Goal: Task Accomplishment & Management: Manage account settings

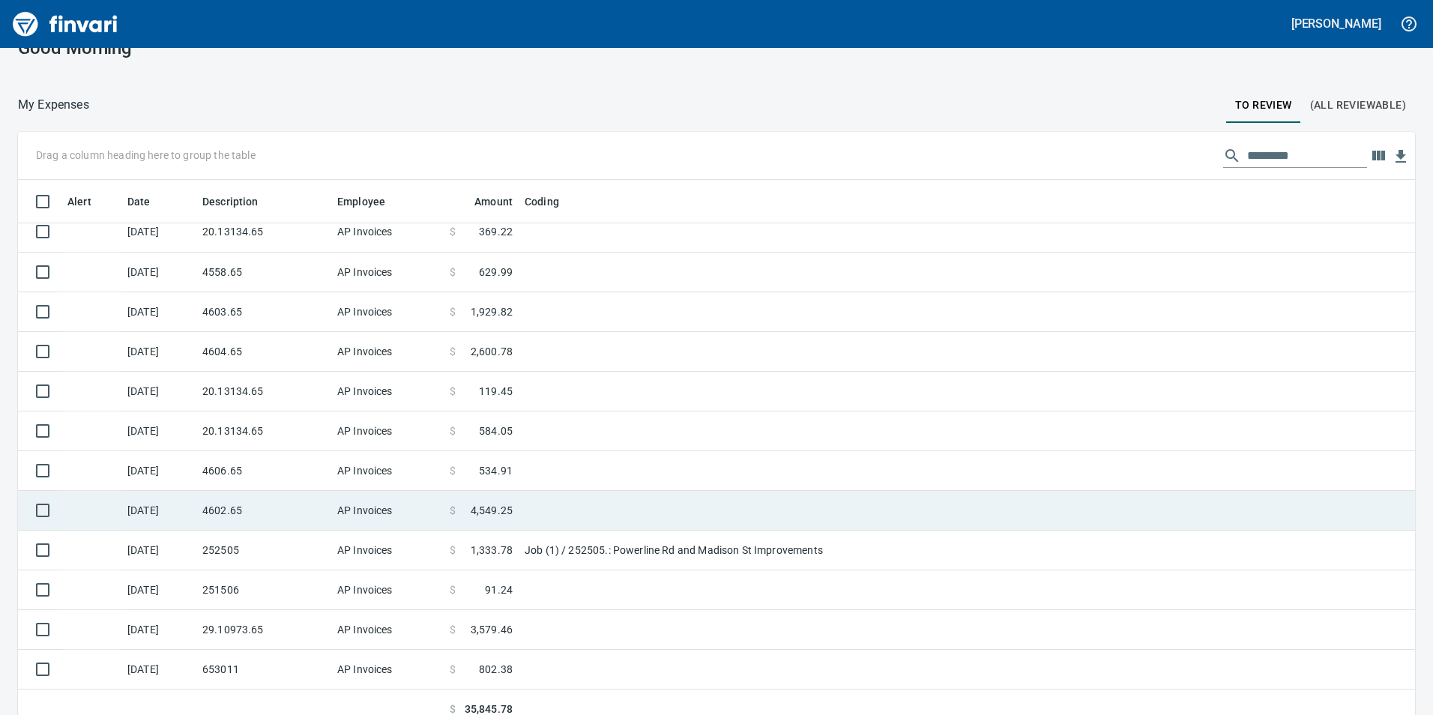
scroll to position [43, 0]
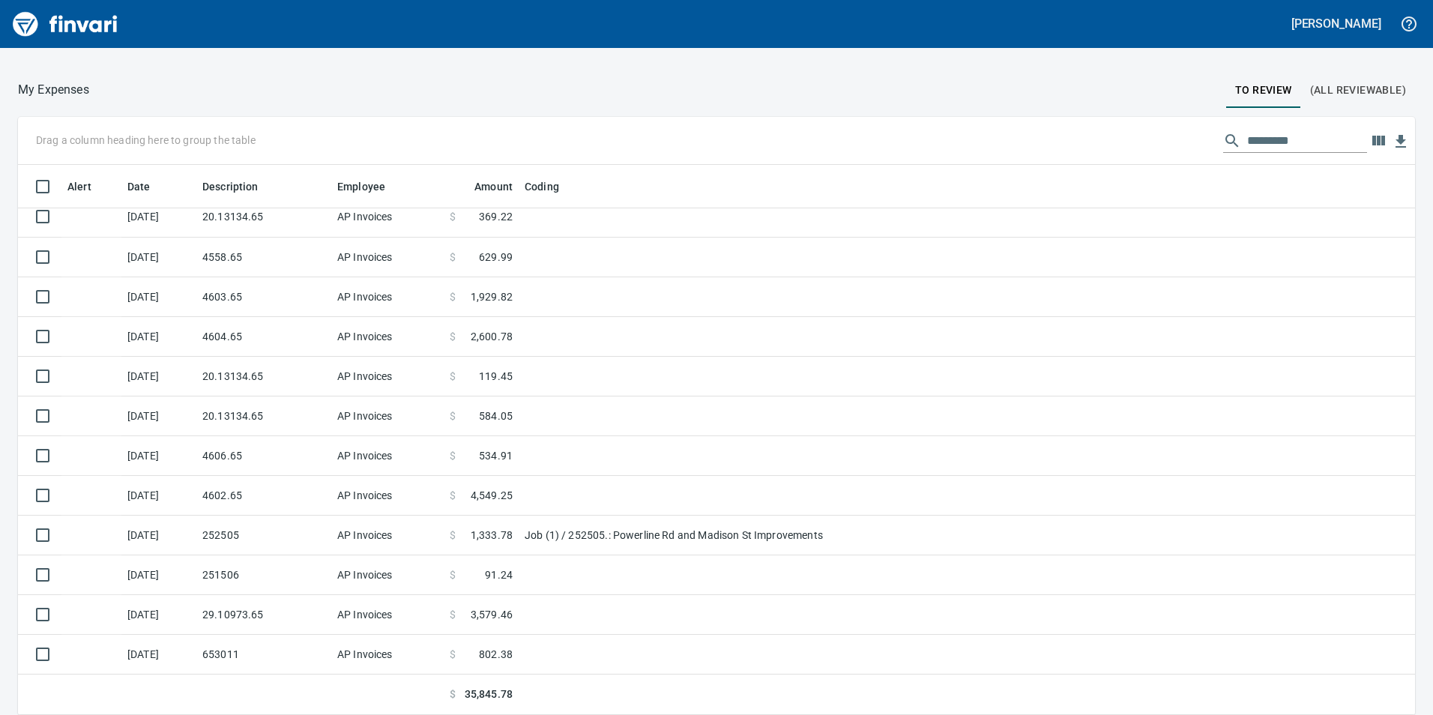
click at [1249, 93] on span "To Review" at bounding box center [1263, 90] width 57 height 19
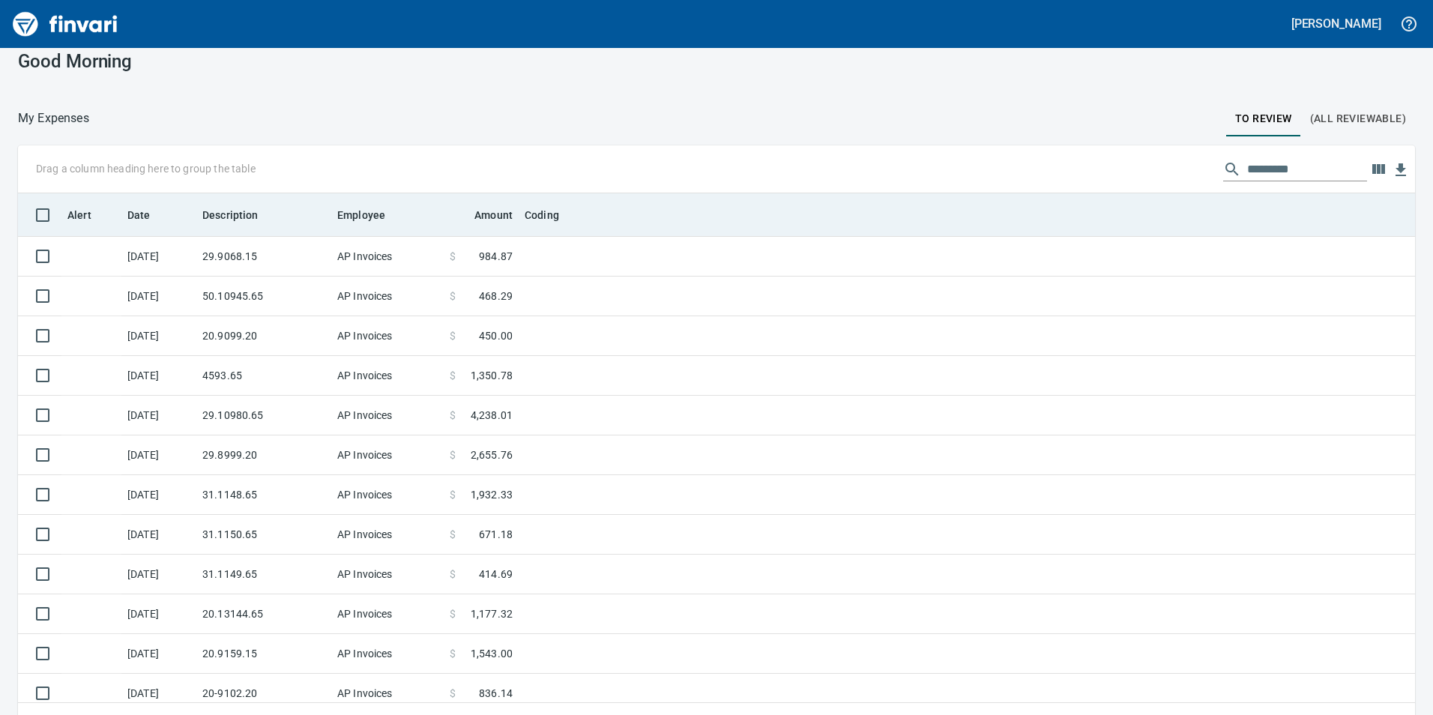
scroll to position [0, 0]
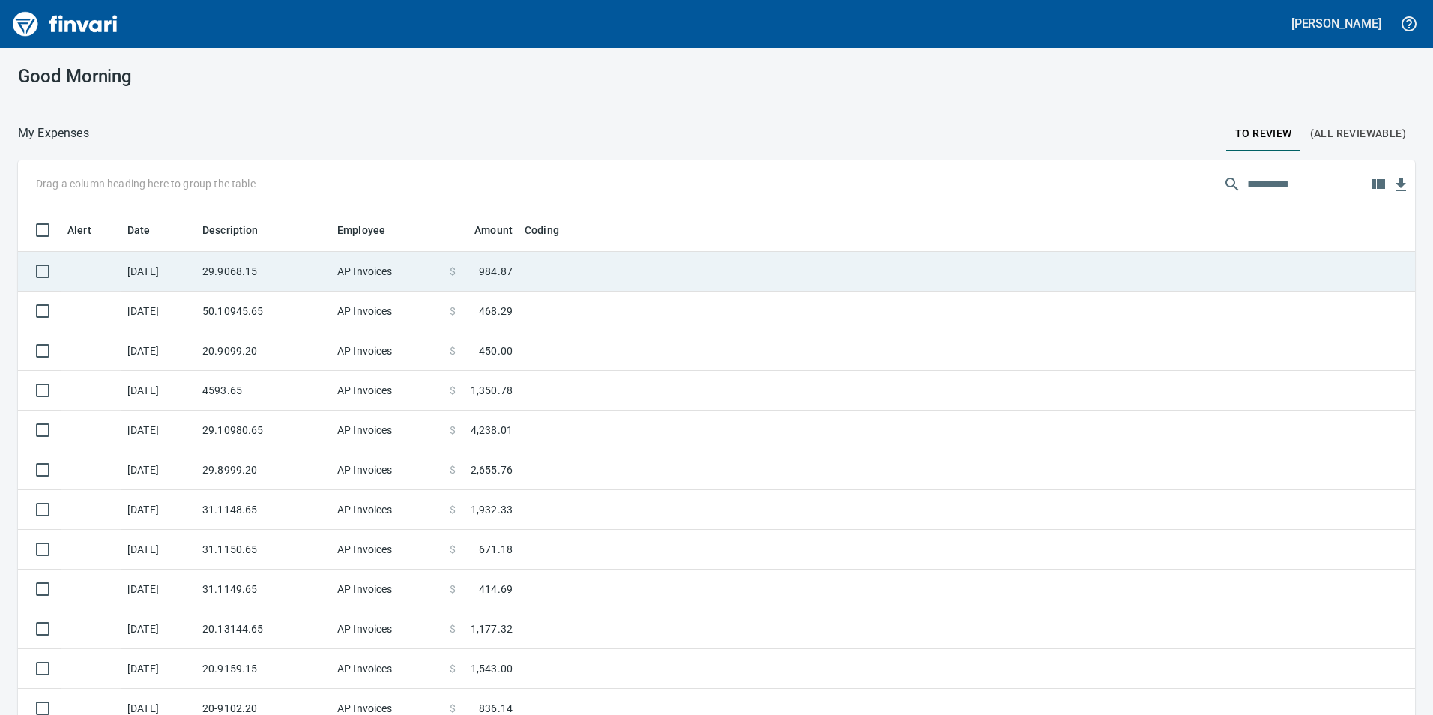
click at [294, 272] on td "29.9068.15" at bounding box center [263, 272] width 135 height 40
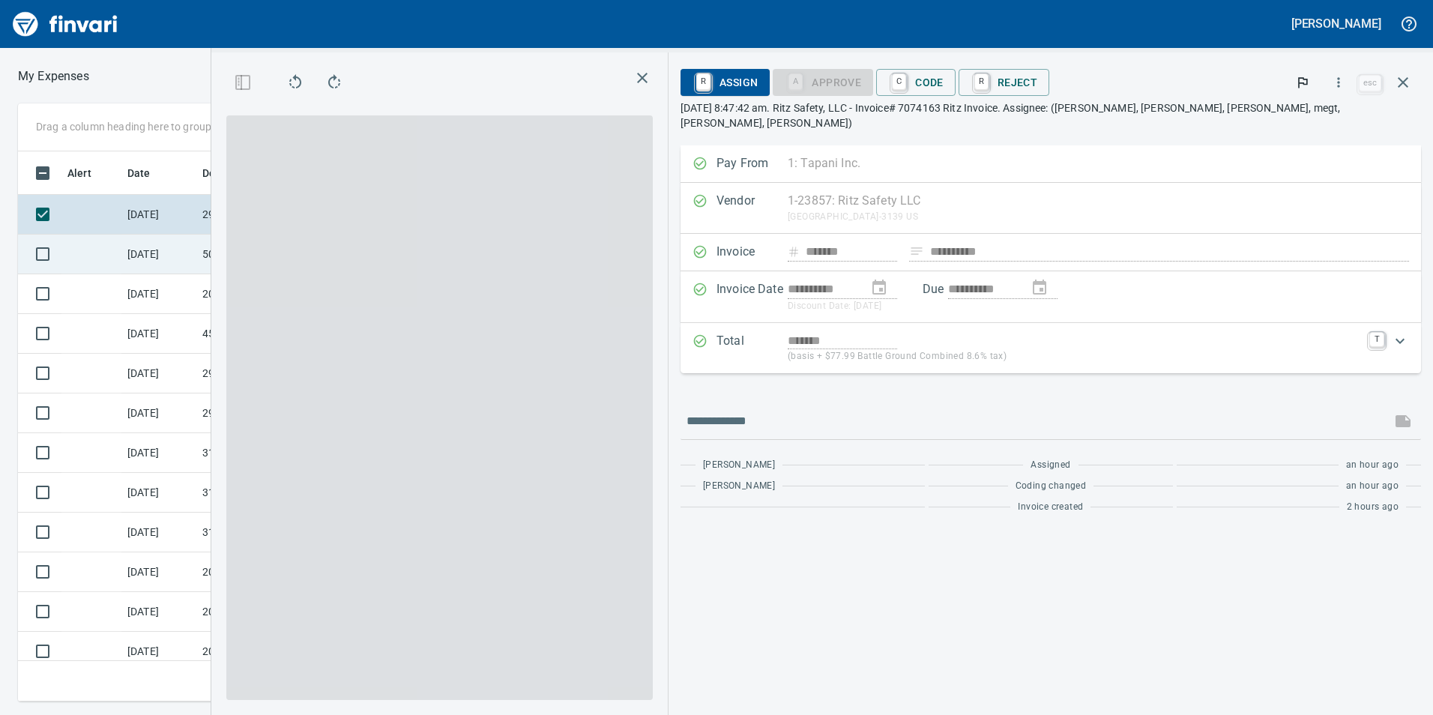
scroll to position [539, 1000]
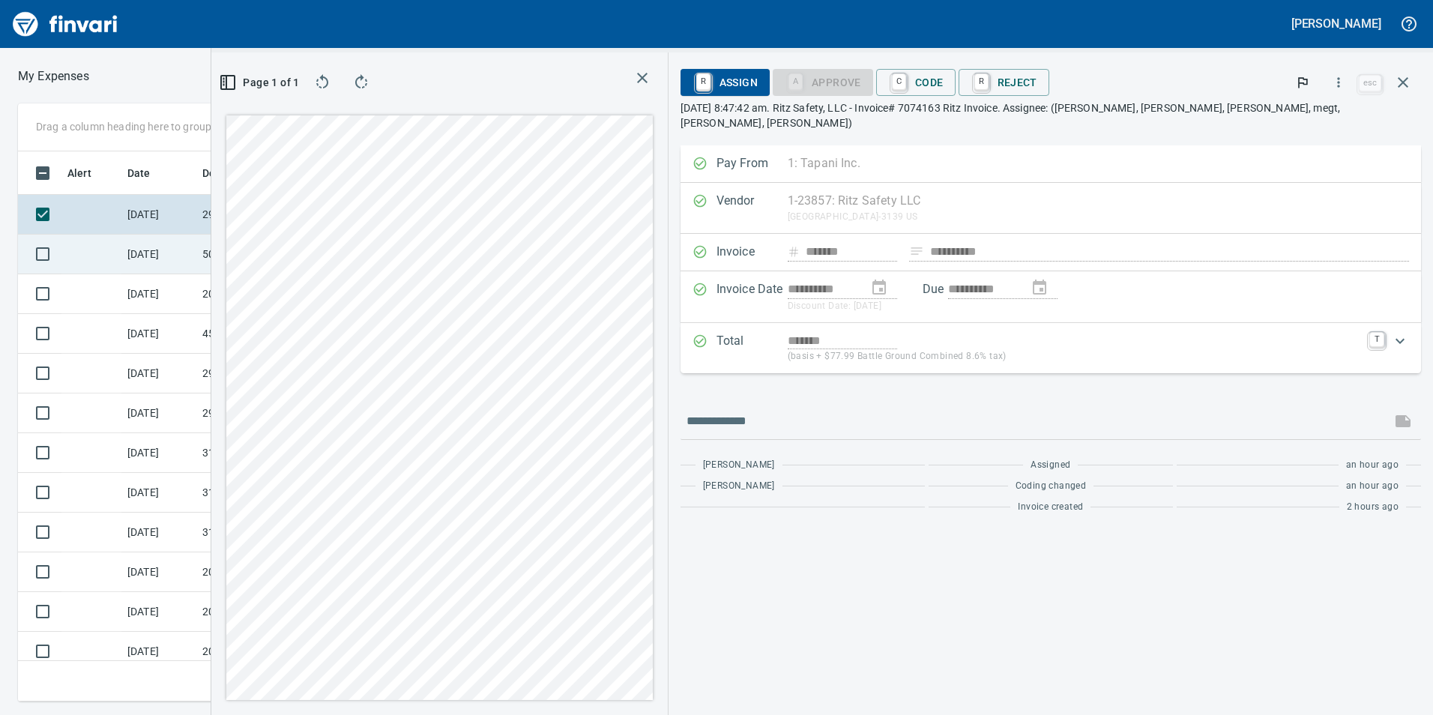
click at [269, 255] on td "50.10945.65" at bounding box center [263, 255] width 135 height 40
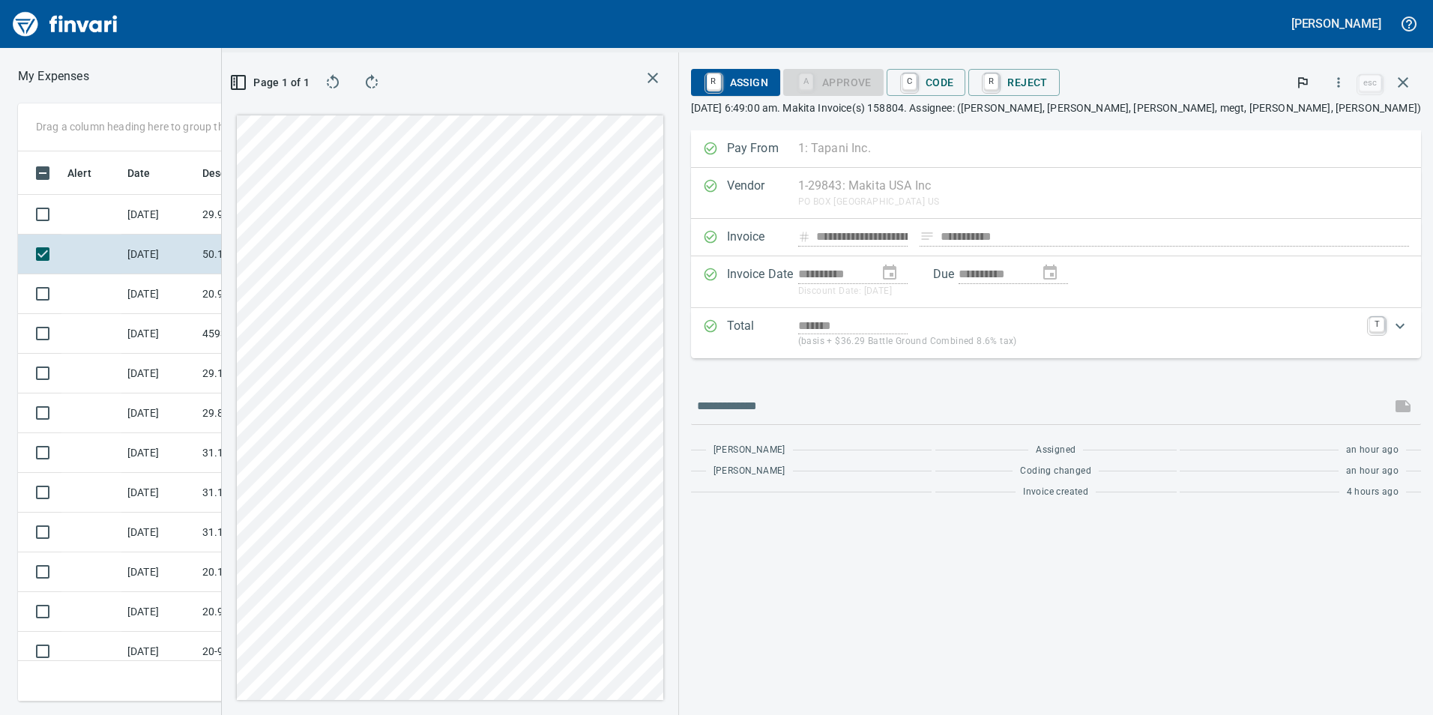
click at [895, 370] on div "**********" at bounding box center [827, 383] width 1211 height 662
click at [954, 90] on span "C Code" at bounding box center [925, 82] width 55 height 25
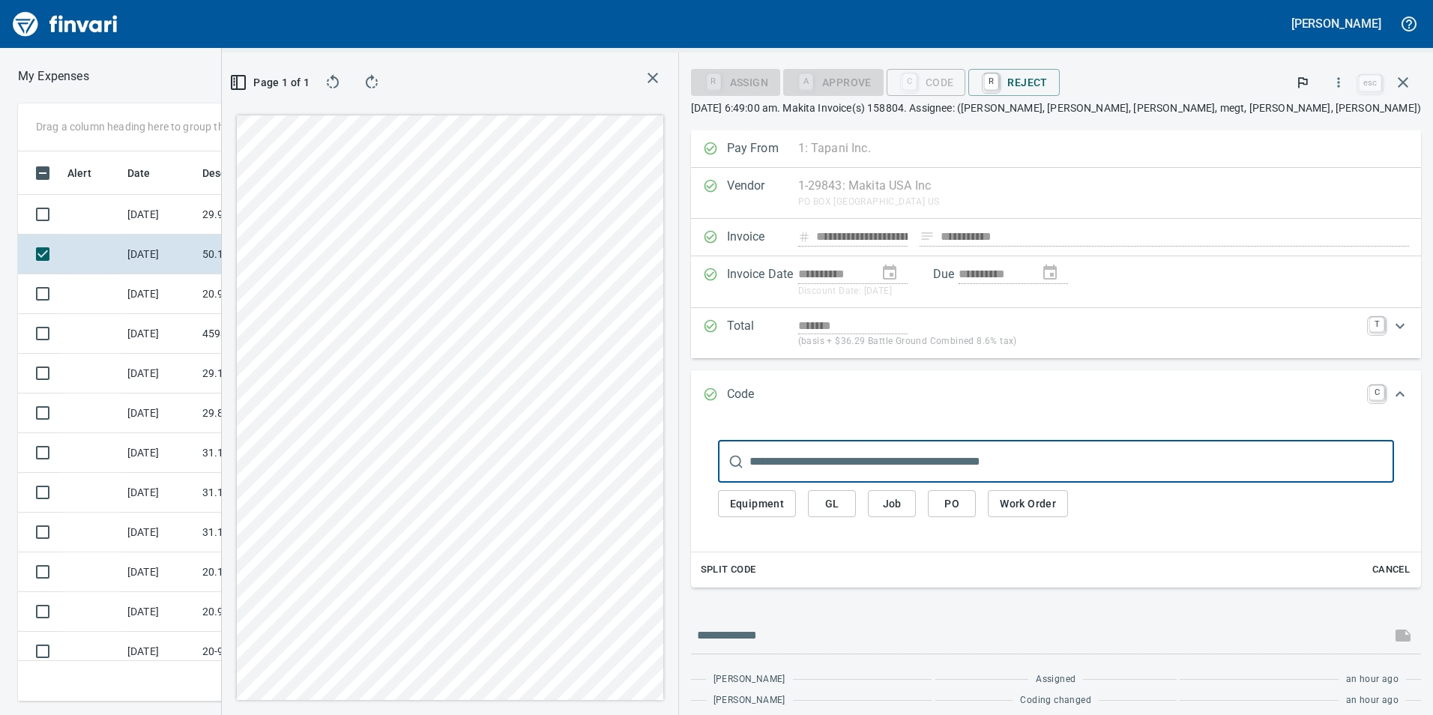
click at [856, 502] on button "GL" at bounding box center [832, 504] width 48 height 28
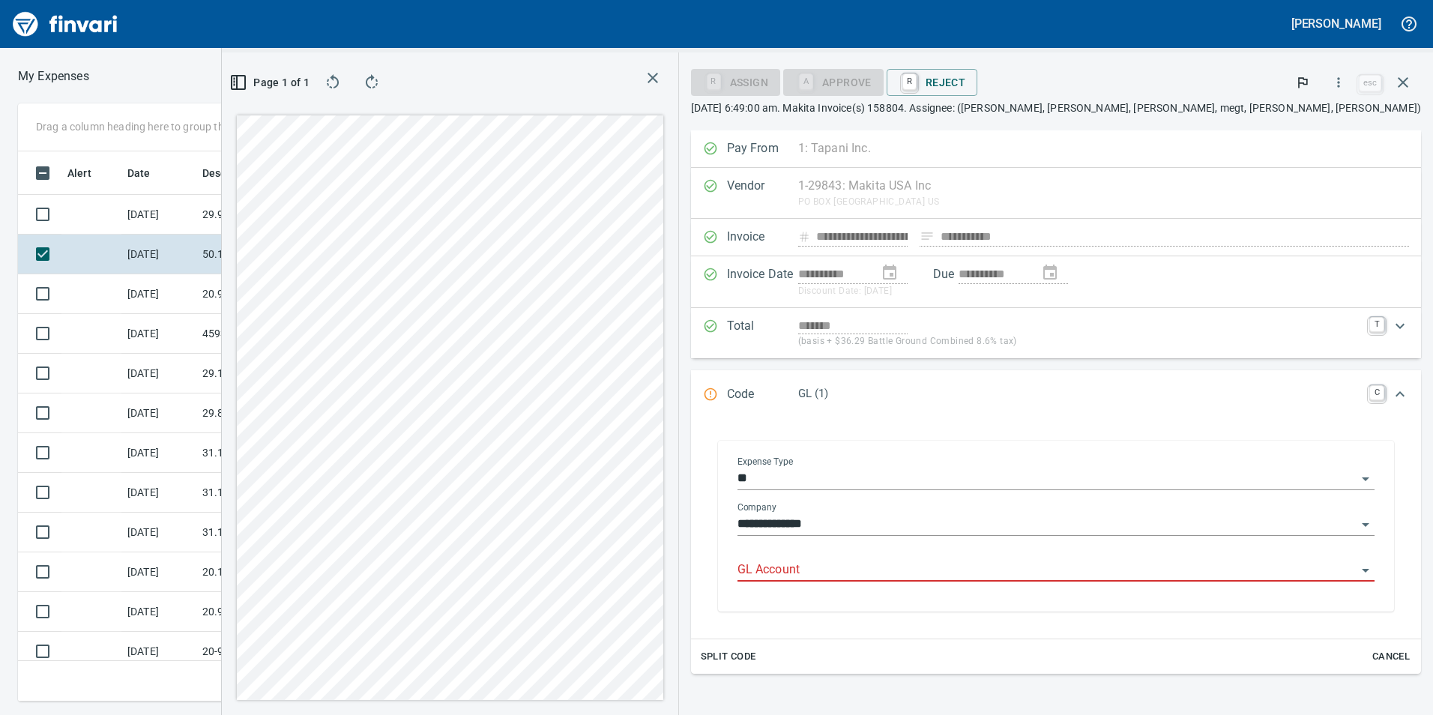
scroll to position [539, 1000]
click at [1046, 568] on input "GL Account" at bounding box center [1046, 570] width 619 height 21
click at [1038, 600] on li "6050.65.10: SMTC Repair" at bounding box center [1147, 608] width 429 height 36
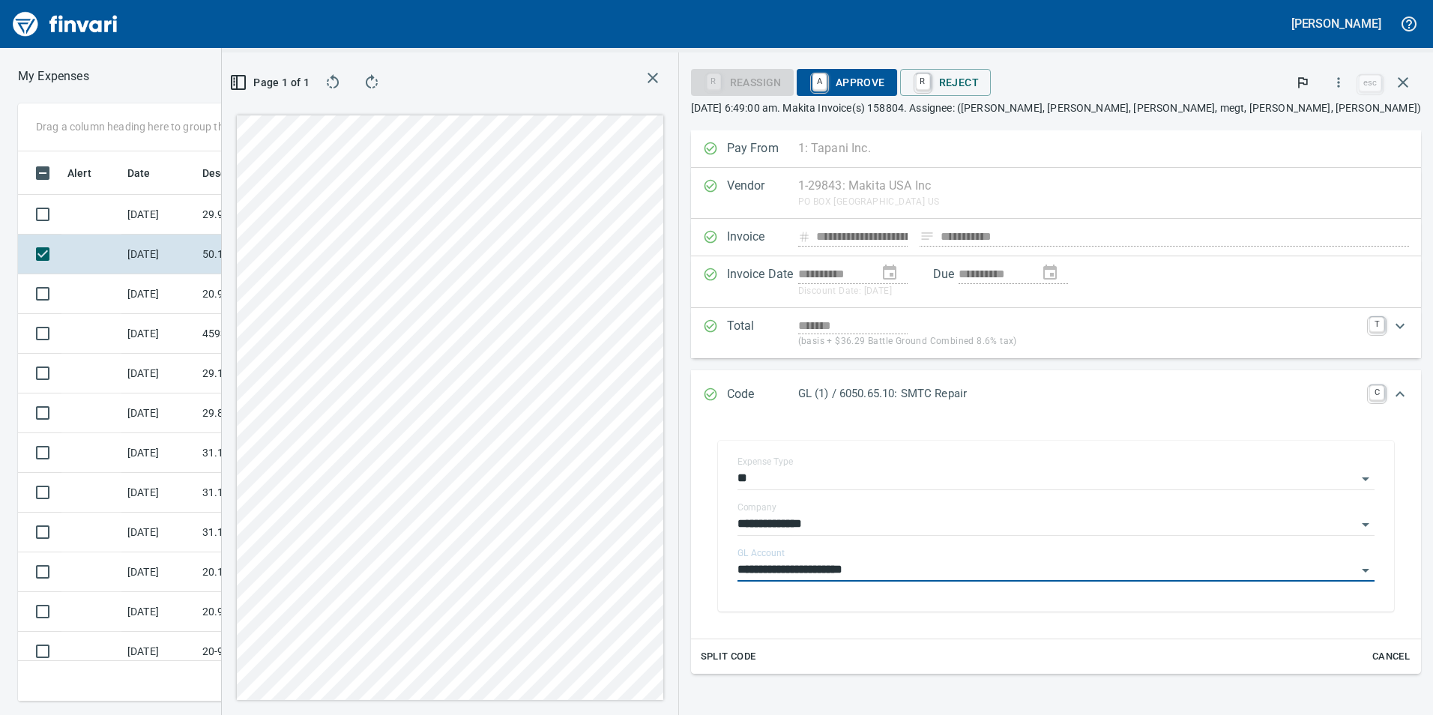
type input "**********"
click at [885, 73] on span "A Approve" at bounding box center [846, 82] width 76 height 25
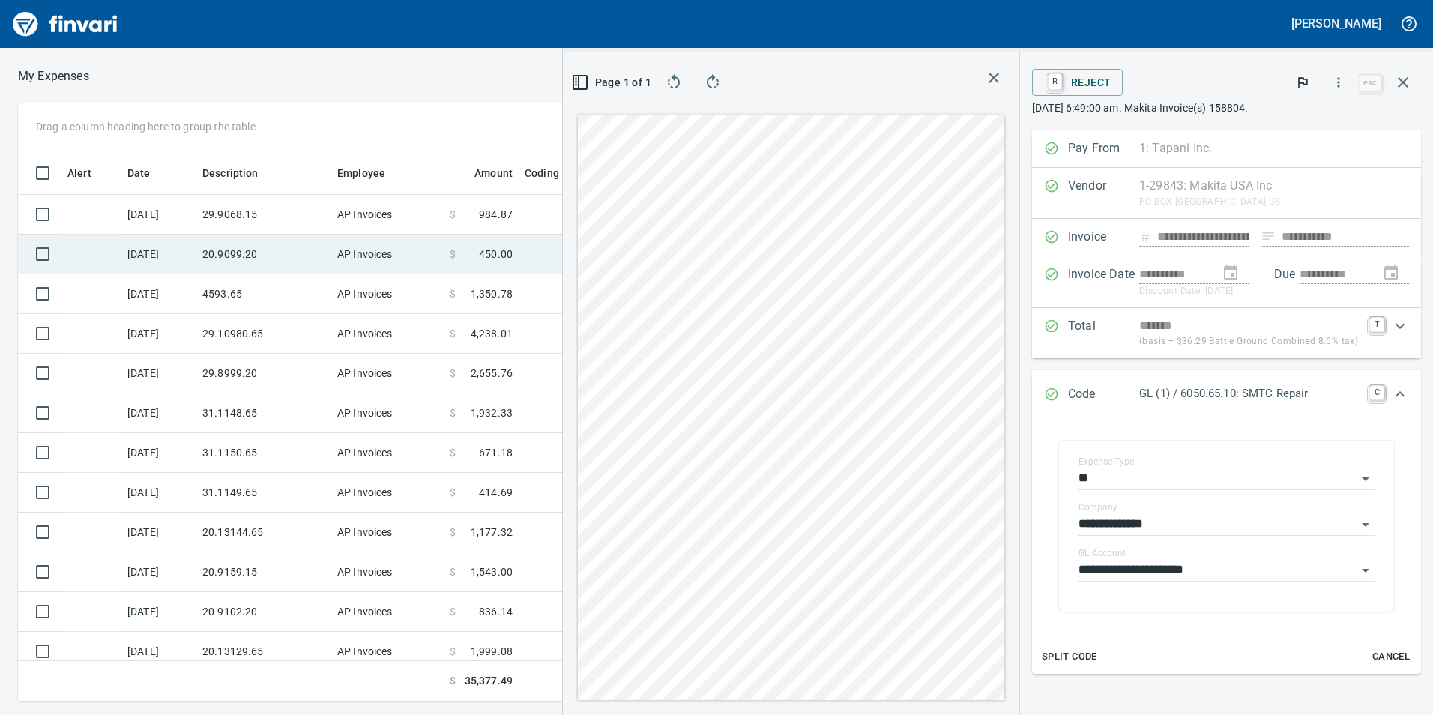
click at [266, 253] on td "20.9099.20" at bounding box center [263, 255] width 135 height 40
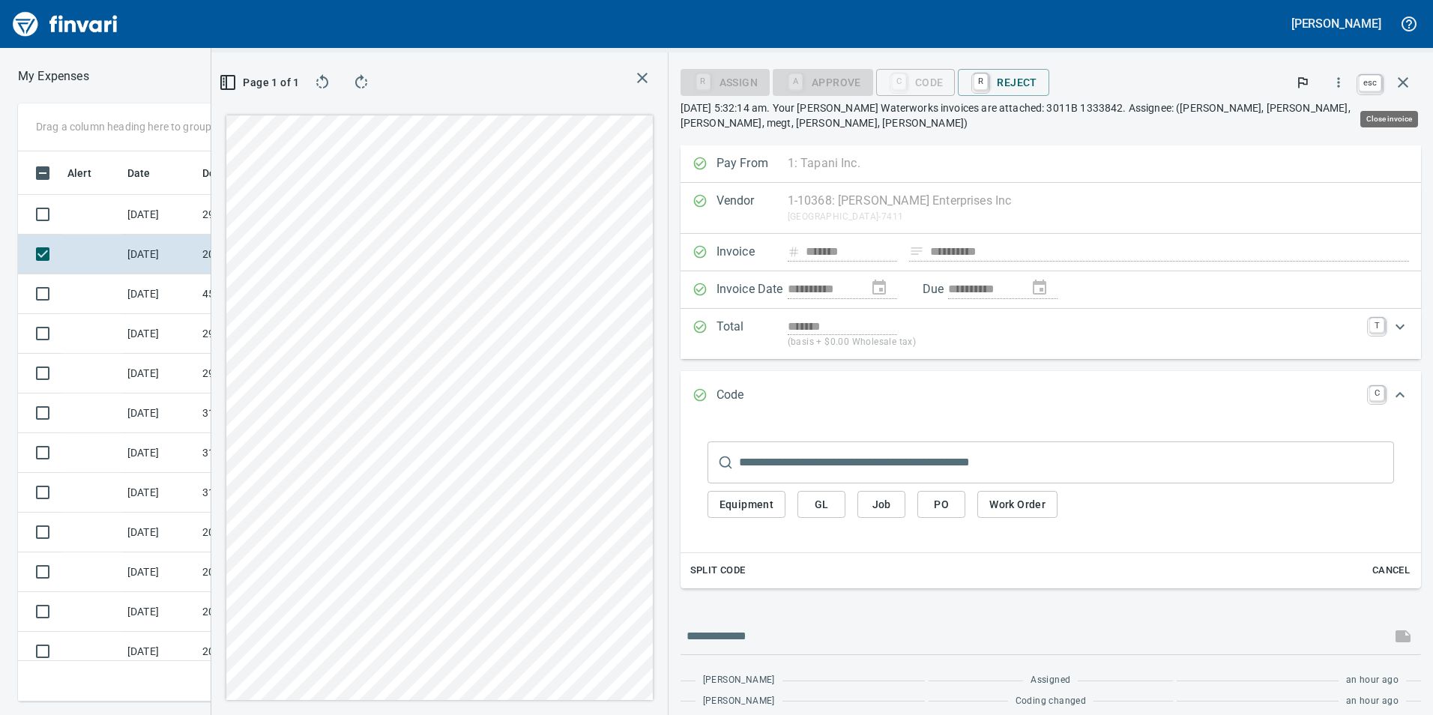
click at [1405, 78] on icon "button" at bounding box center [1403, 82] width 18 height 18
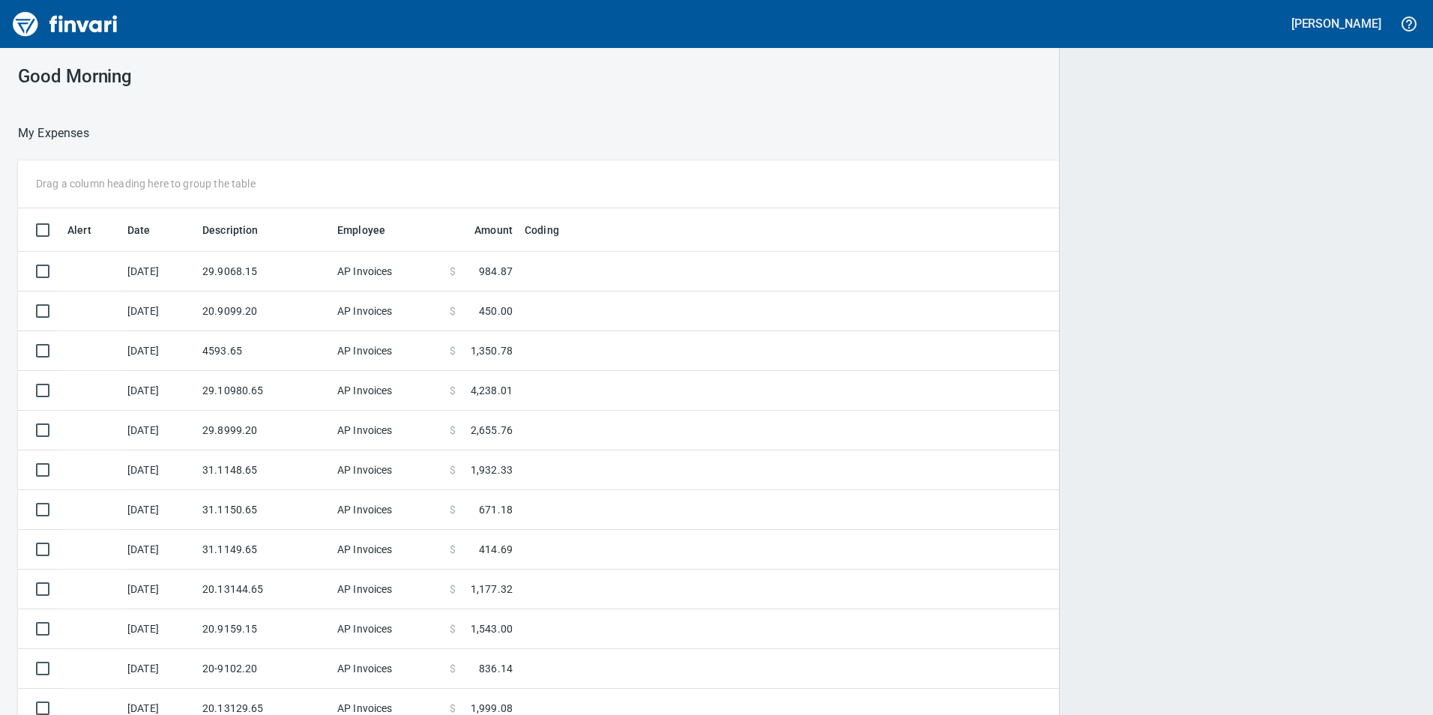
scroll to position [1, 1]
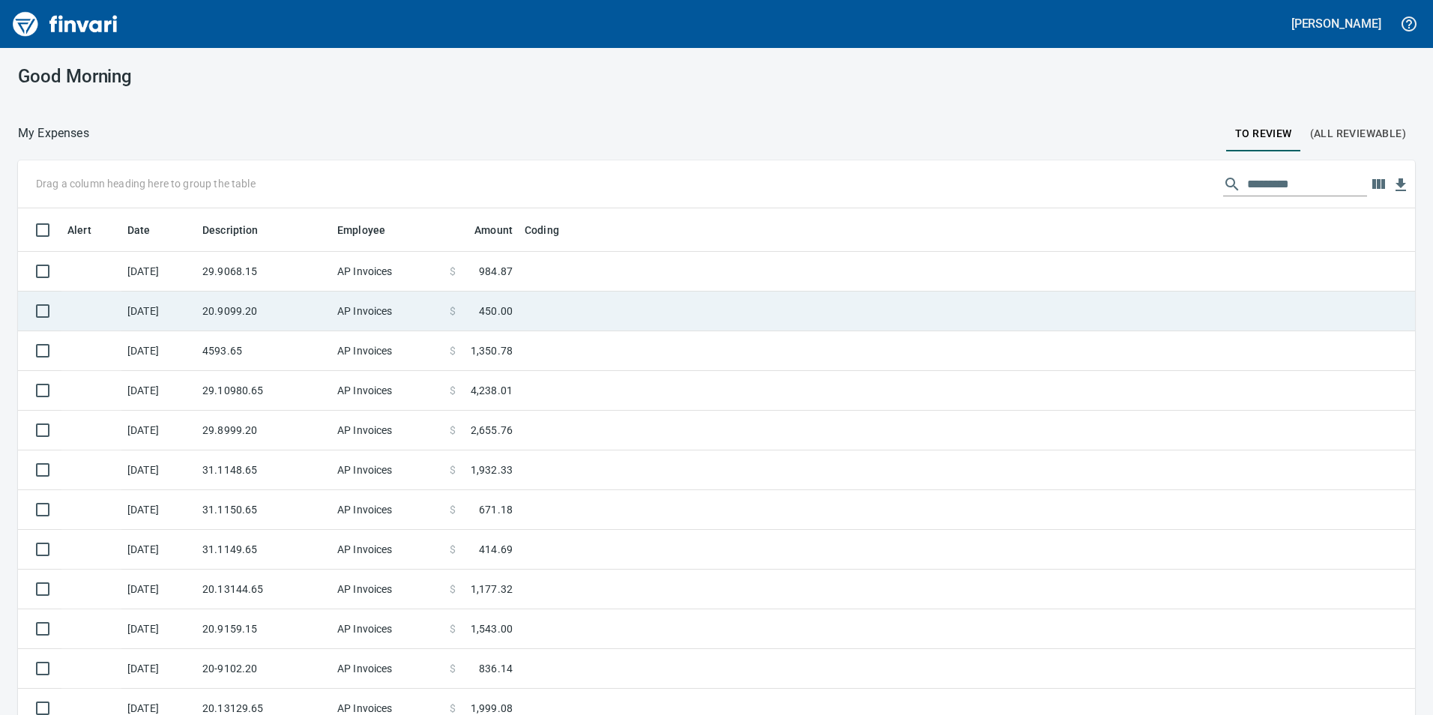
click at [558, 314] on td at bounding box center [705, 311] width 375 height 40
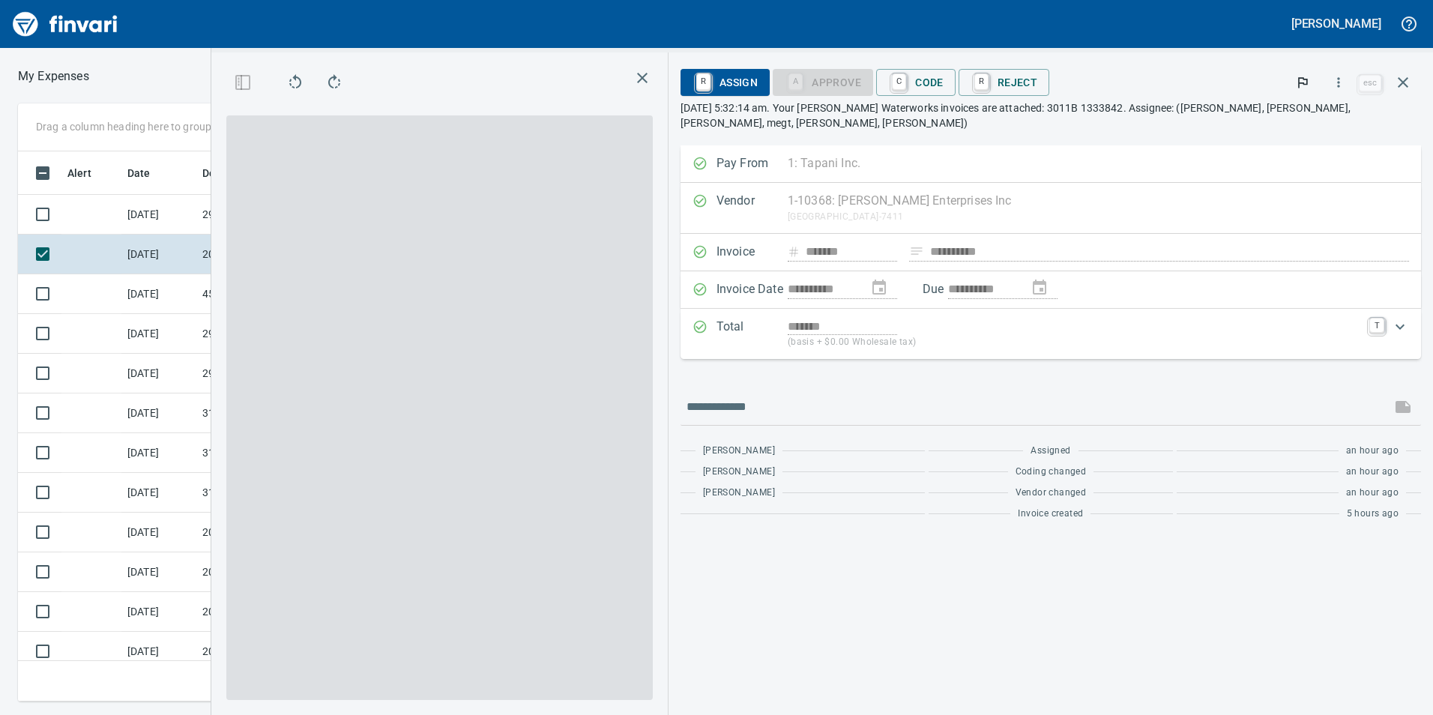
scroll to position [539, 1000]
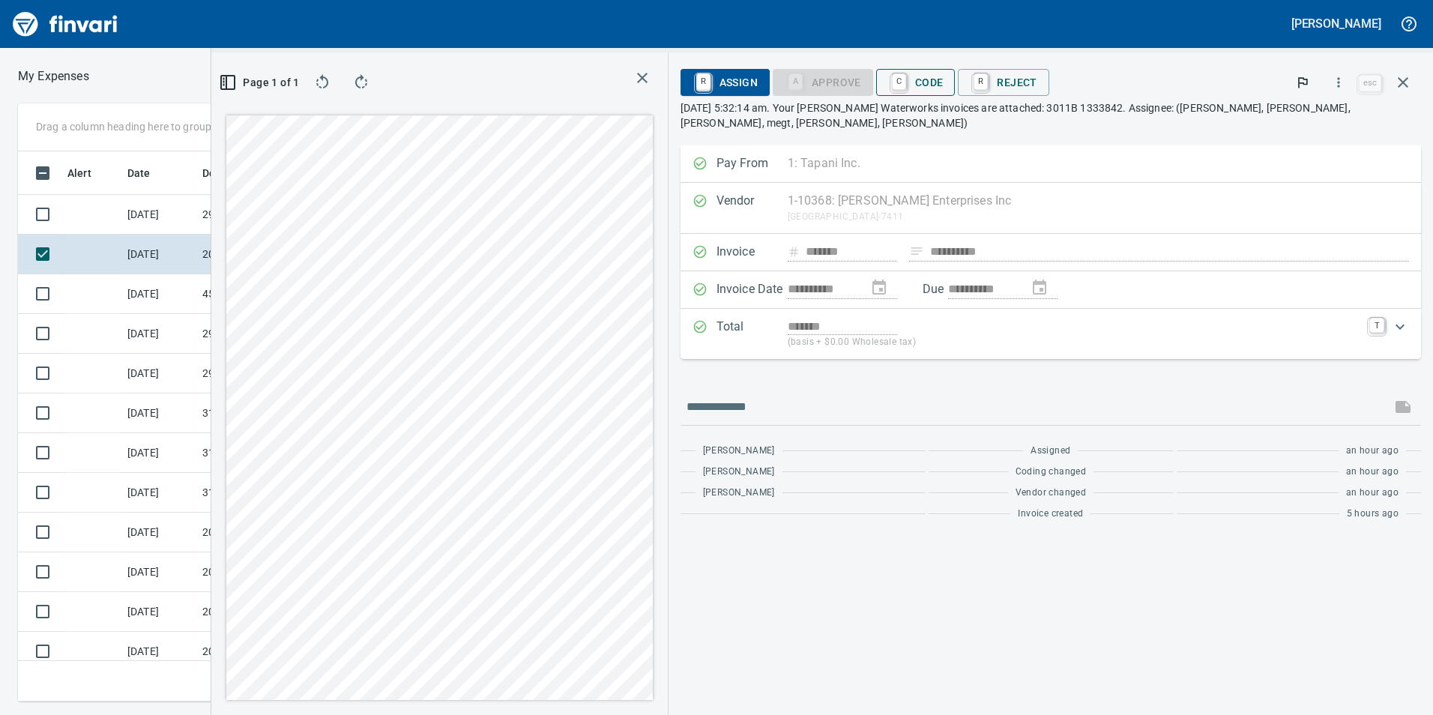
click at [943, 82] on span "C Code" at bounding box center [915, 82] width 55 height 25
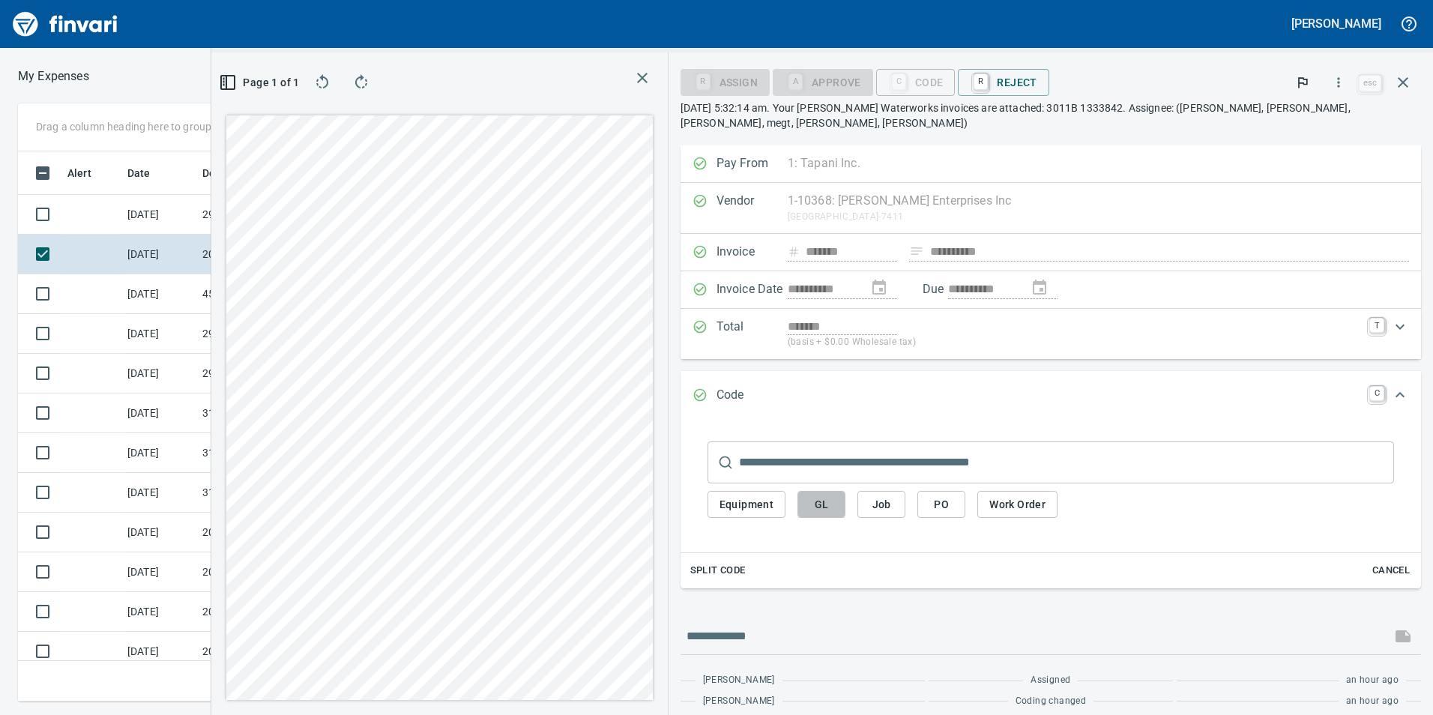
click at [845, 493] on button "GL" at bounding box center [821, 505] width 48 height 28
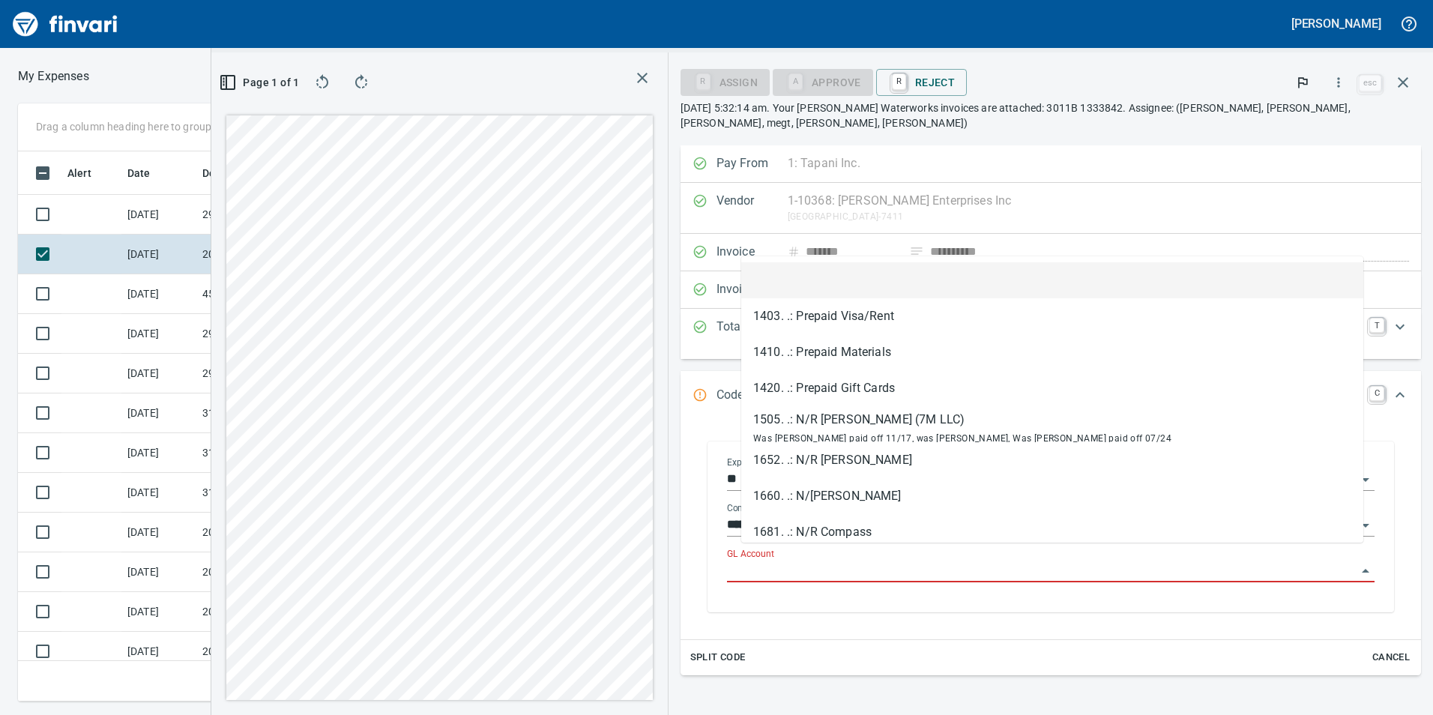
click at [827, 560] on input "GL Account" at bounding box center [1041, 570] width 629 height 21
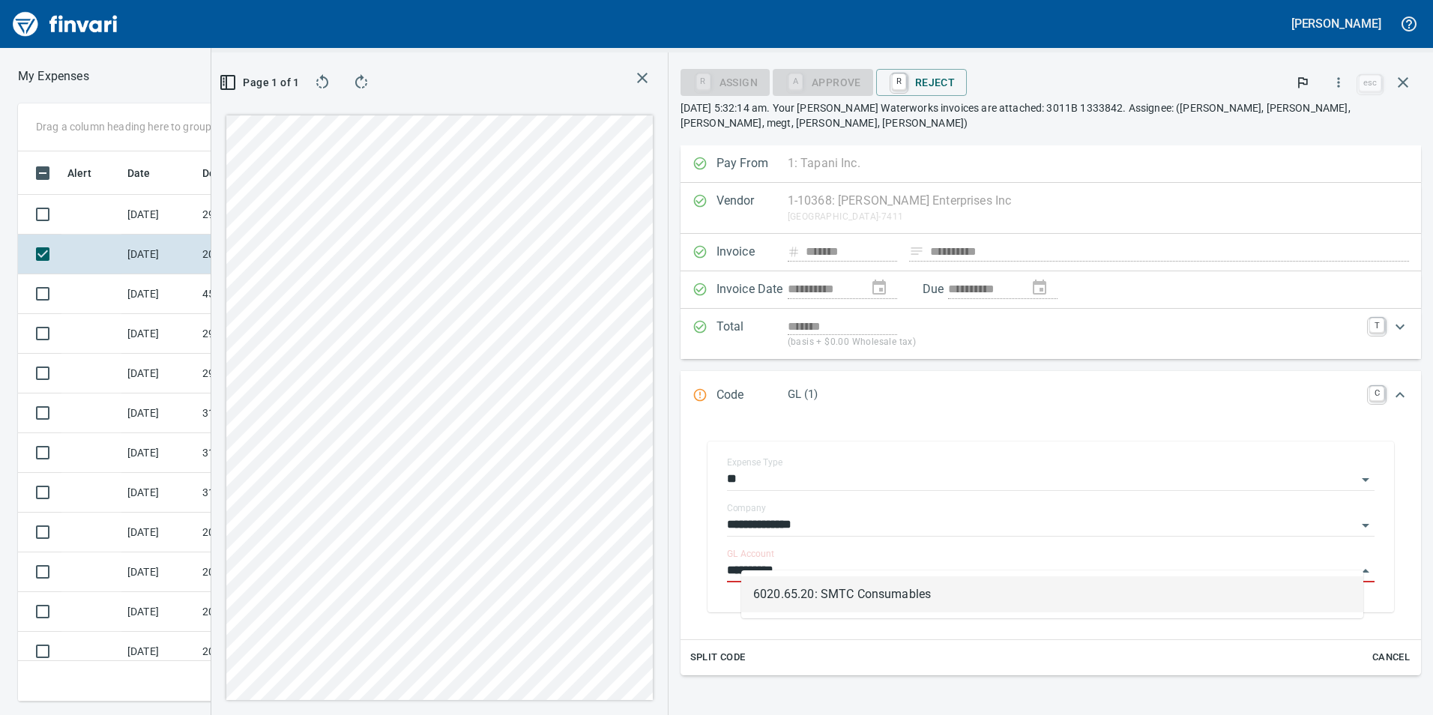
click at [856, 596] on li "6020.65.20: SMTC Consumables" at bounding box center [1052, 594] width 622 height 36
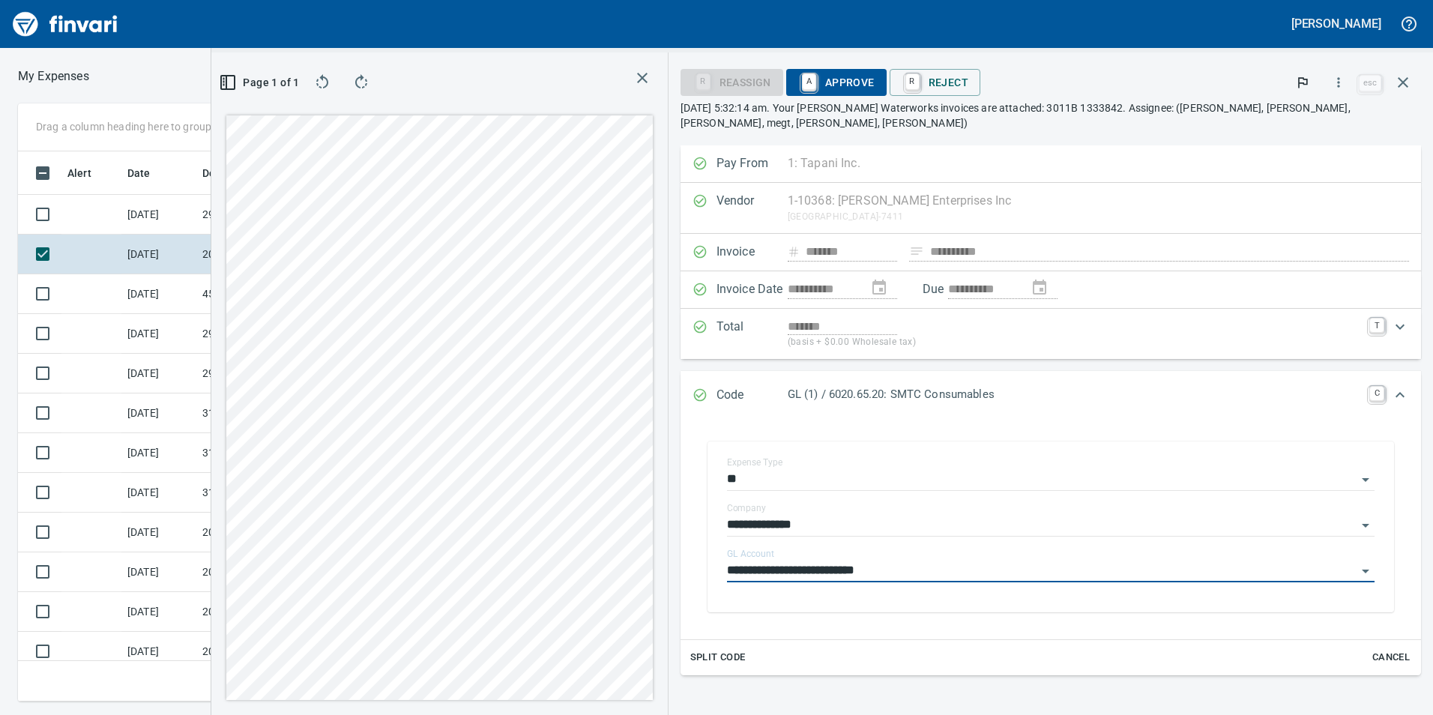
type input "**********"
click at [874, 76] on span "A Approve" at bounding box center [836, 82] width 76 height 25
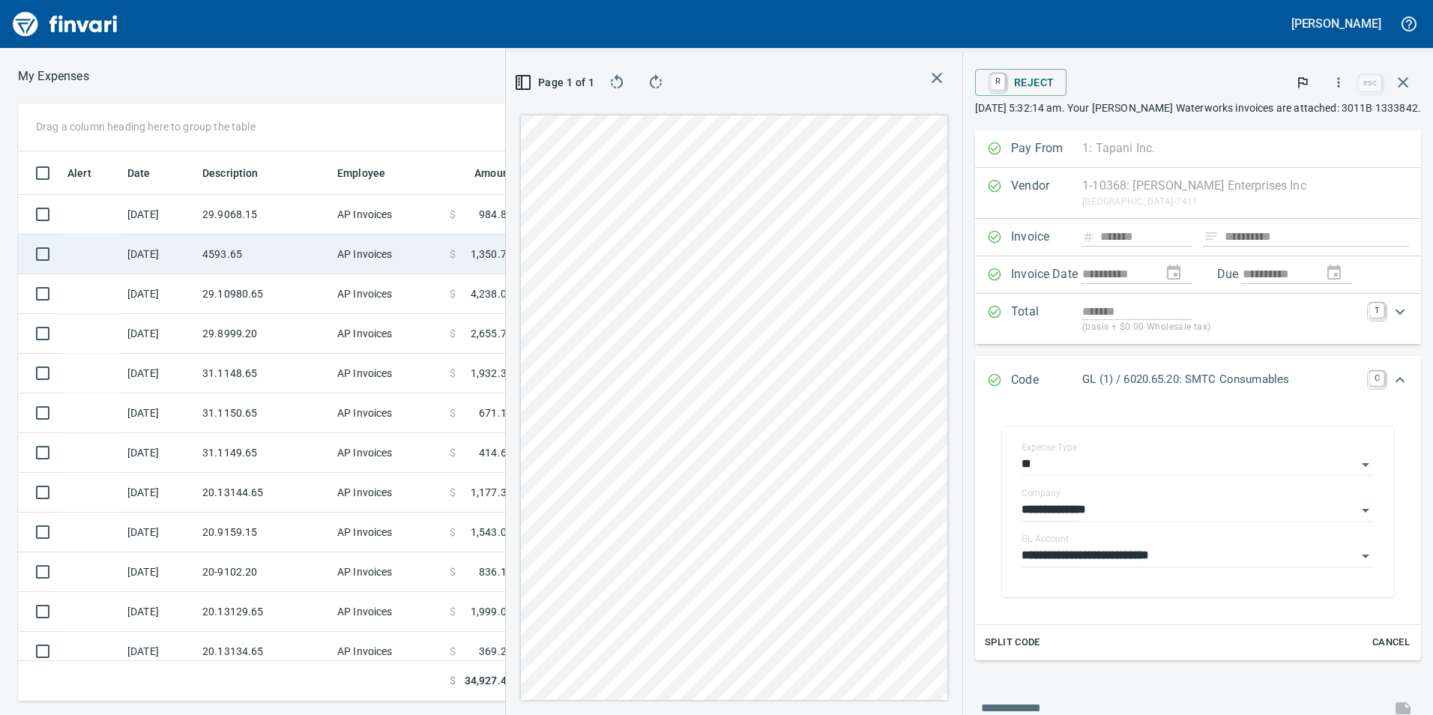
drag, startPoint x: 360, startPoint y: 225, endPoint x: 342, endPoint y: 249, distance: 30.0
click at [342, 249] on tbody "[DATE] 29.9068.15 AP Invoices $ 984.87 [DATE] 4593.65 AP Invoices $ 1,350.78 [D…" at bounding box center [529, 651] width 1022 height 913
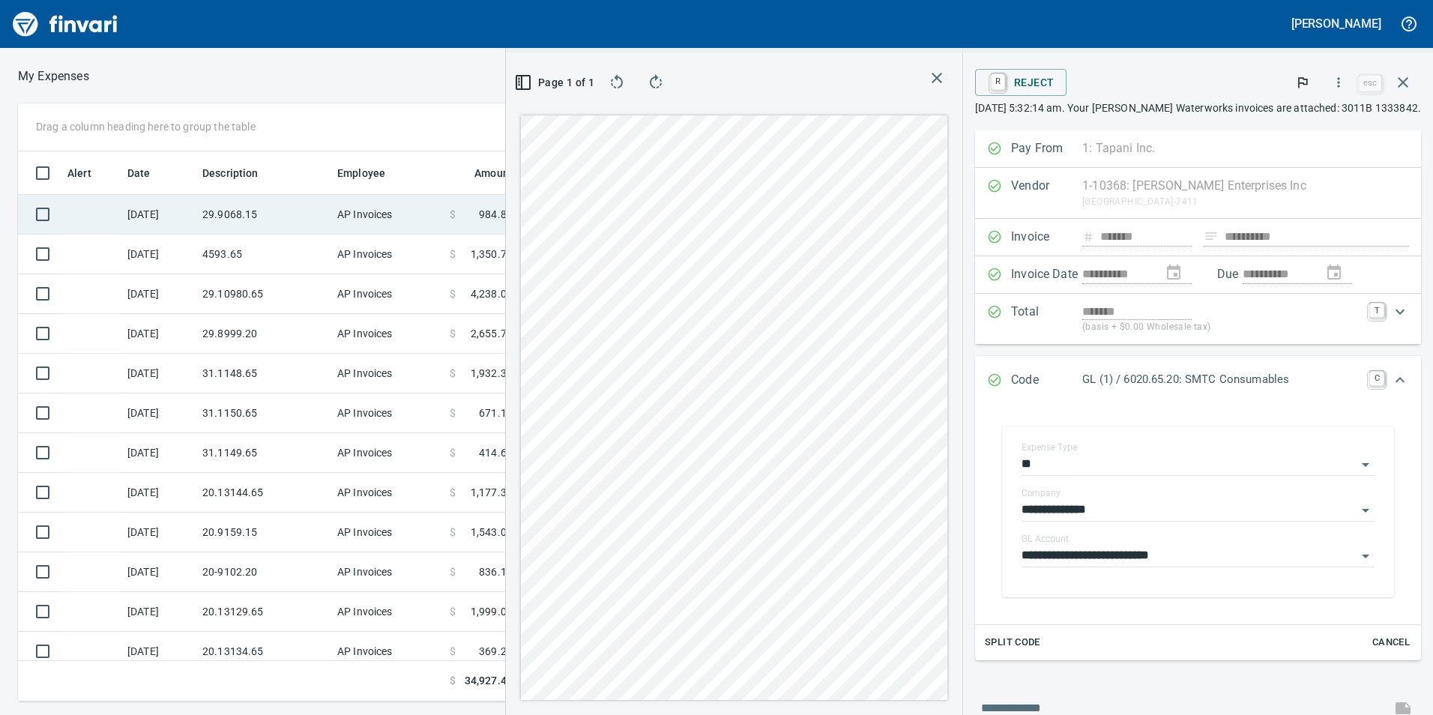
drag, startPoint x: 342, startPoint y: 249, endPoint x: 297, endPoint y: 206, distance: 62.0
click at [297, 206] on td "29.9068.15" at bounding box center [263, 215] width 135 height 40
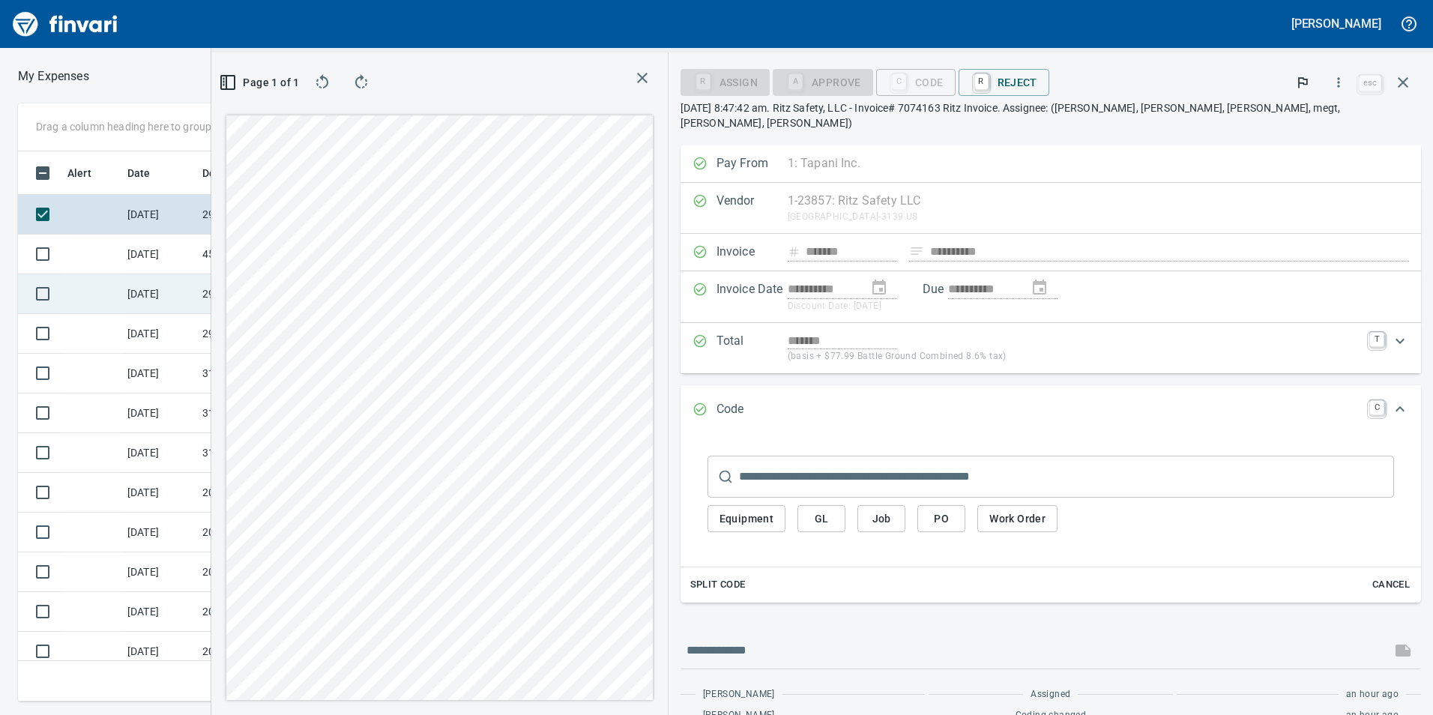
click at [247, 285] on td "29.10980.65" at bounding box center [263, 294] width 135 height 40
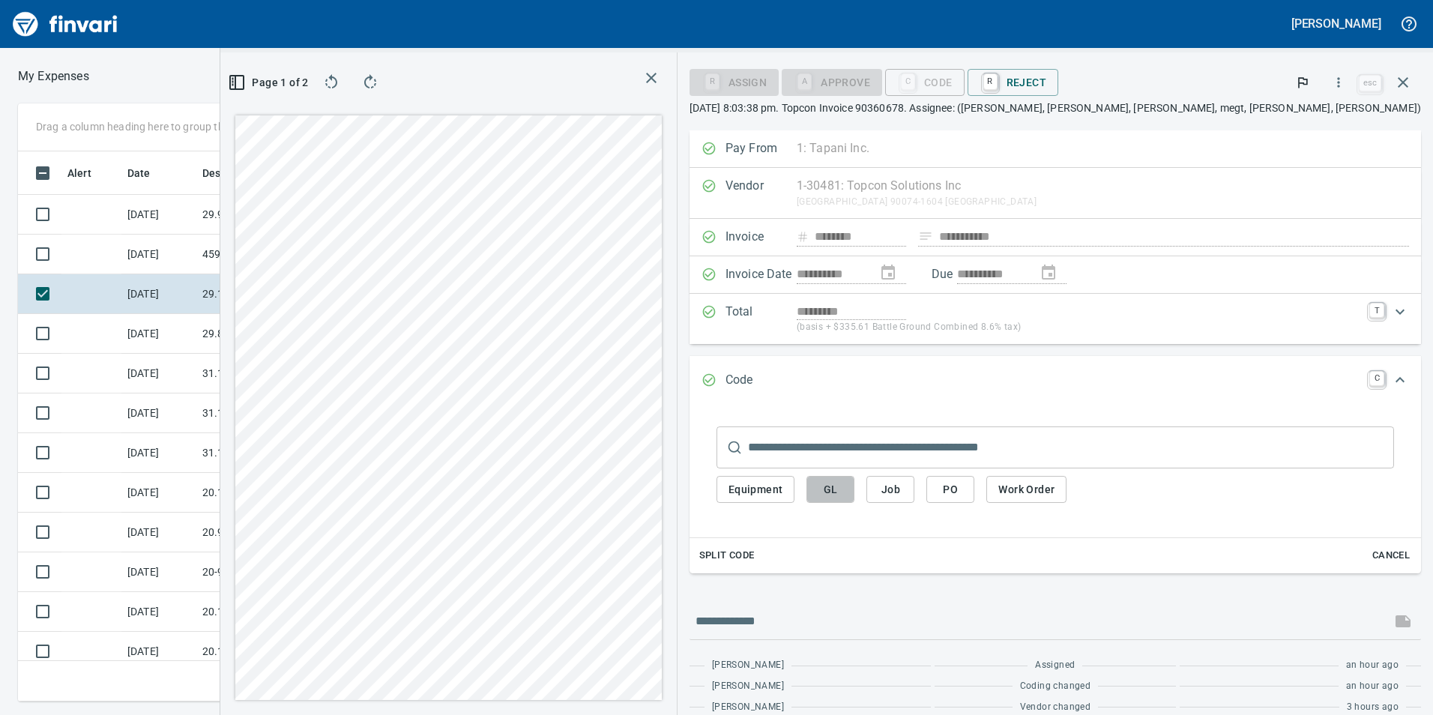
click at [854, 489] on button "GL" at bounding box center [830, 490] width 48 height 28
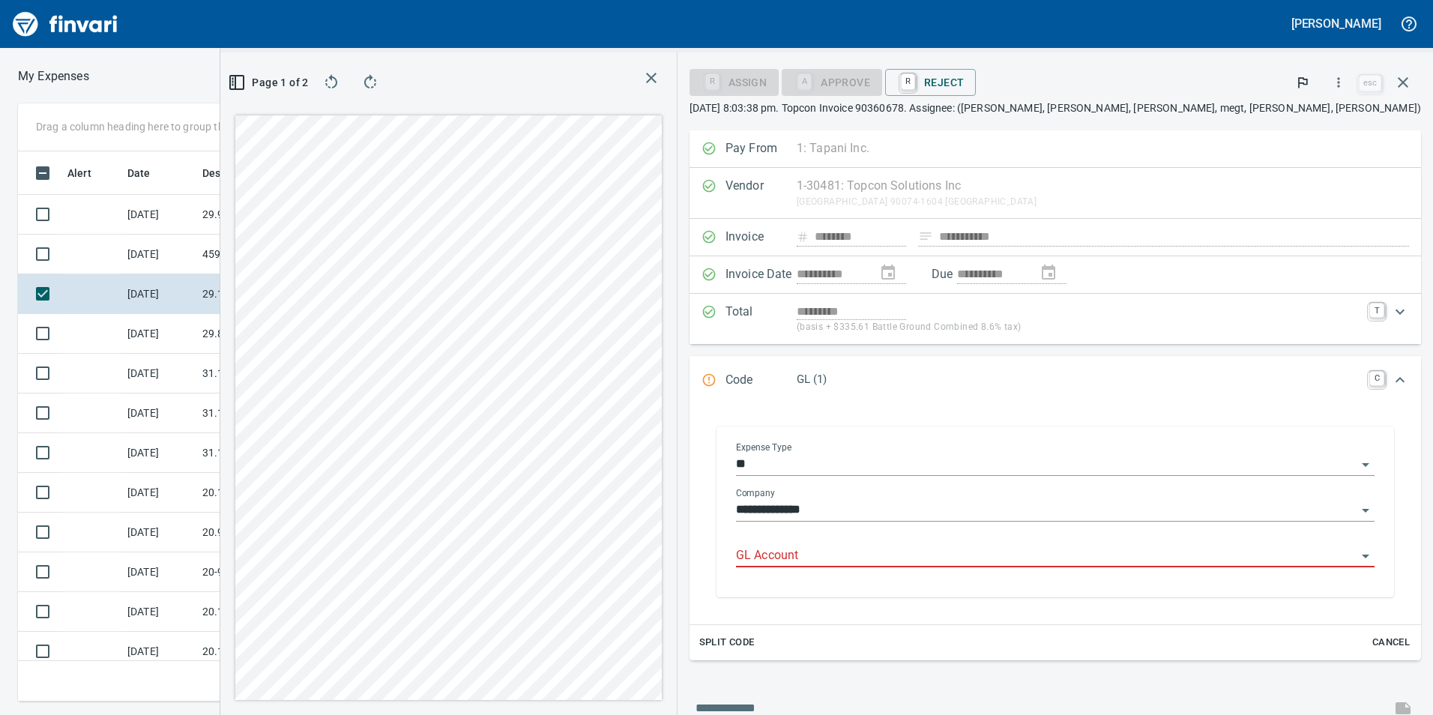
click at [1023, 551] on input "GL Account" at bounding box center [1046, 555] width 620 height 21
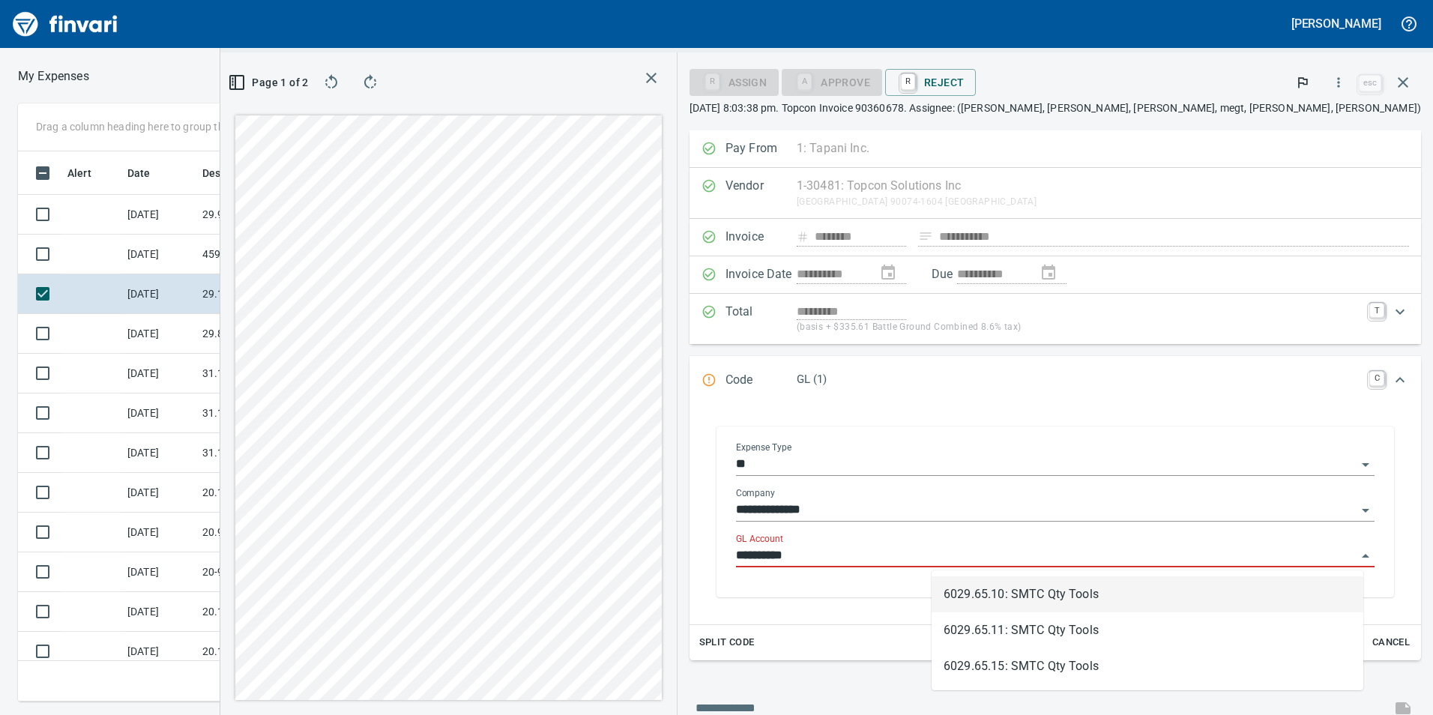
scroll to position [539, 1000]
click at [1115, 592] on li "6029.65.10: SMTC Qty Tools" at bounding box center [1147, 594] width 432 height 36
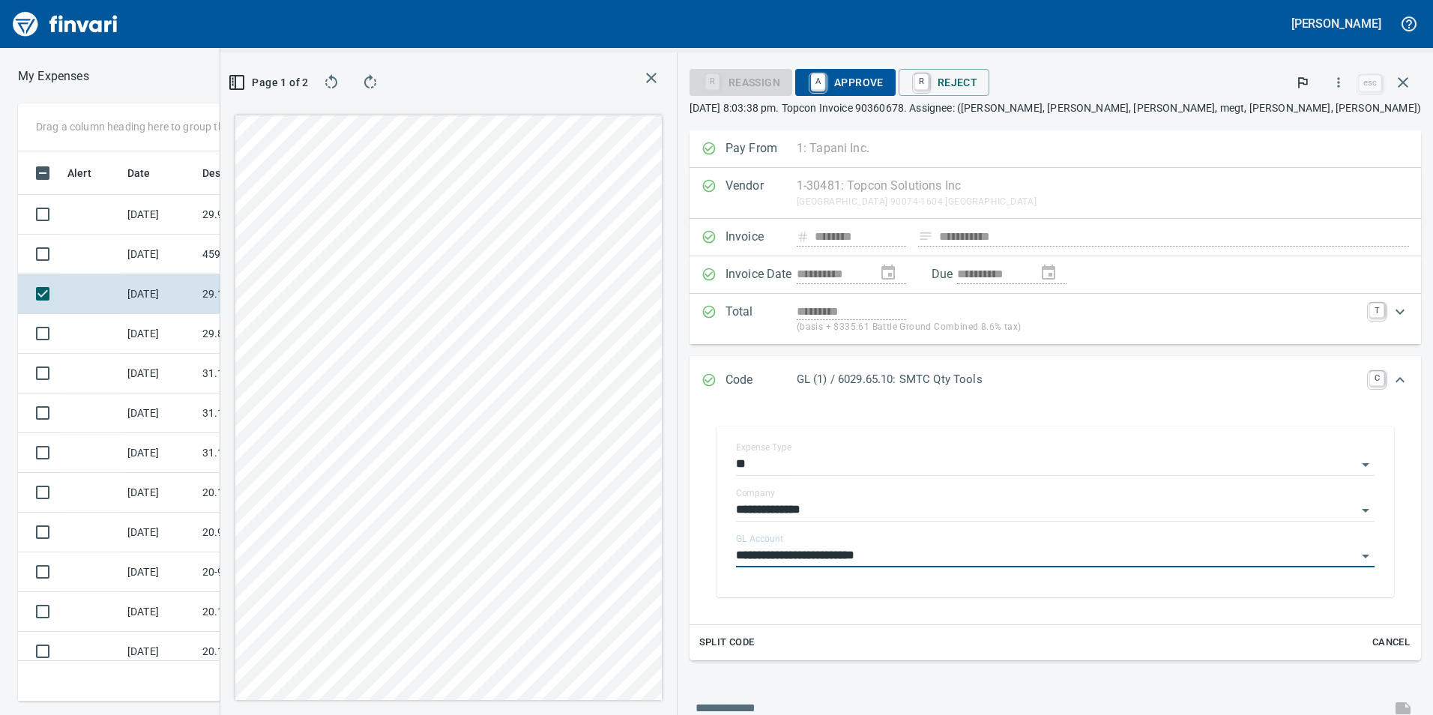
type input "**********"
click at [883, 77] on span "A Approve" at bounding box center [845, 82] width 76 height 25
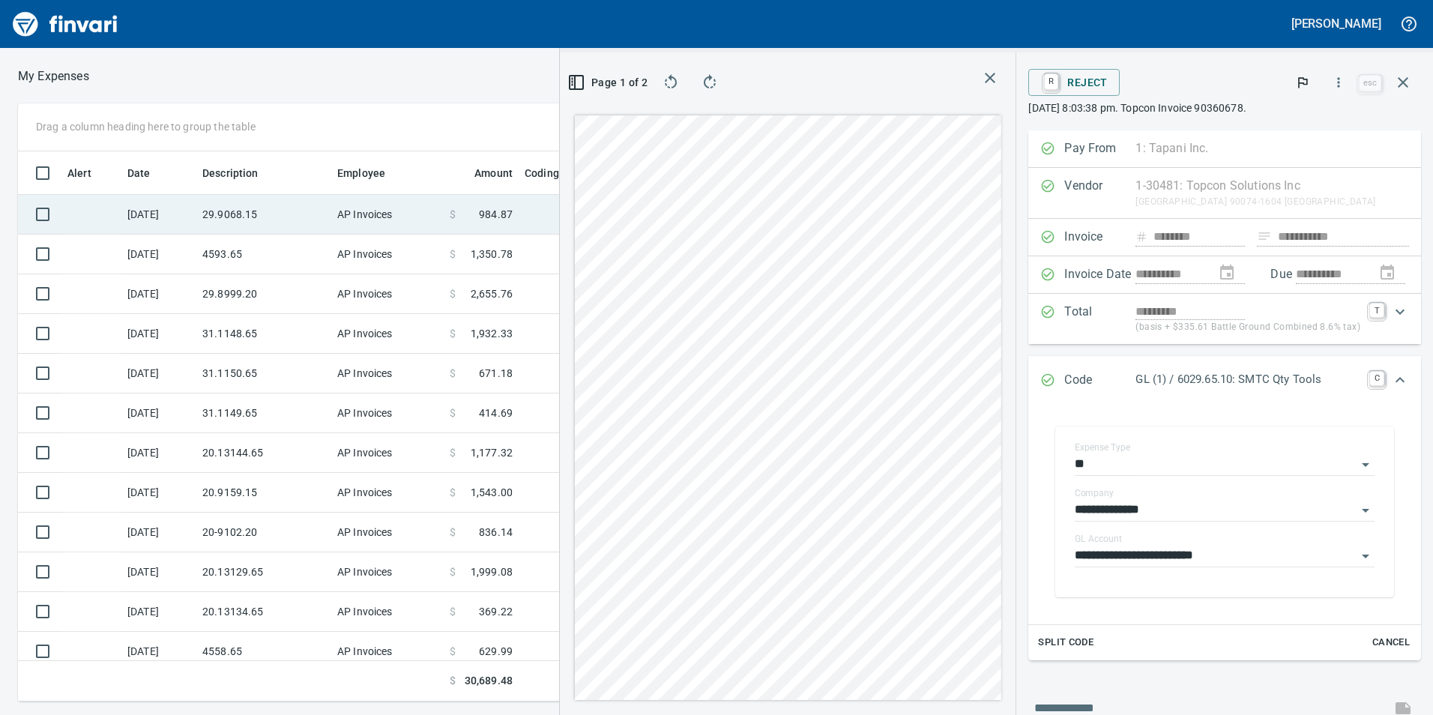
click at [276, 212] on td "29.9068.15" at bounding box center [263, 215] width 135 height 40
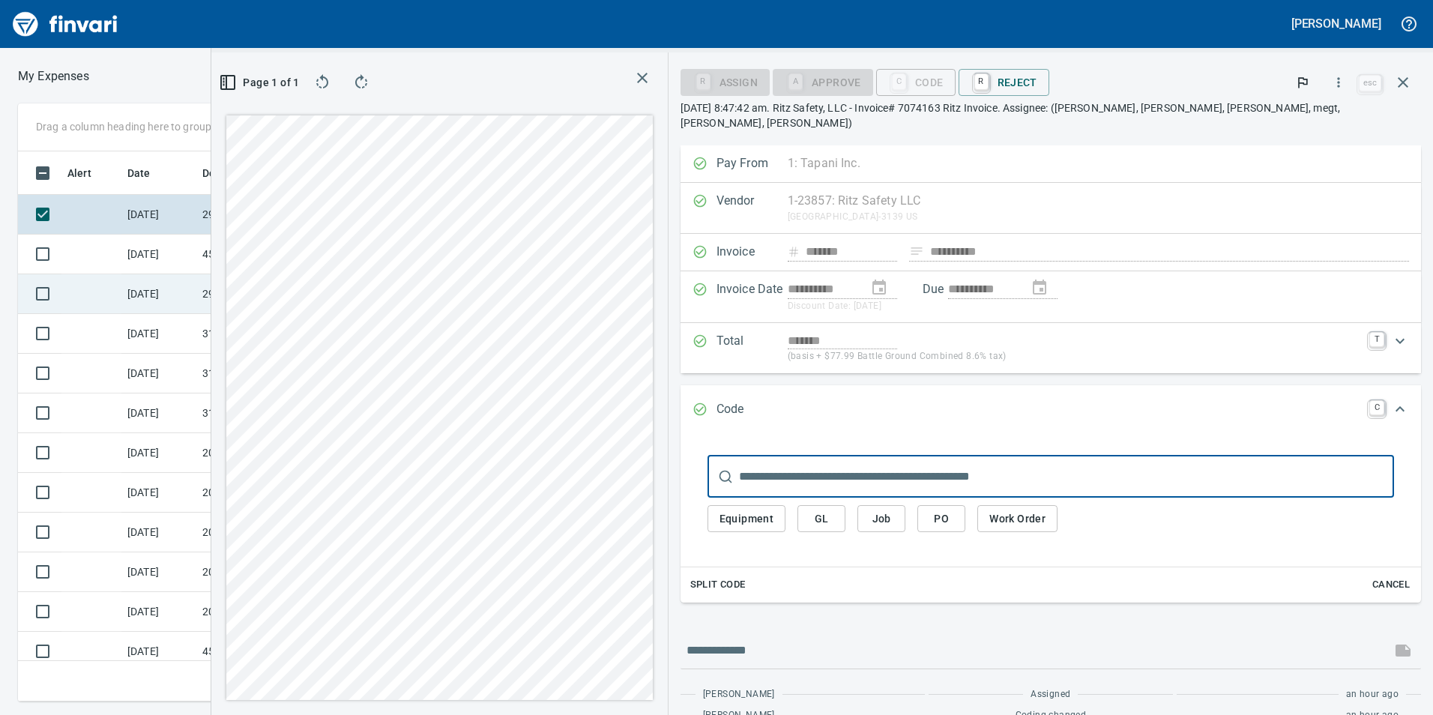
click at [238, 300] on td "29.8999.20" at bounding box center [263, 294] width 135 height 40
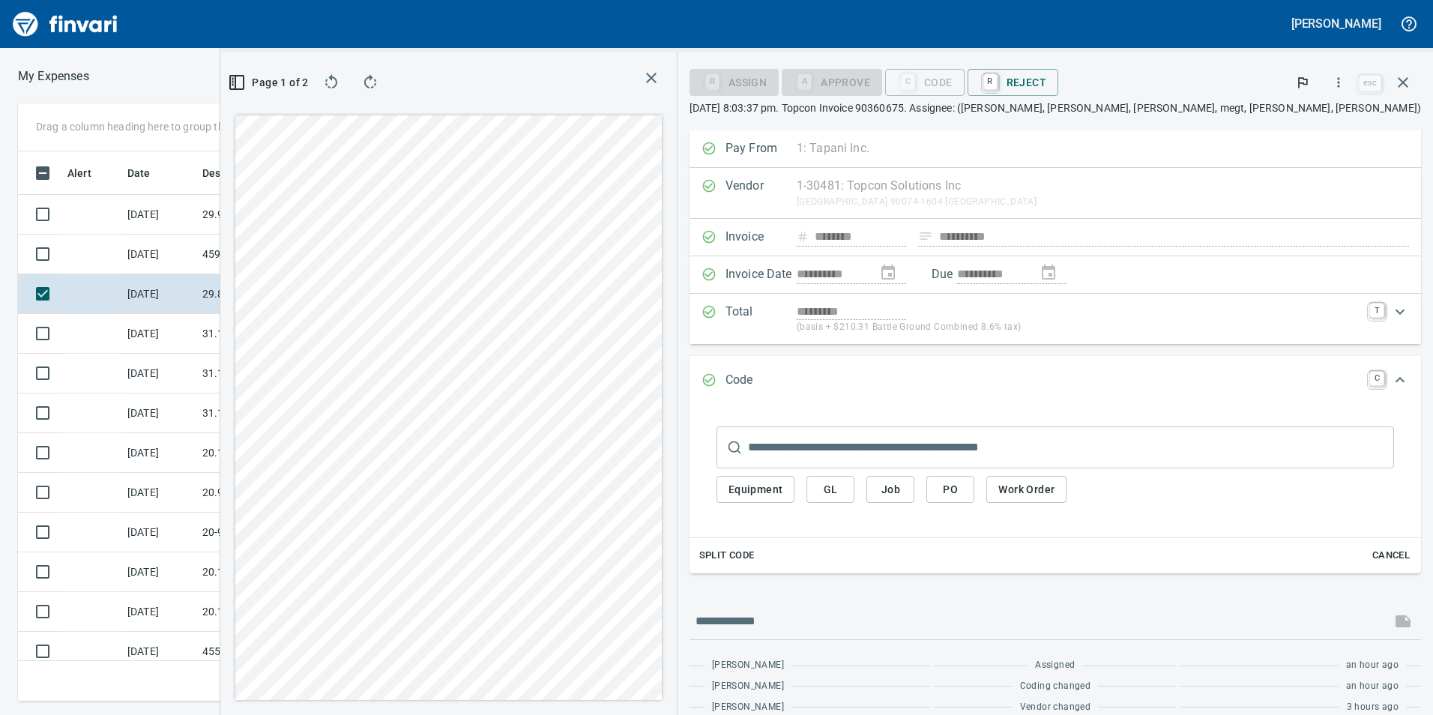
click at [842, 484] on span "GL" at bounding box center [830, 489] width 24 height 19
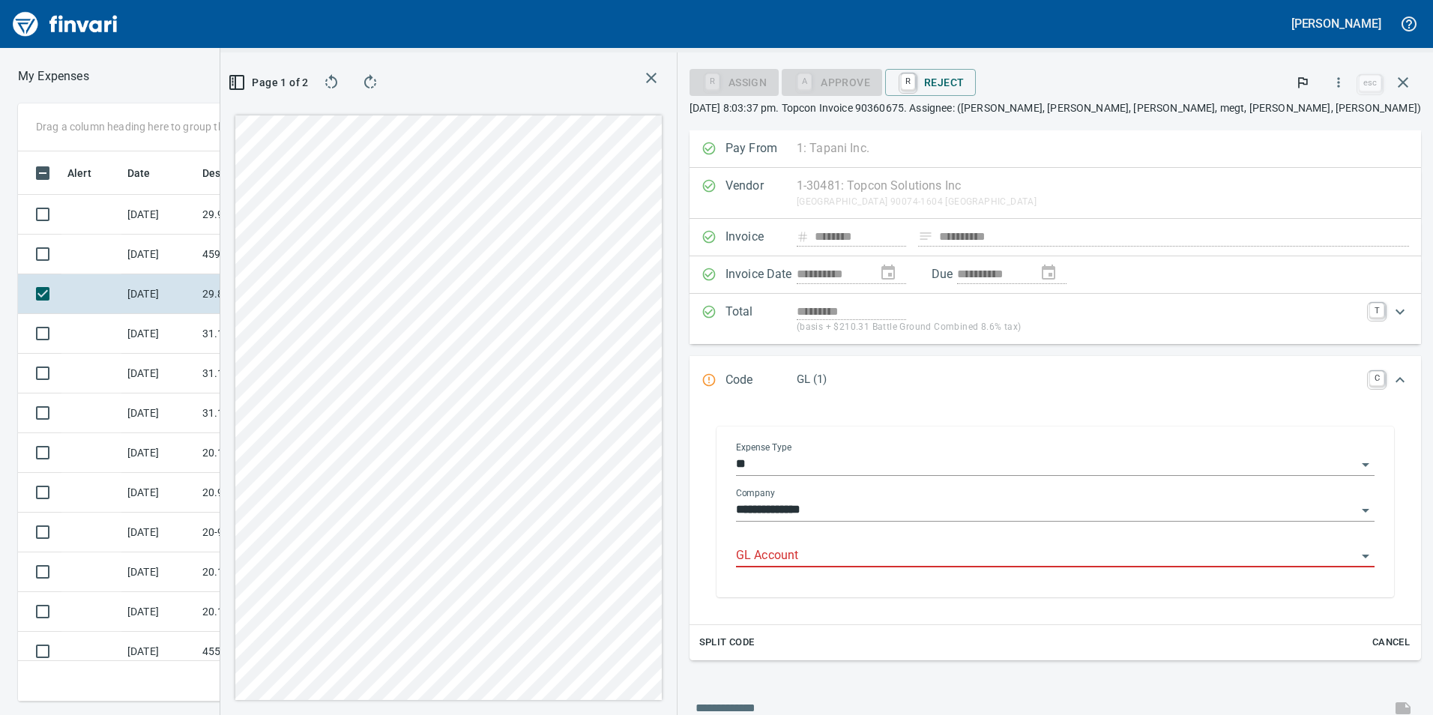
click at [1029, 550] on input "GL Account" at bounding box center [1046, 555] width 620 height 21
click at [1000, 597] on li "6029.65.20: SMTC Qty Tools" at bounding box center [1147, 594] width 432 height 36
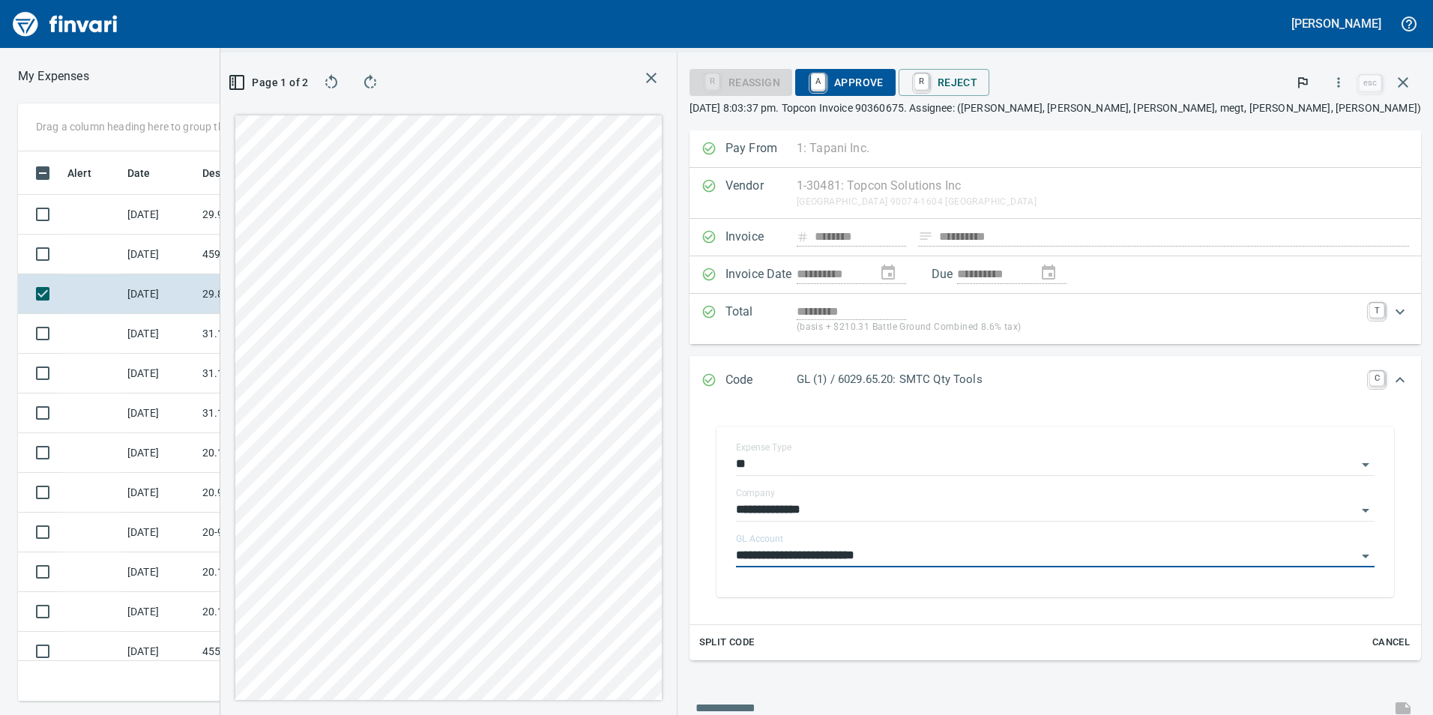
type input "**********"
click at [883, 84] on span "A Approve" at bounding box center [845, 82] width 76 height 25
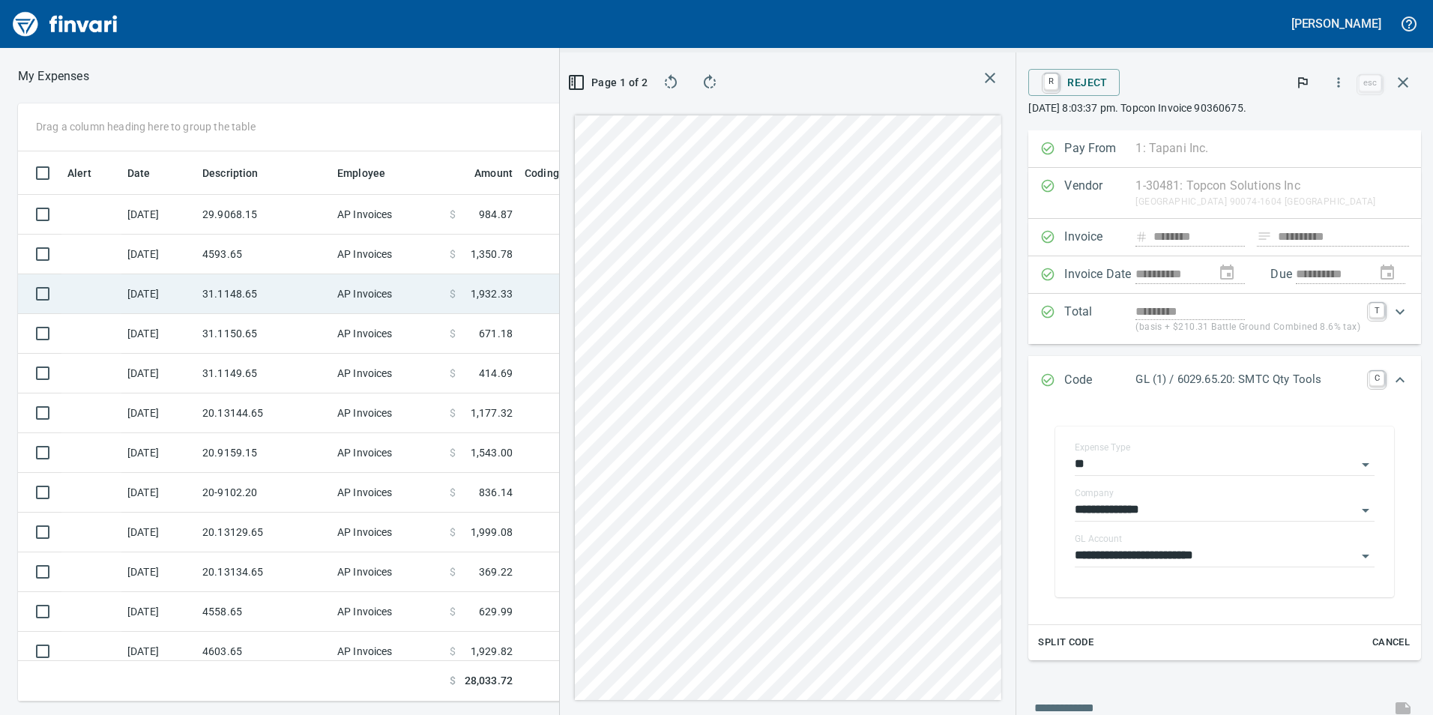
click at [302, 298] on td "31.1148.65" at bounding box center [263, 294] width 135 height 40
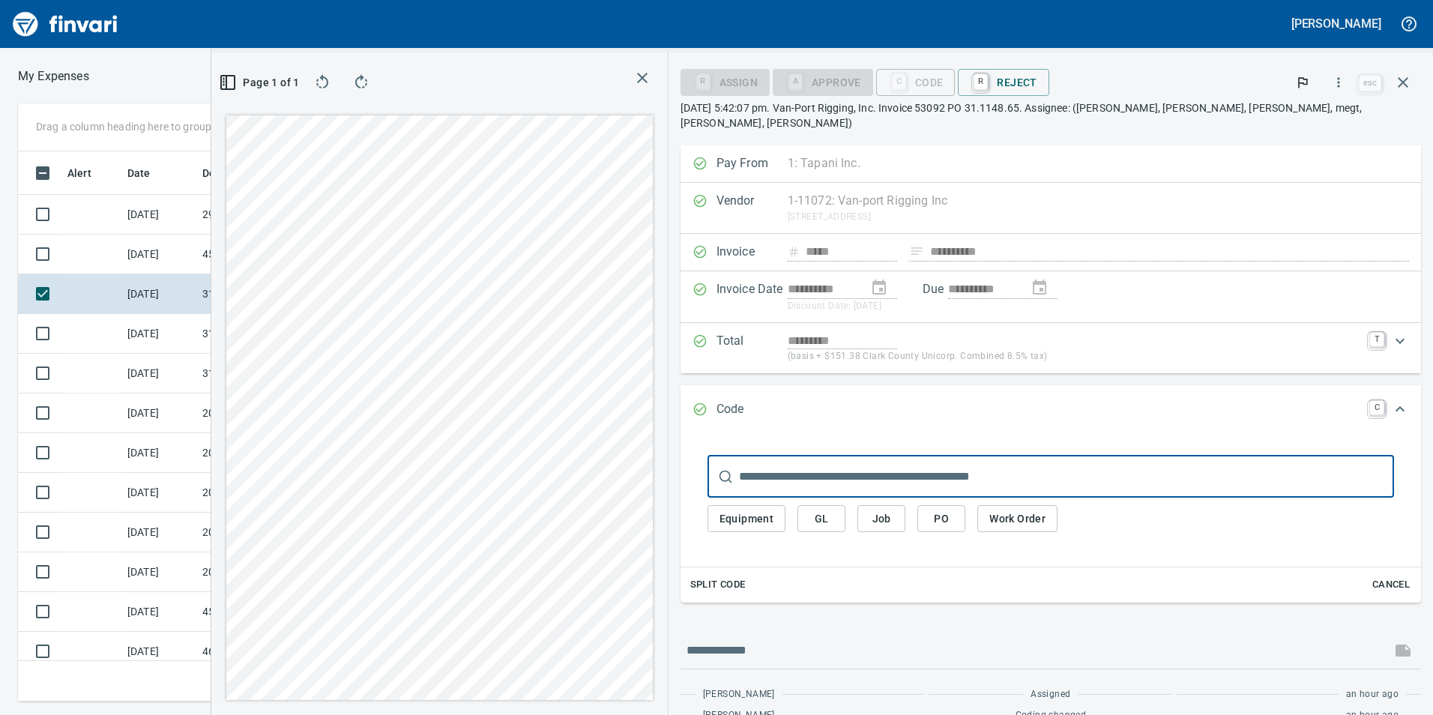
click at [833, 510] on span "GL" at bounding box center [821, 518] width 24 height 19
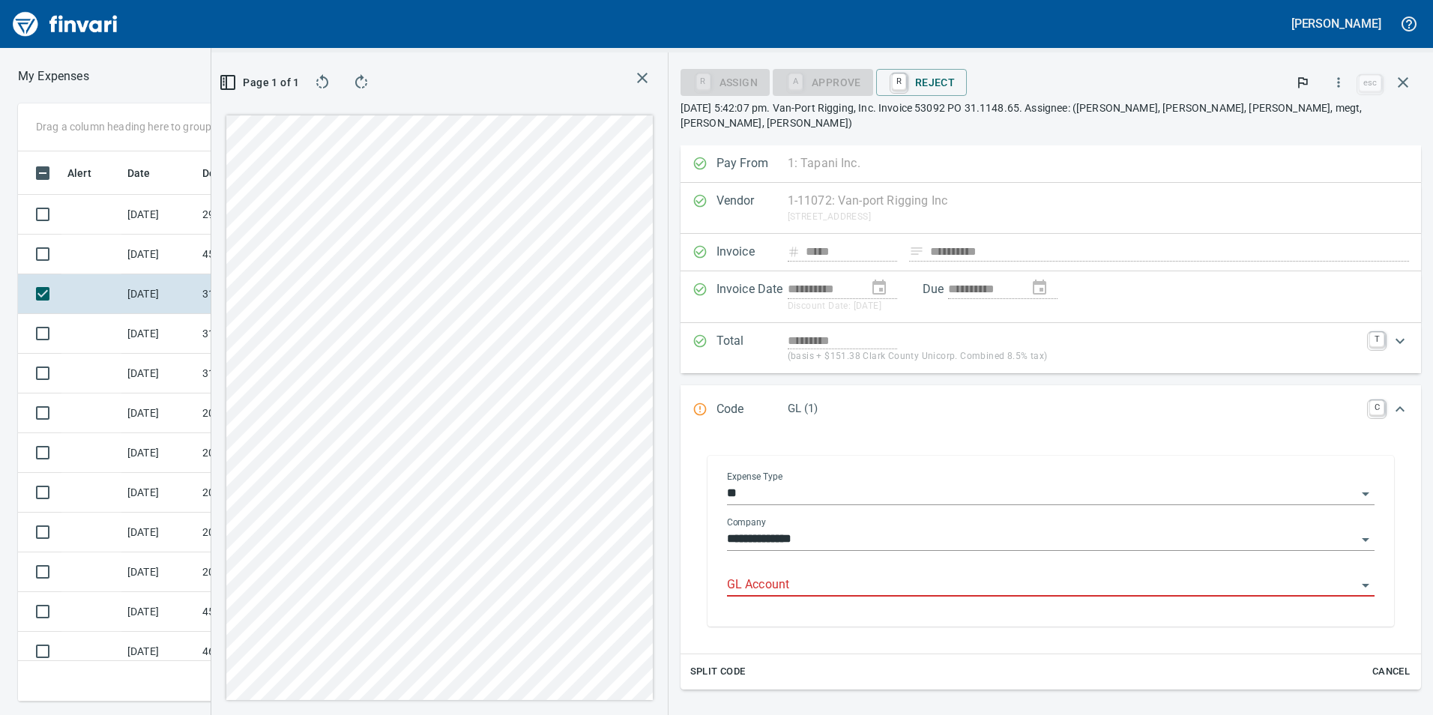
click at [910, 581] on div at bounding box center [1050, 586] width 647 height 22
drag, startPoint x: 1030, startPoint y: 549, endPoint x: 1030, endPoint y: 559, distance: 9.7
click at [1030, 563] on div "GL Account" at bounding box center [1050, 580] width 647 height 34
click at [1004, 575] on input "GL Account" at bounding box center [1041, 585] width 629 height 21
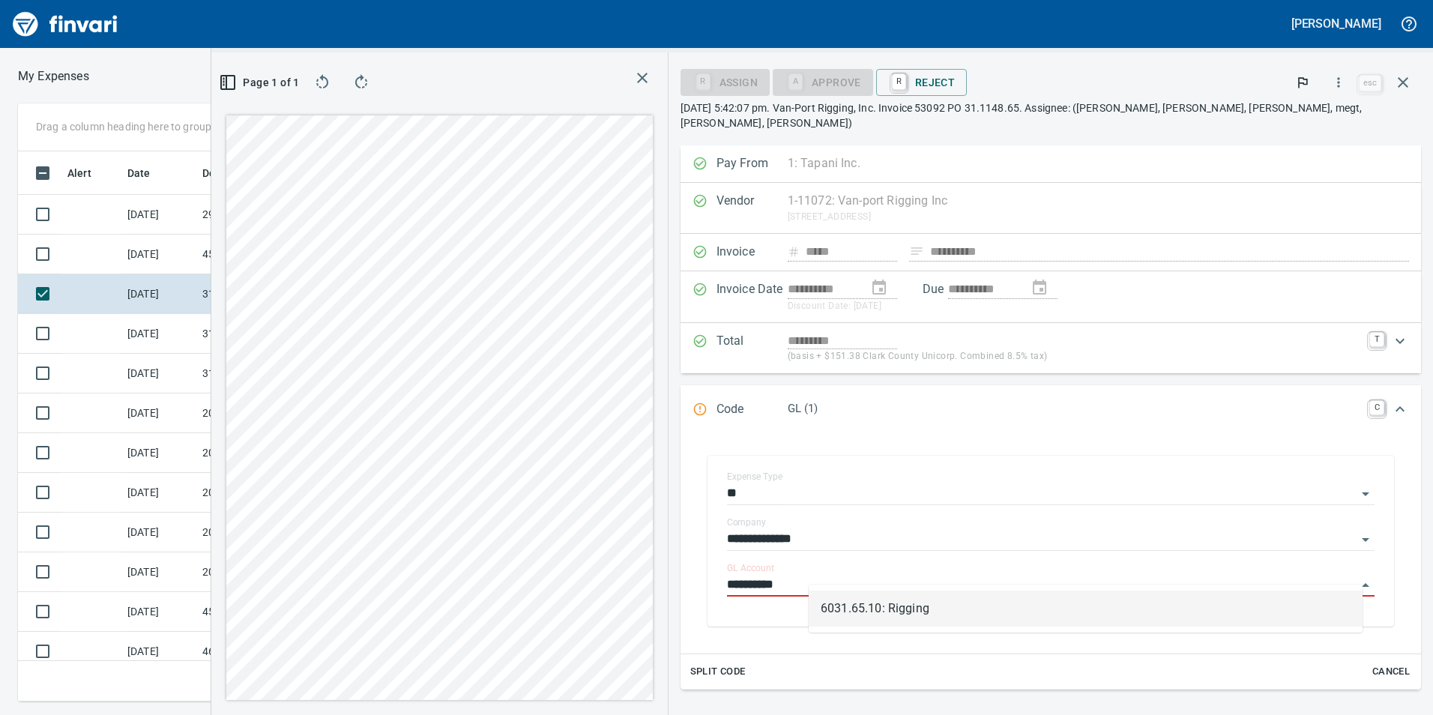
click at [976, 619] on li "6031.65.10: Rigging" at bounding box center [1085, 608] width 554 height 36
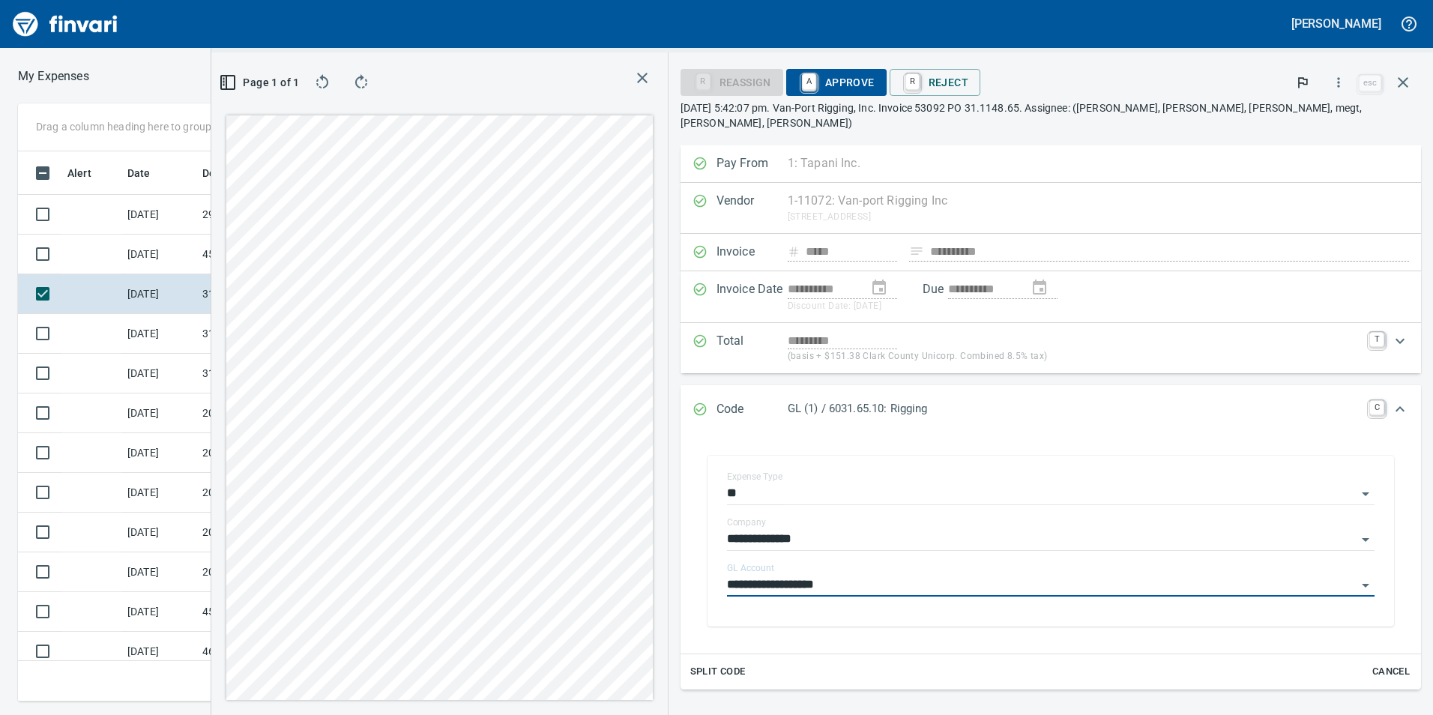
type input "**********"
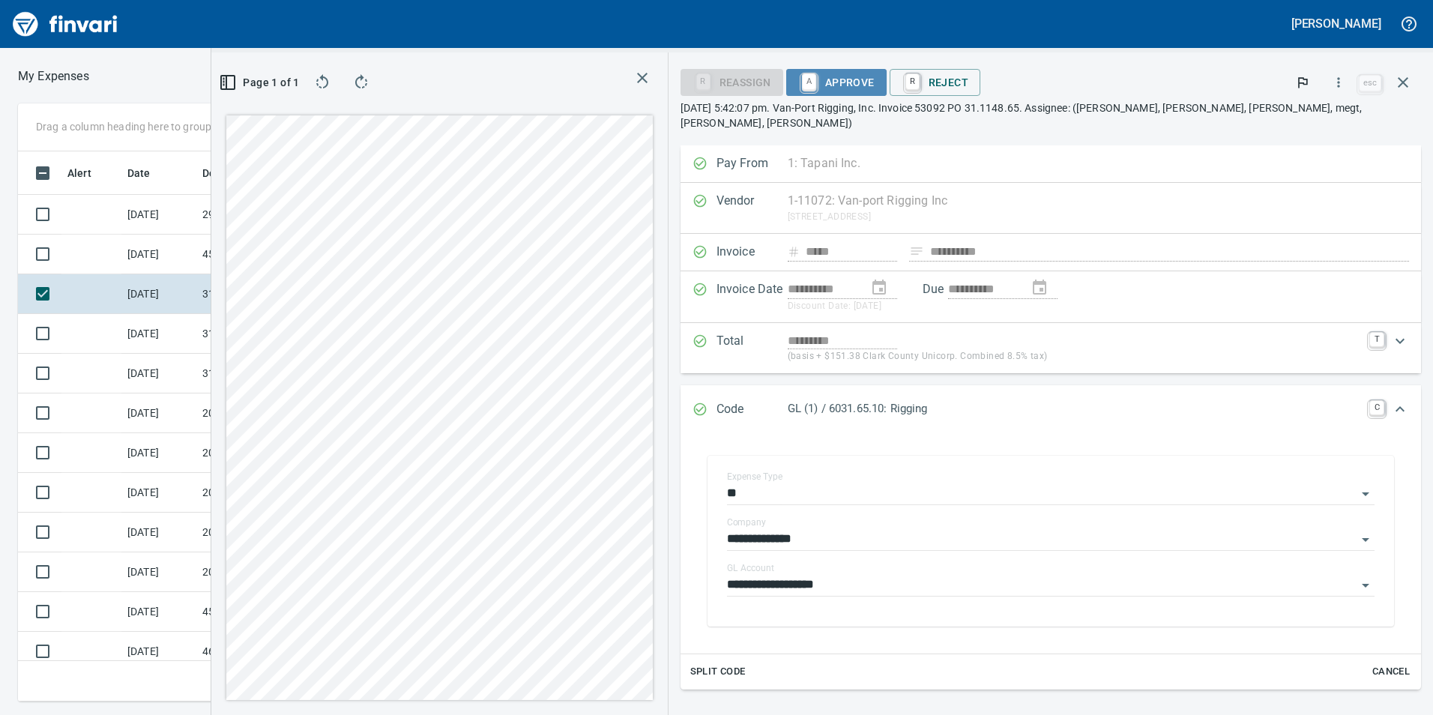
click at [874, 73] on span "A Approve" at bounding box center [836, 82] width 76 height 25
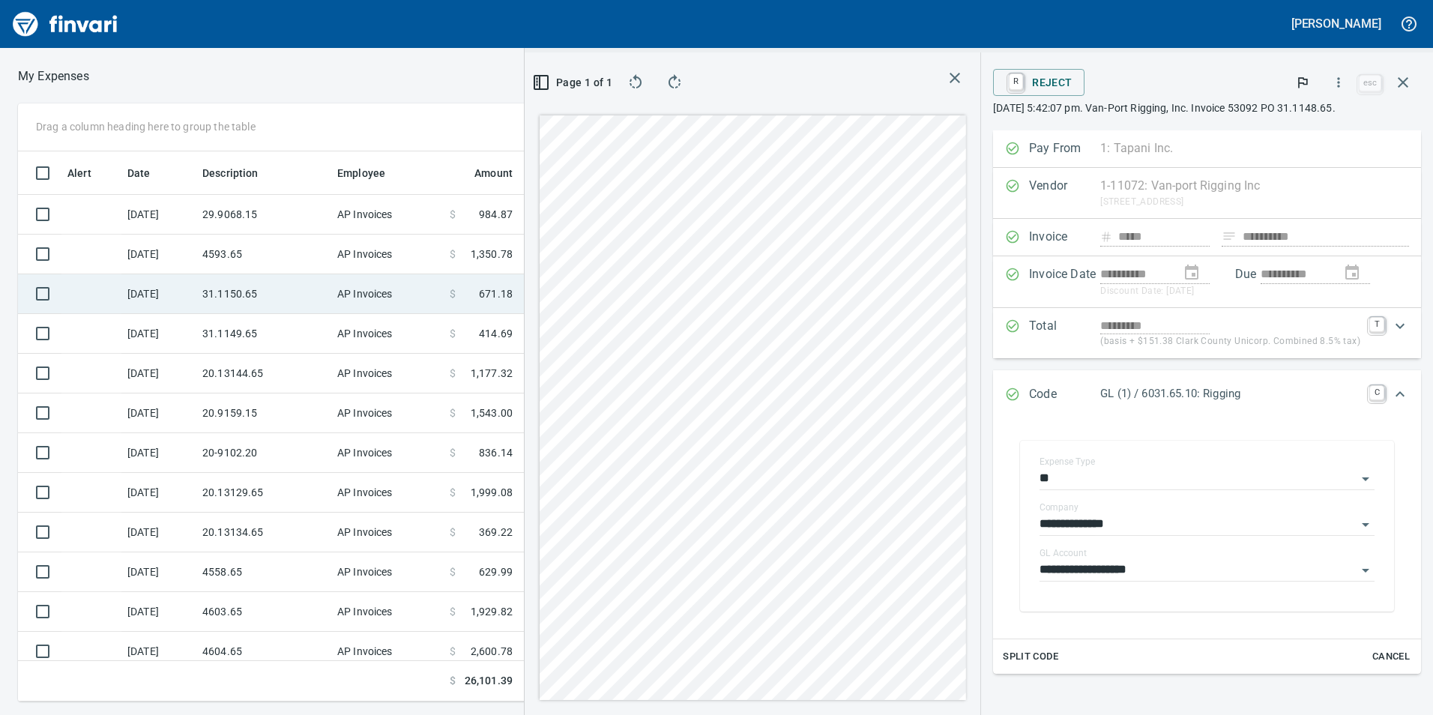
click at [310, 290] on td "31.1150.65" at bounding box center [263, 294] width 135 height 40
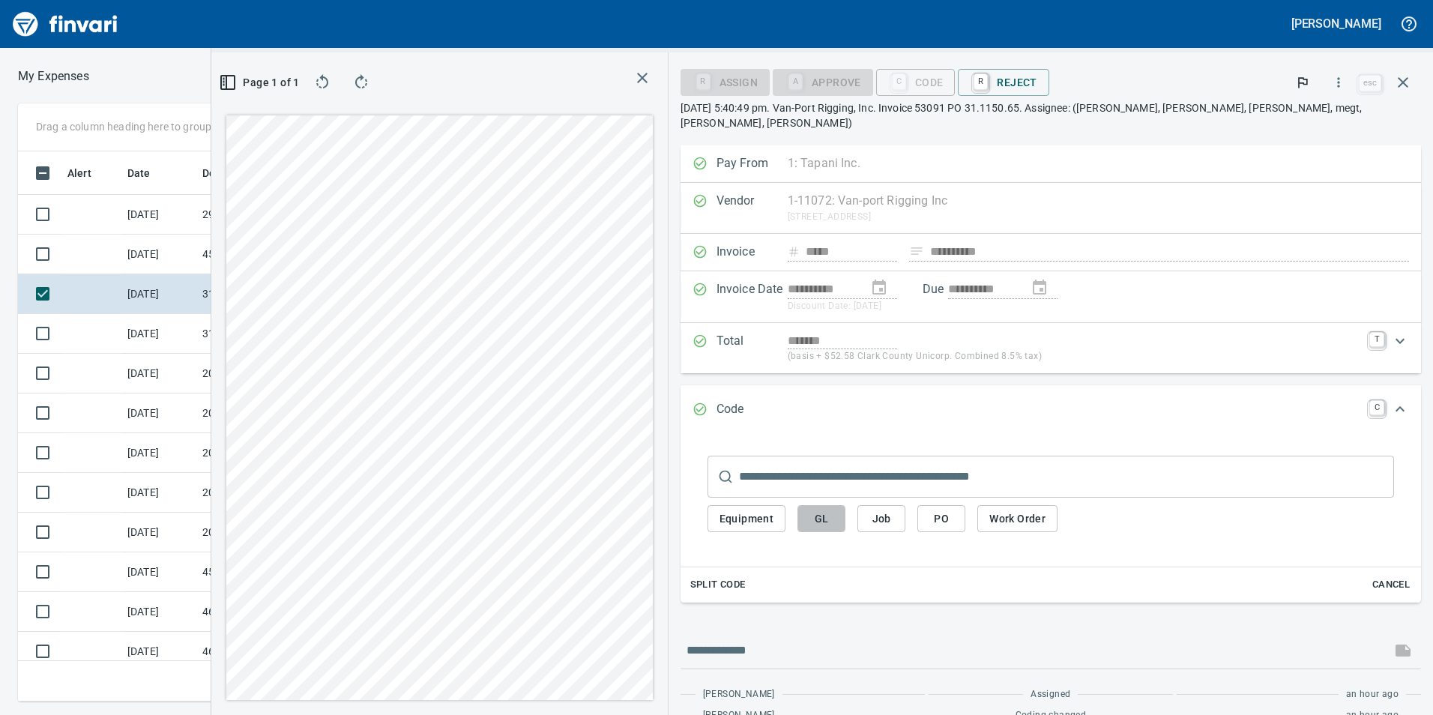
click at [833, 509] on span "GL" at bounding box center [821, 518] width 24 height 19
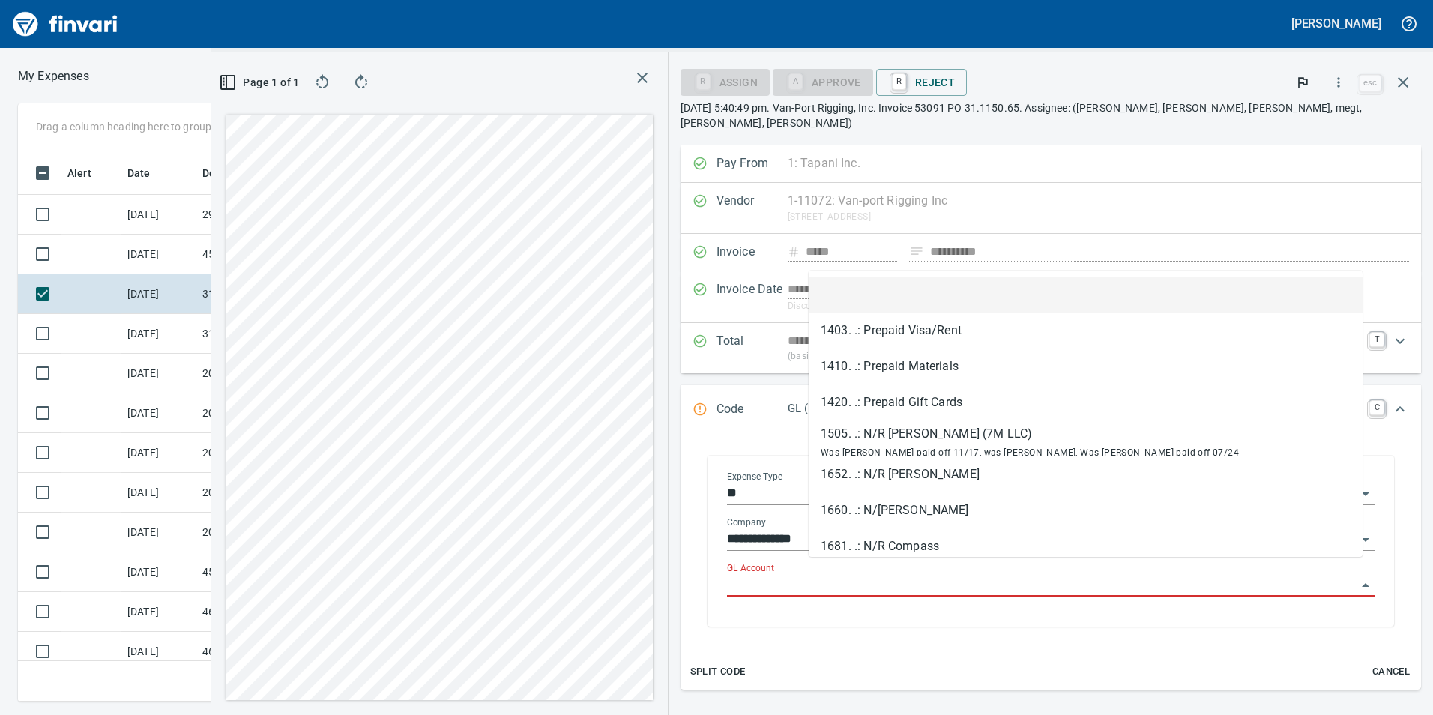
click at [898, 575] on input "GL Account" at bounding box center [1041, 585] width 629 height 21
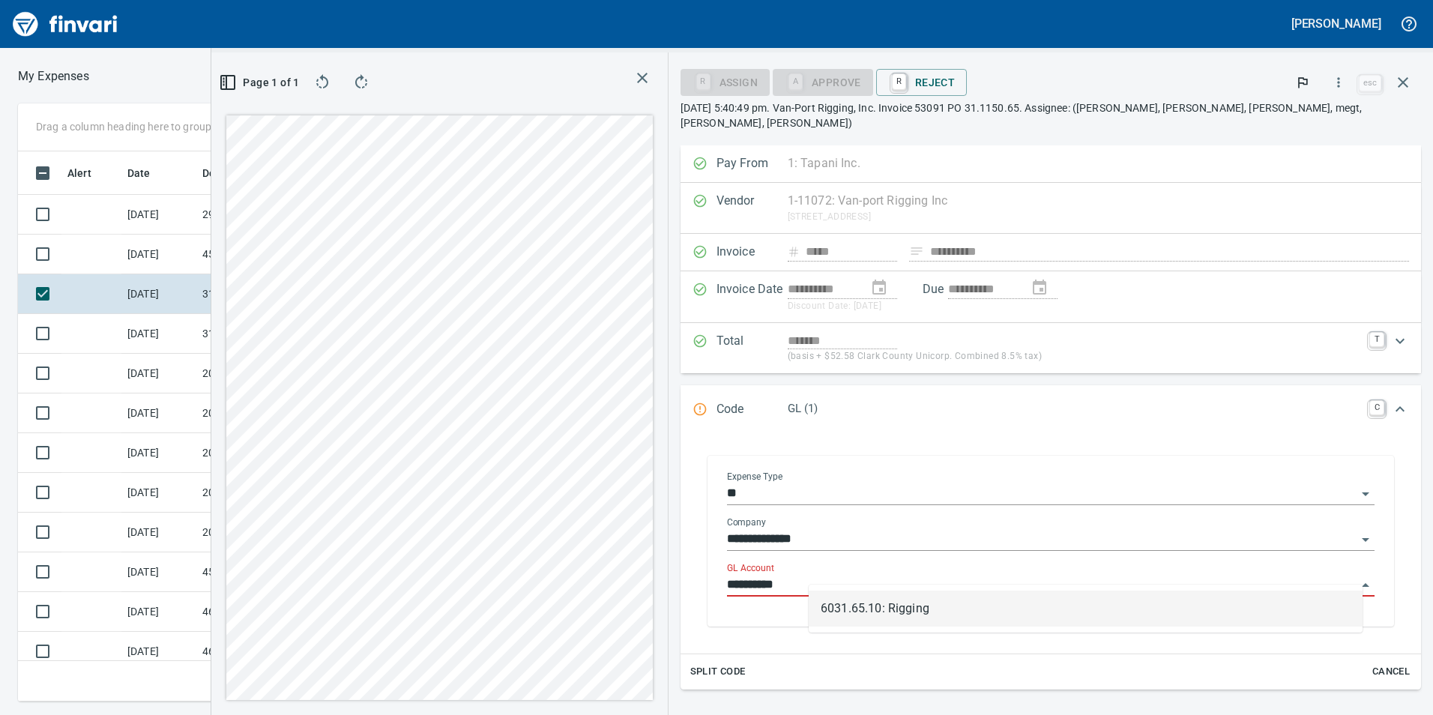
scroll to position [539, 1000]
click at [912, 611] on li "6031.65.10: Rigging" at bounding box center [1085, 608] width 554 height 36
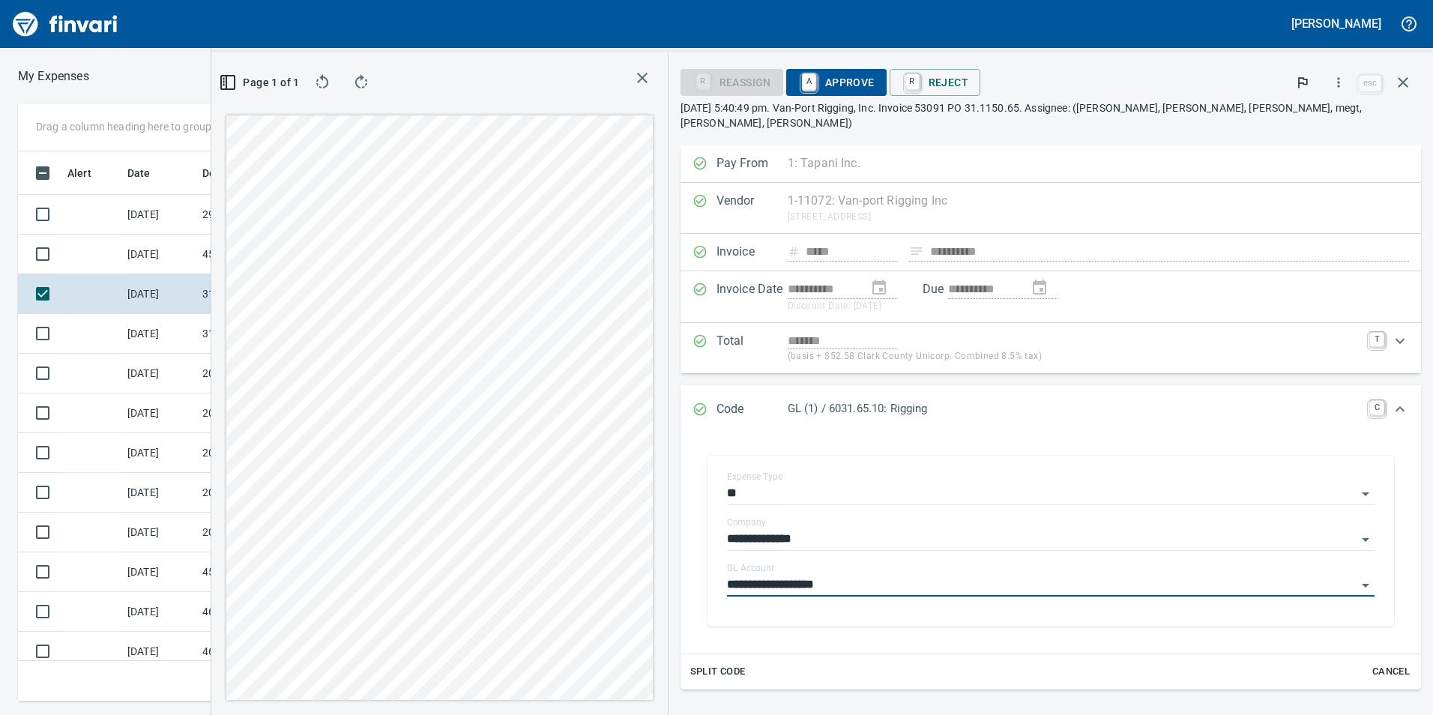
type input "**********"
click at [874, 85] on span "A Approve" at bounding box center [836, 82] width 76 height 25
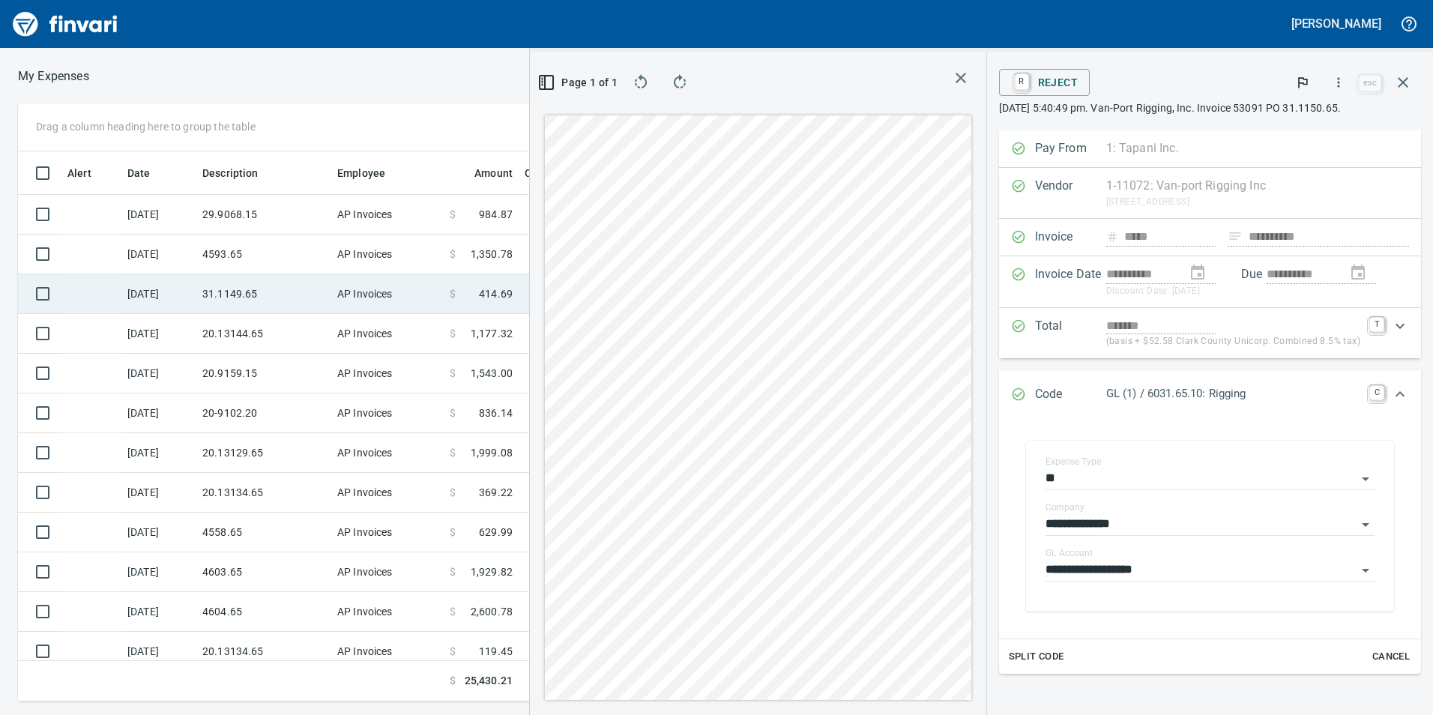
click at [217, 296] on td "31.1149.65" at bounding box center [263, 294] width 135 height 40
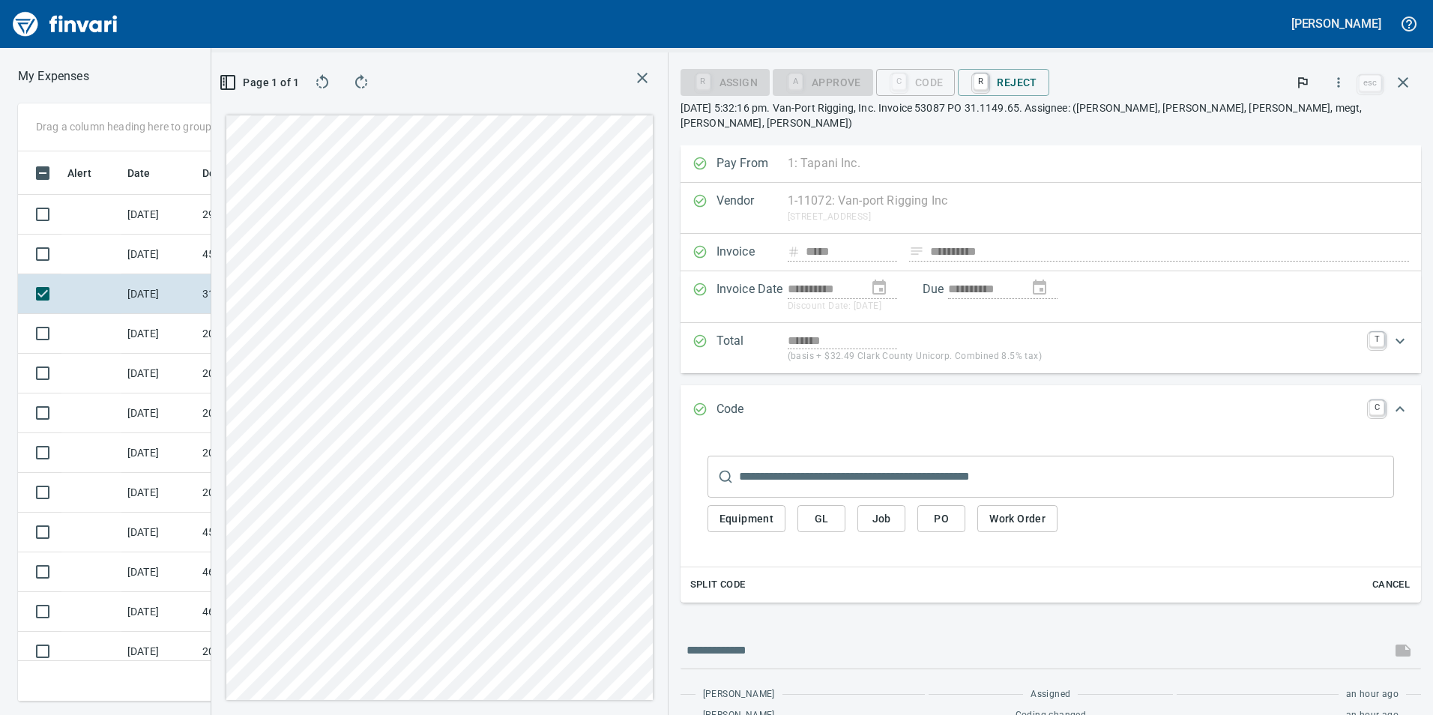
click at [833, 509] on span "GL" at bounding box center [821, 518] width 24 height 19
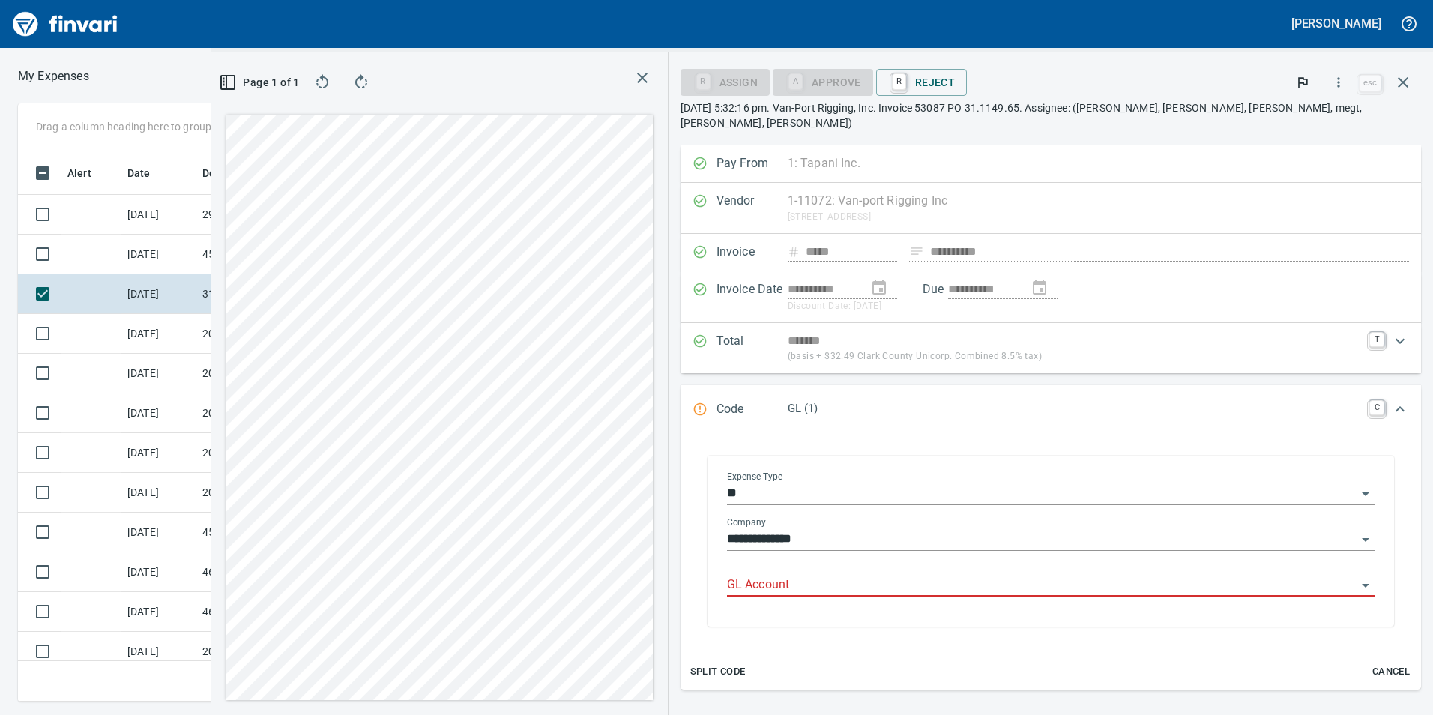
click at [880, 575] on input "GL Account" at bounding box center [1041, 585] width 629 height 21
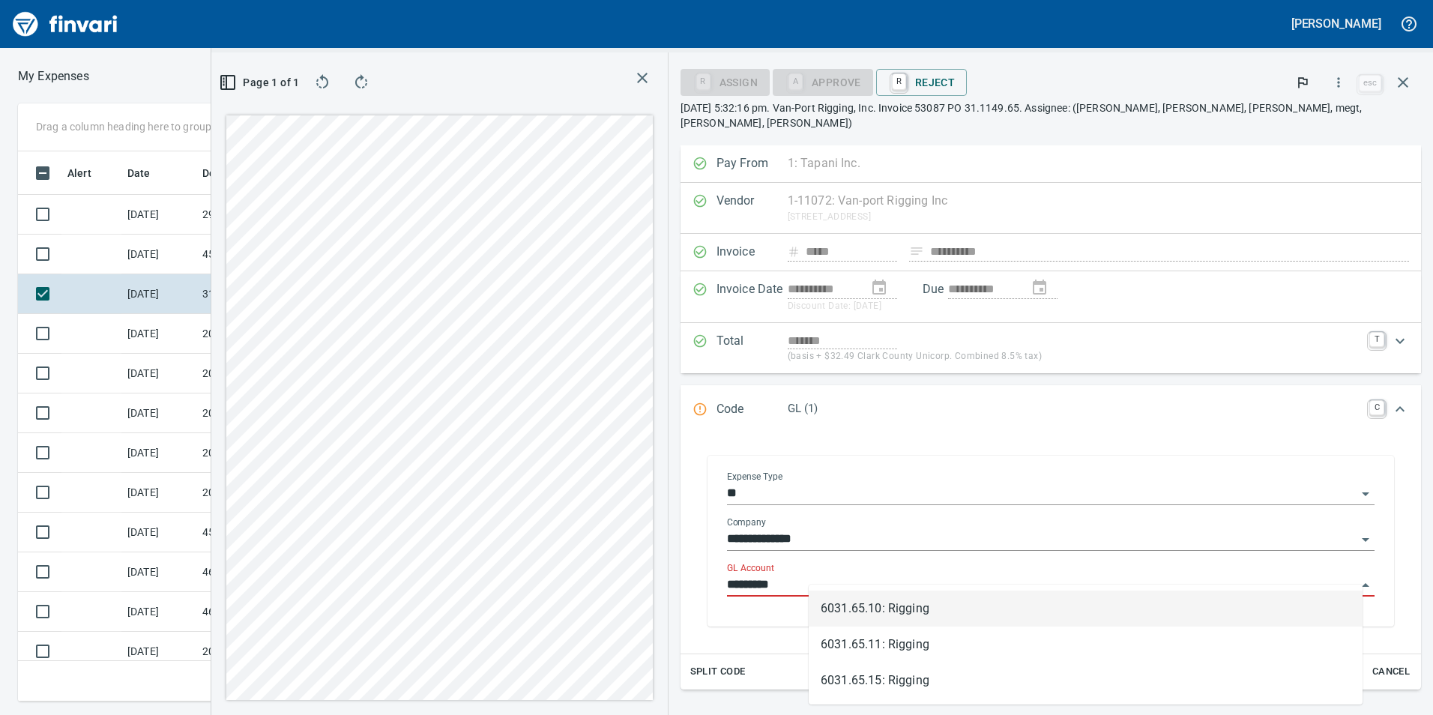
scroll to position [539, 1000]
click at [881, 610] on li "6031.65.10: Rigging" at bounding box center [1085, 608] width 554 height 36
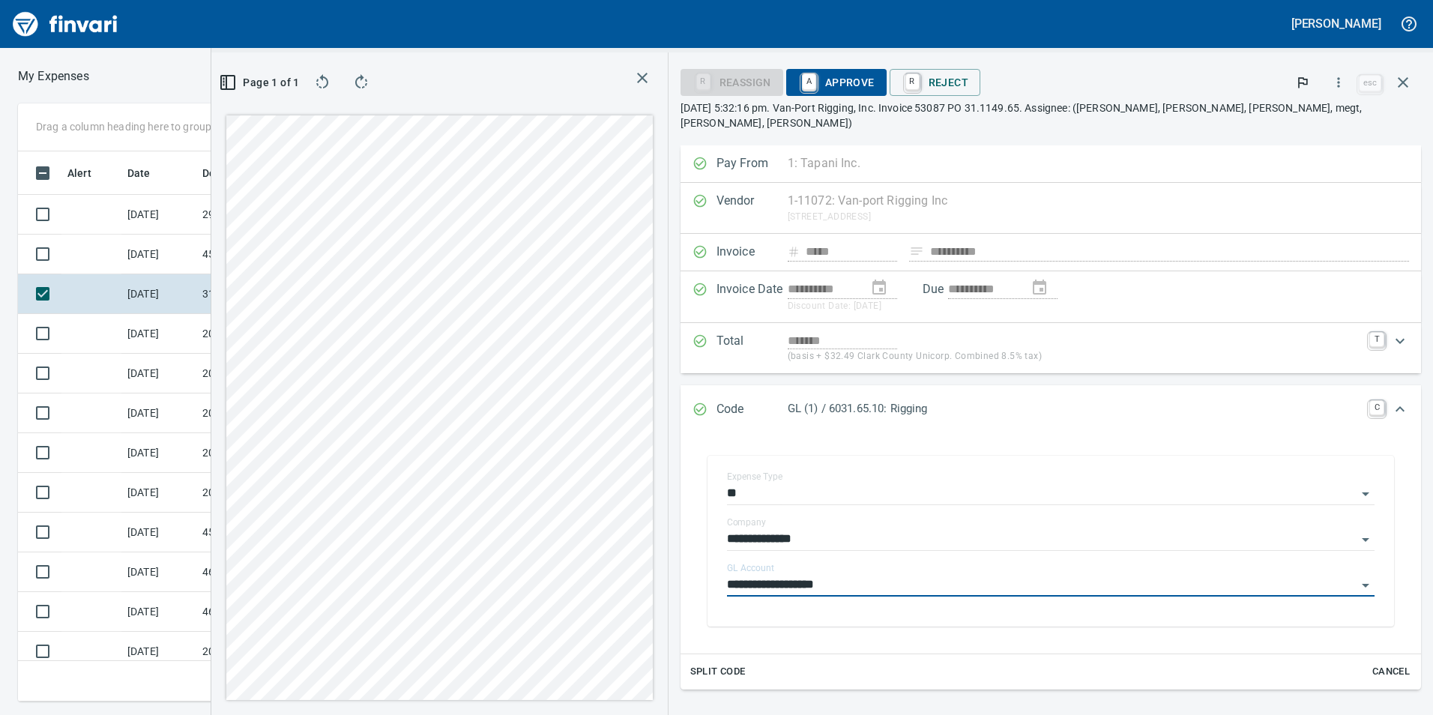
type input "**********"
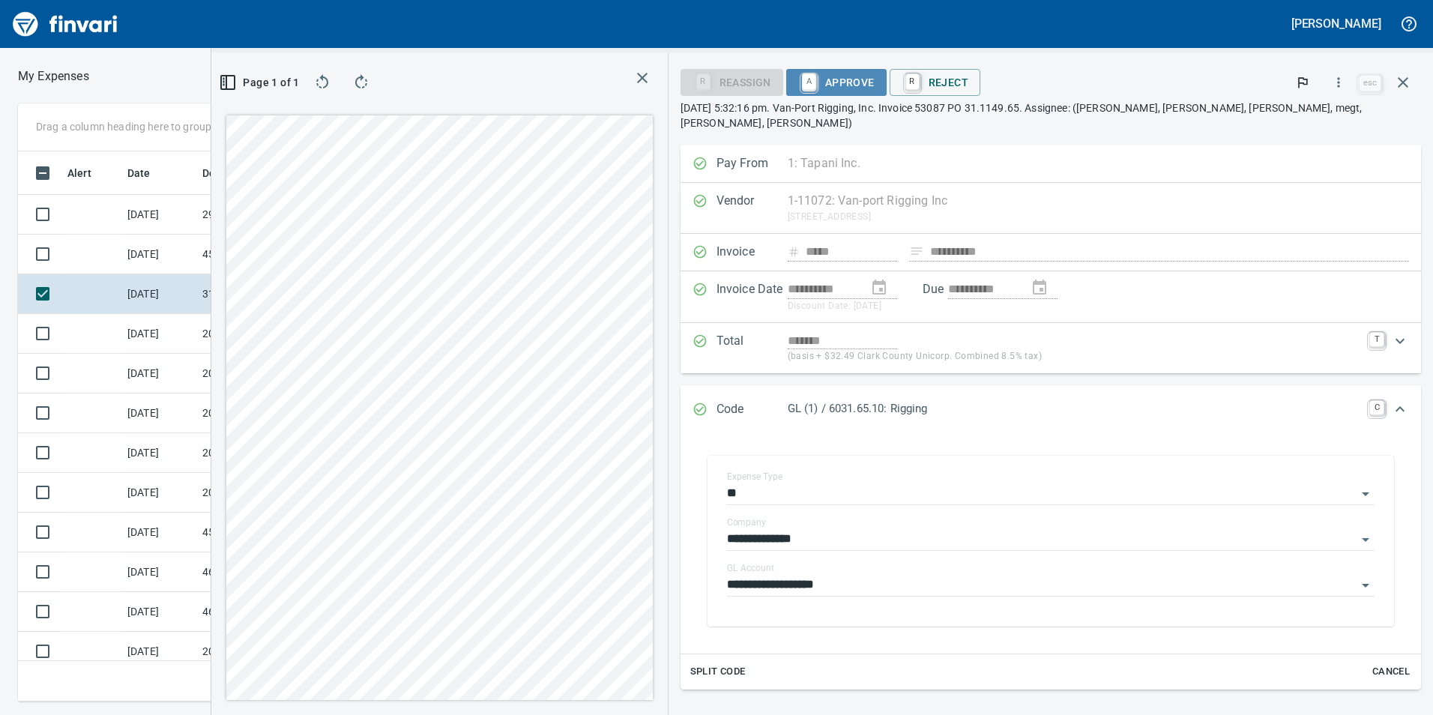
click at [874, 77] on span "A Approve" at bounding box center [836, 82] width 76 height 25
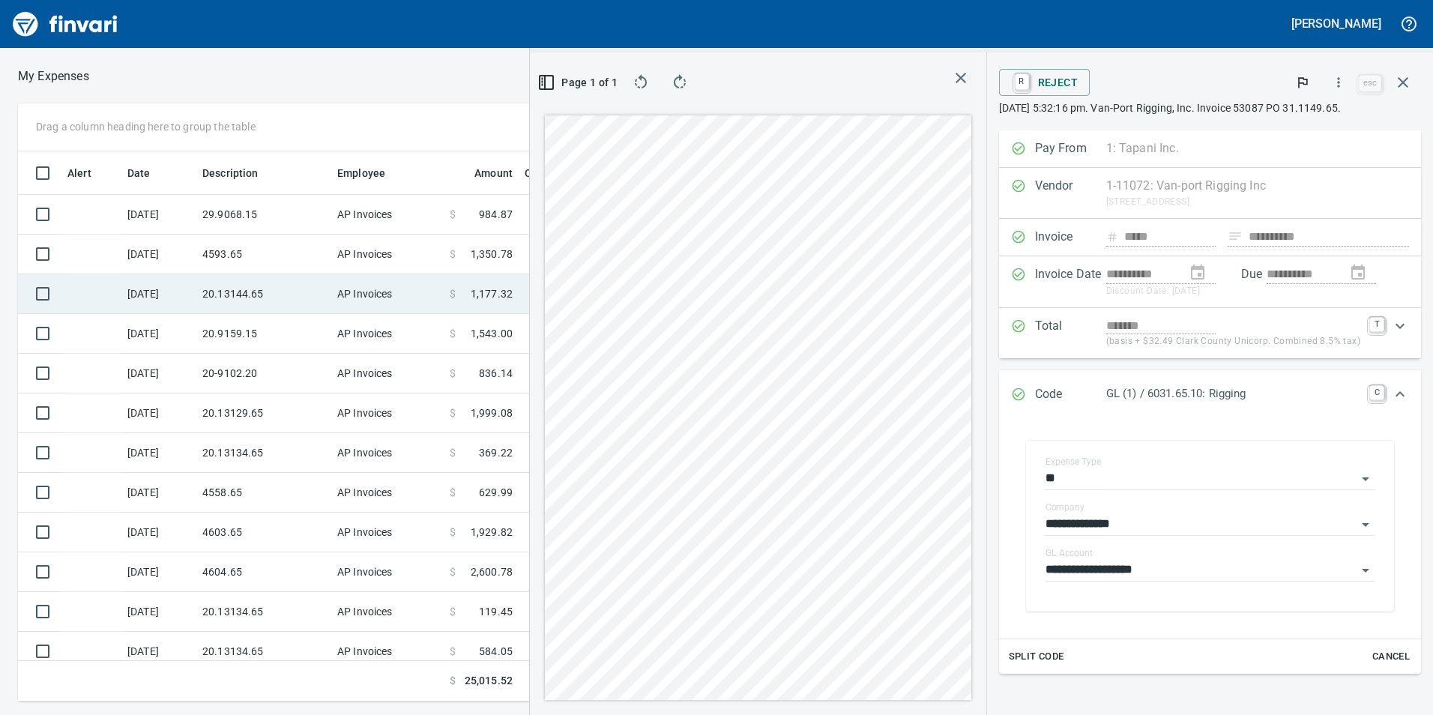
click at [297, 278] on td "20.13144.65" at bounding box center [263, 294] width 135 height 40
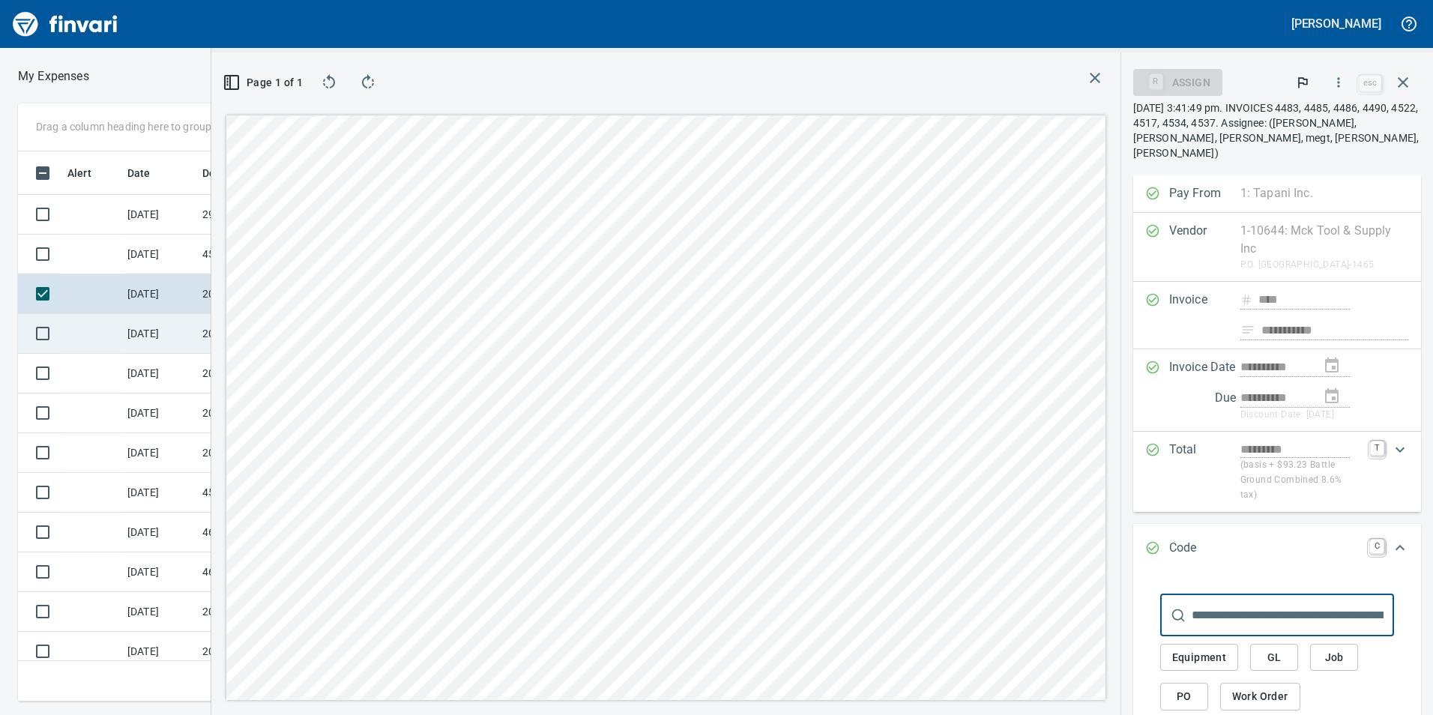
click at [173, 339] on td "[DATE]" at bounding box center [158, 334] width 75 height 40
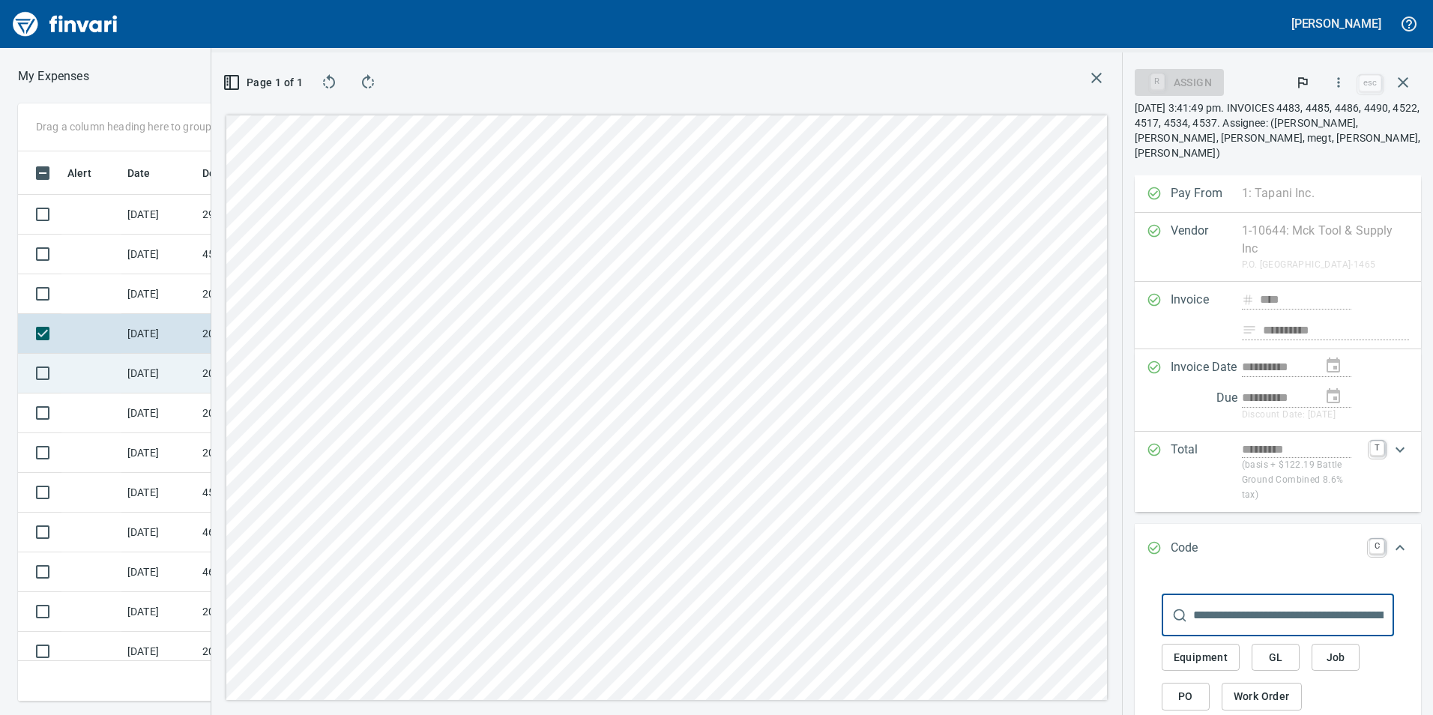
click at [159, 366] on td "[DATE]" at bounding box center [158, 374] width 75 height 40
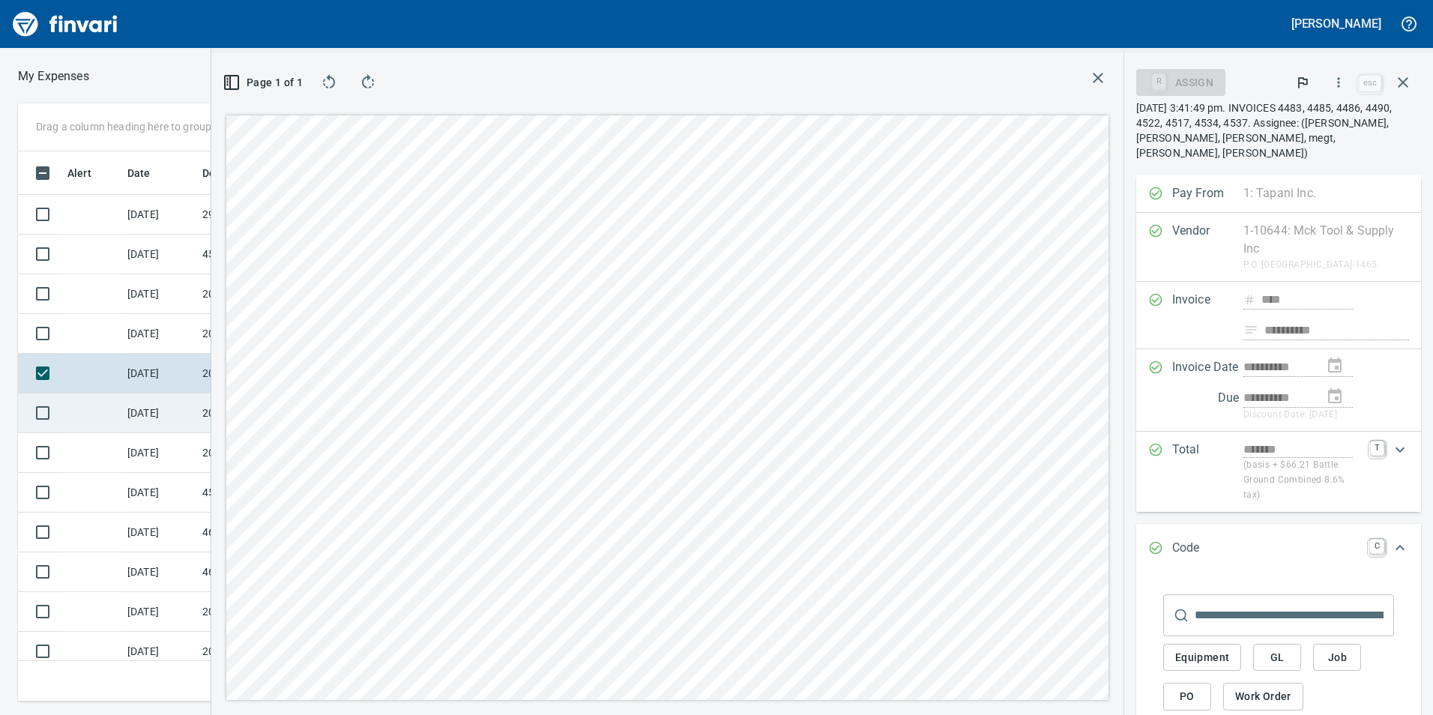
click at [184, 411] on td "[DATE]" at bounding box center [158, 413] width 75 height 40
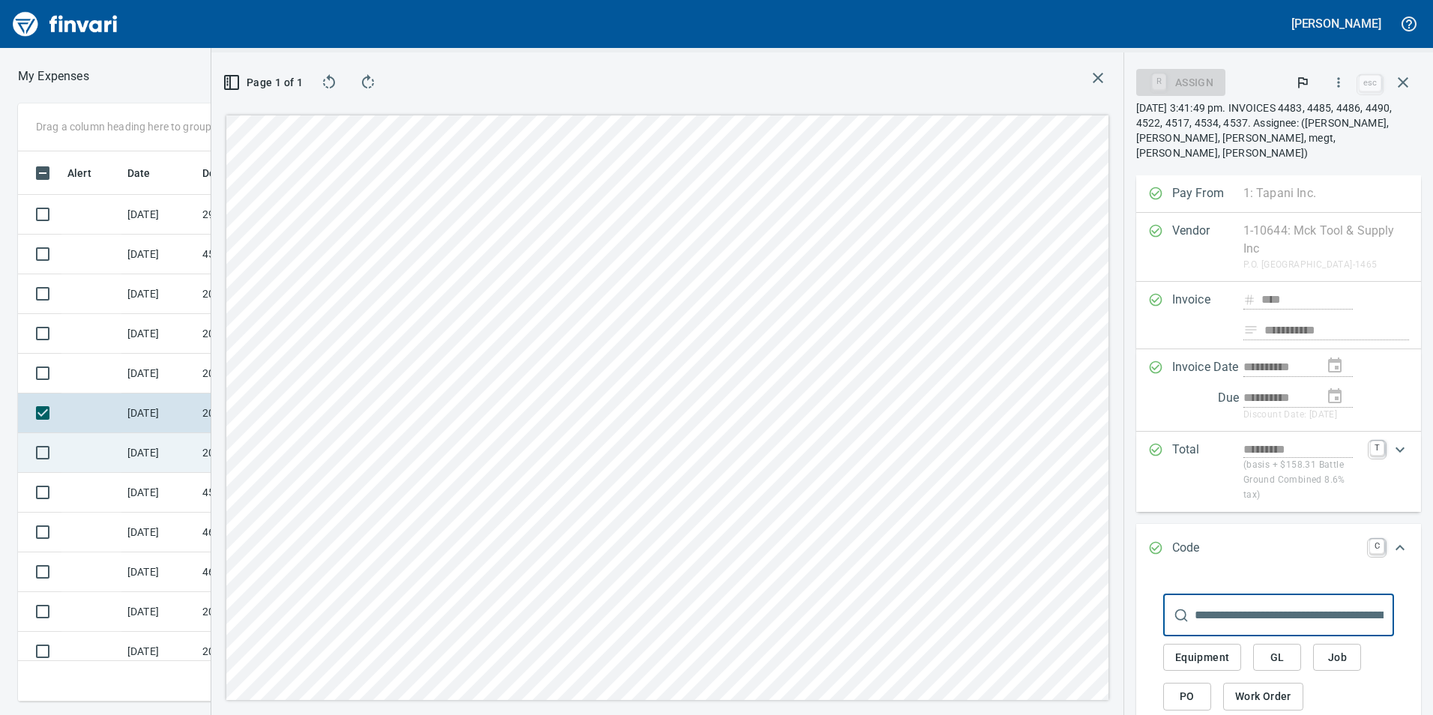
click at [175, 456] on td "[DATE]" at bounding box center [158, 453] width 75 height 40
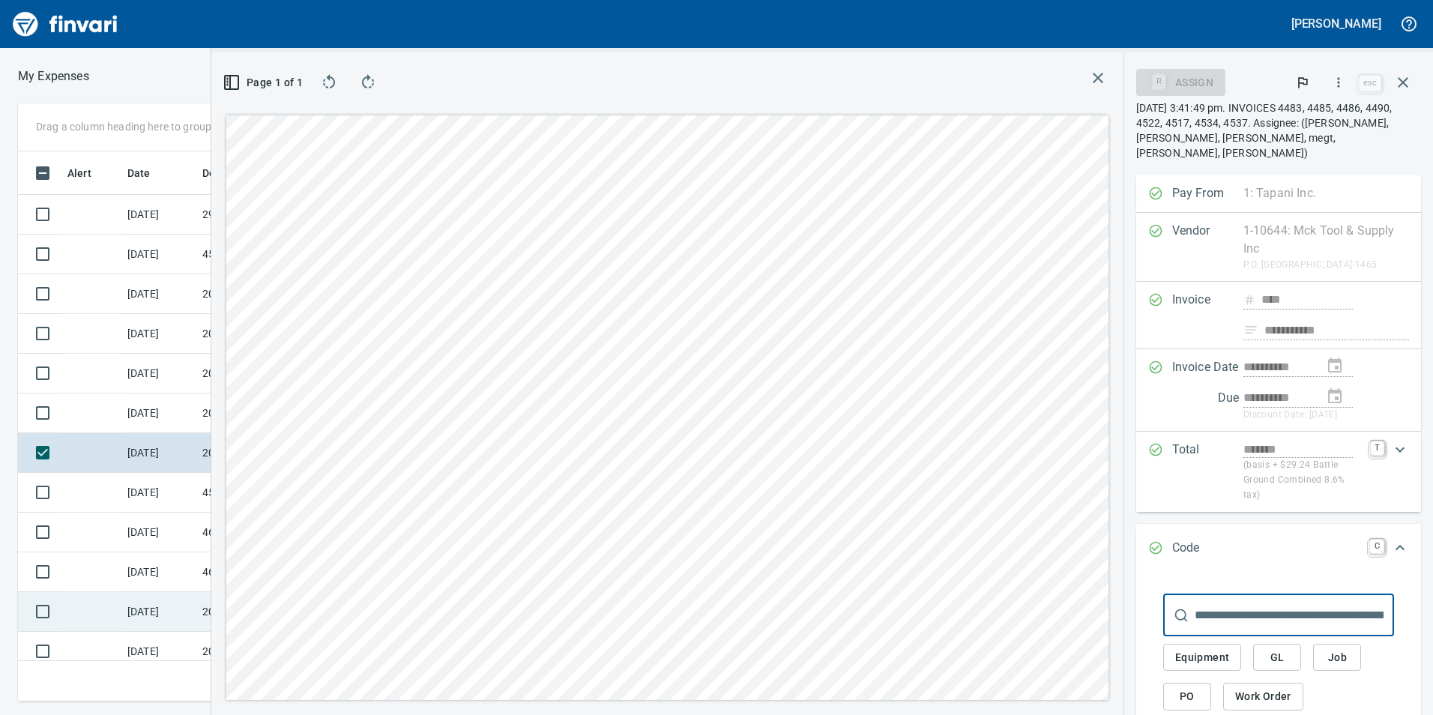
click at [155, 597] on td "[DATE]" at bounding box center [158, 612] width 75 height 40
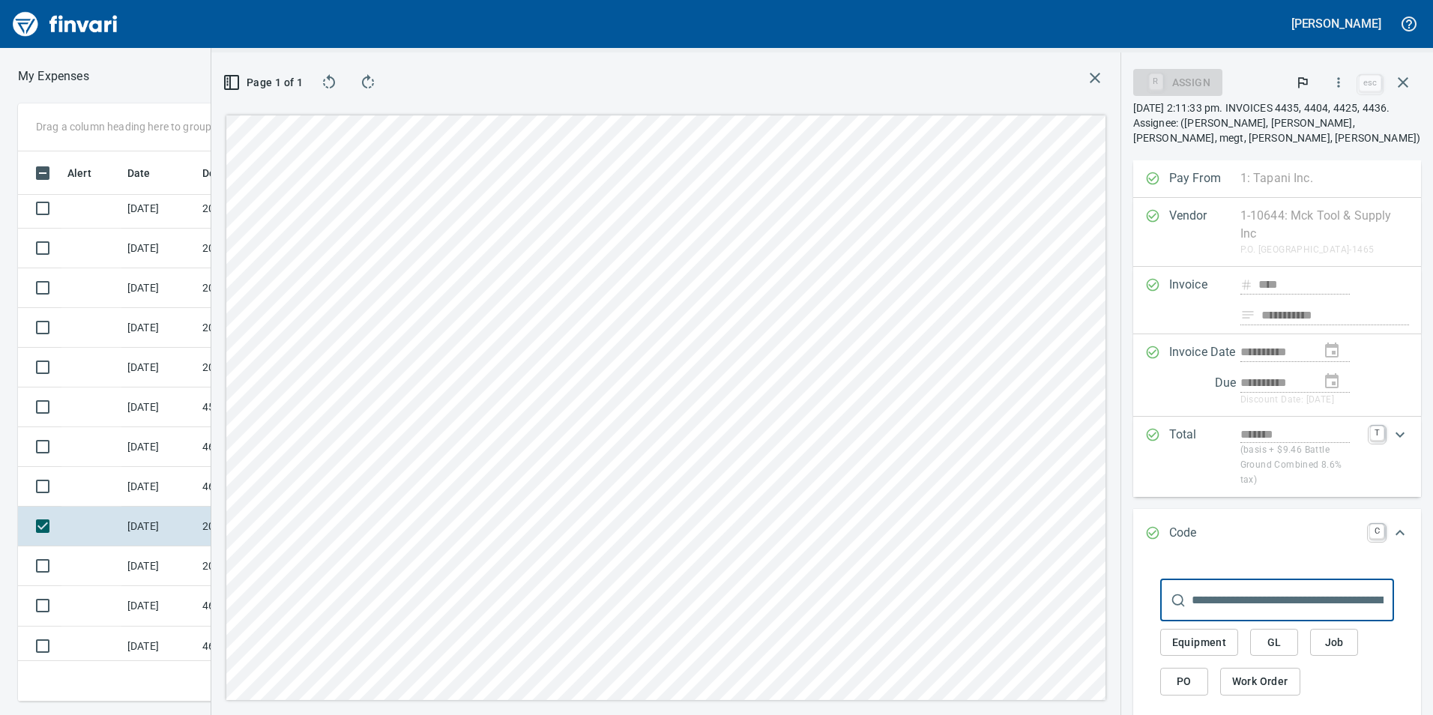
scroll to position [250, 0]
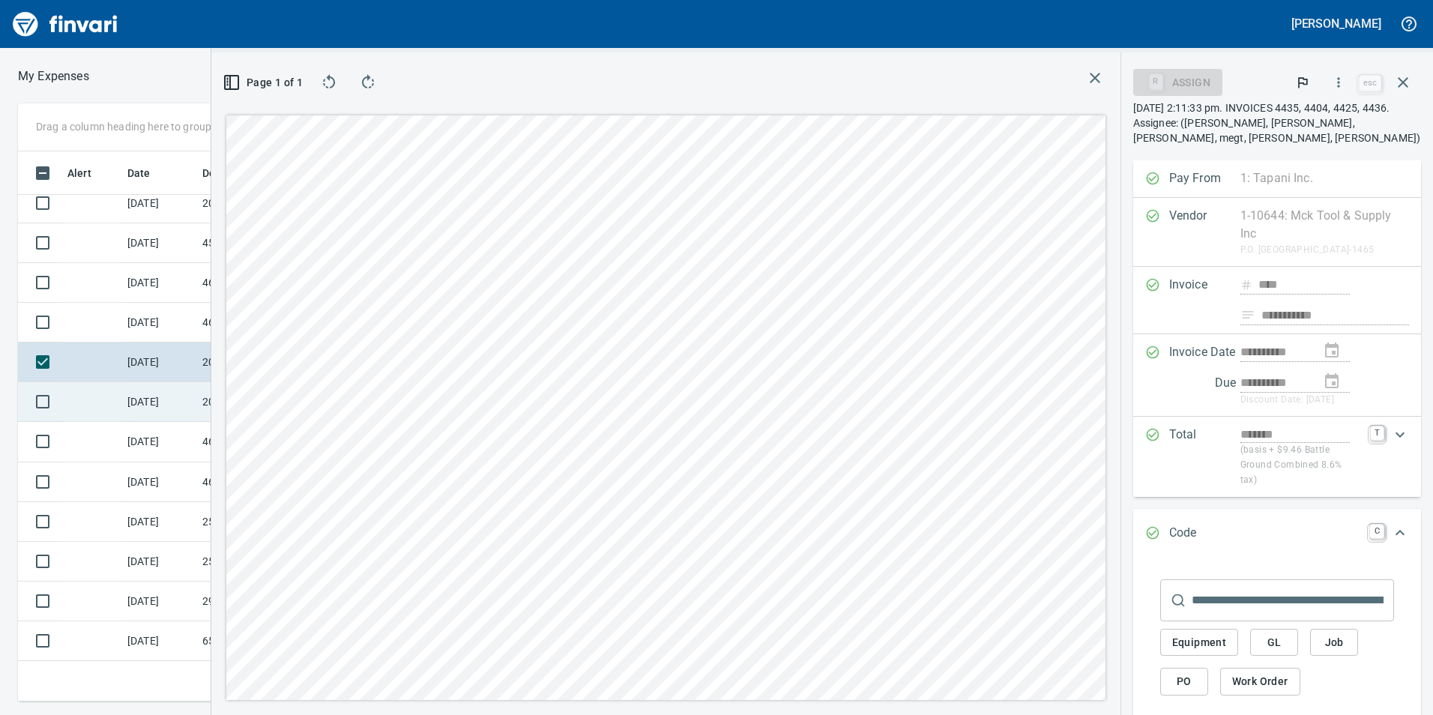
click at [184, 412] on td "[DATE]" at bounding box center [158, 402] width 75 height 40
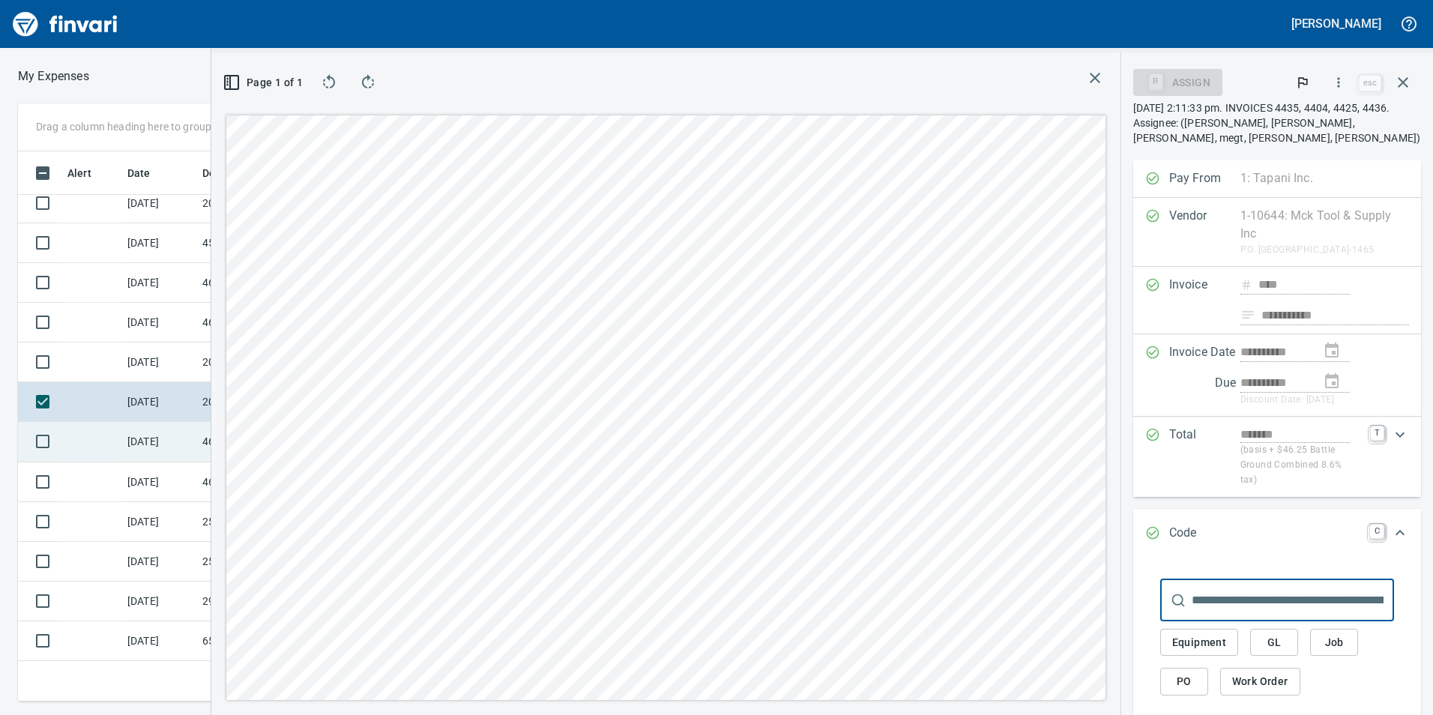
click at [185, 441] on td "[DATE]" at bounding box center [158, 442] width 75 height 40
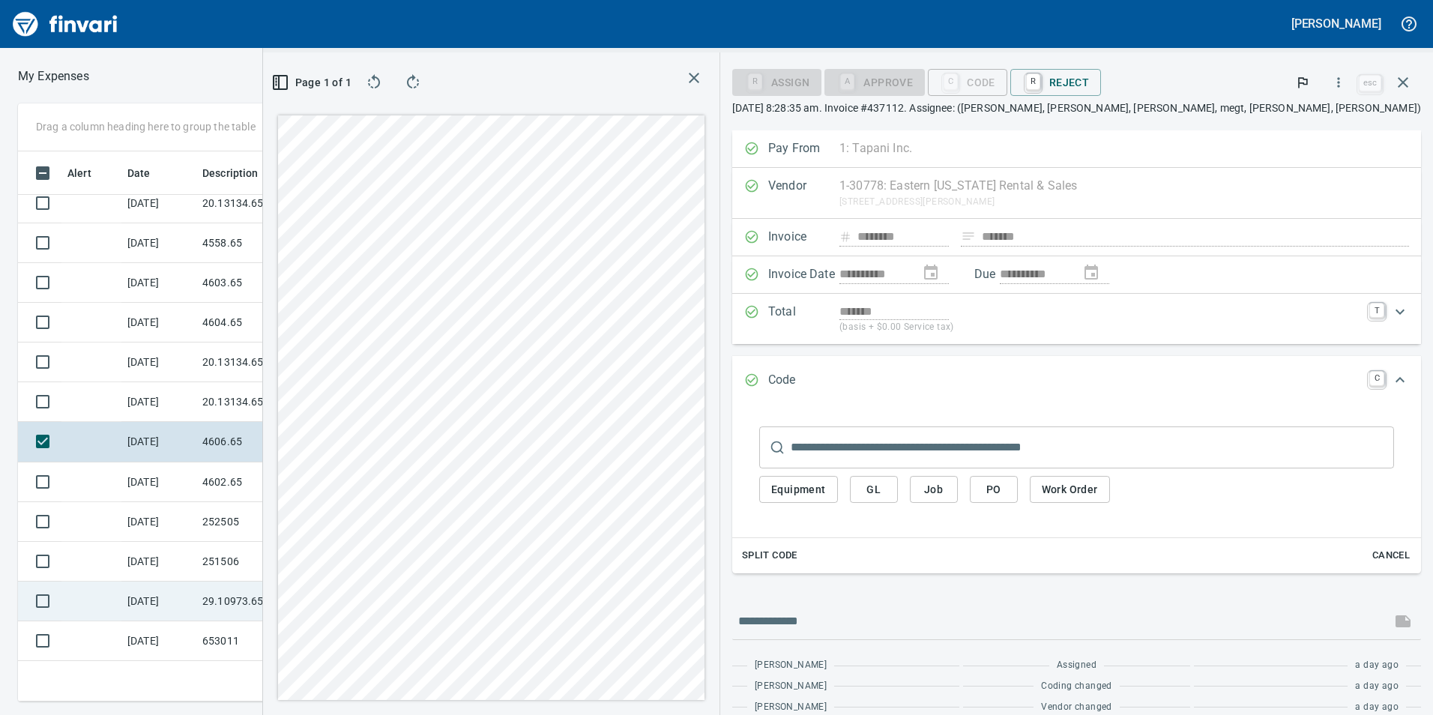
click at [272, 605] on td "29.10973.65" at bounding box center [263, 601] width 135 height 40
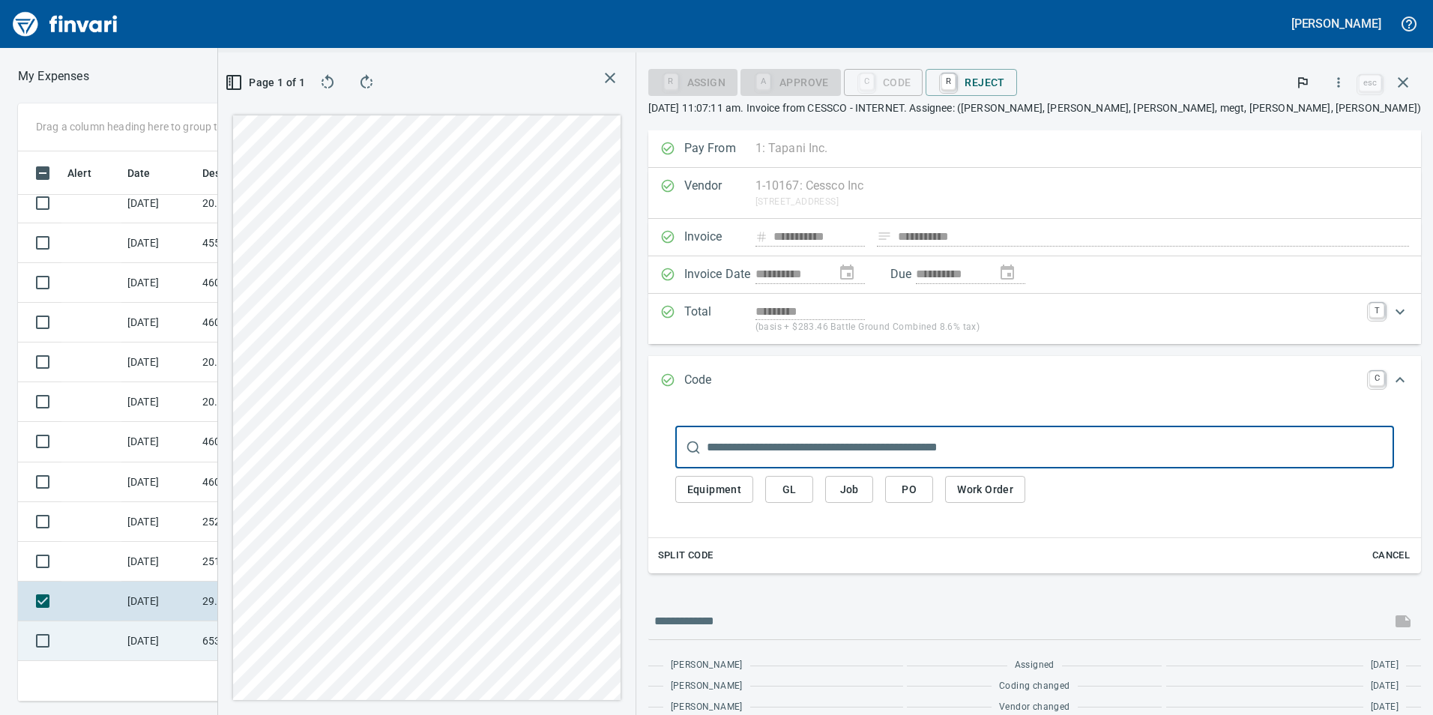
click at [267, 625] on td "653011" at bounding box center [263, 641] width 135 height 40
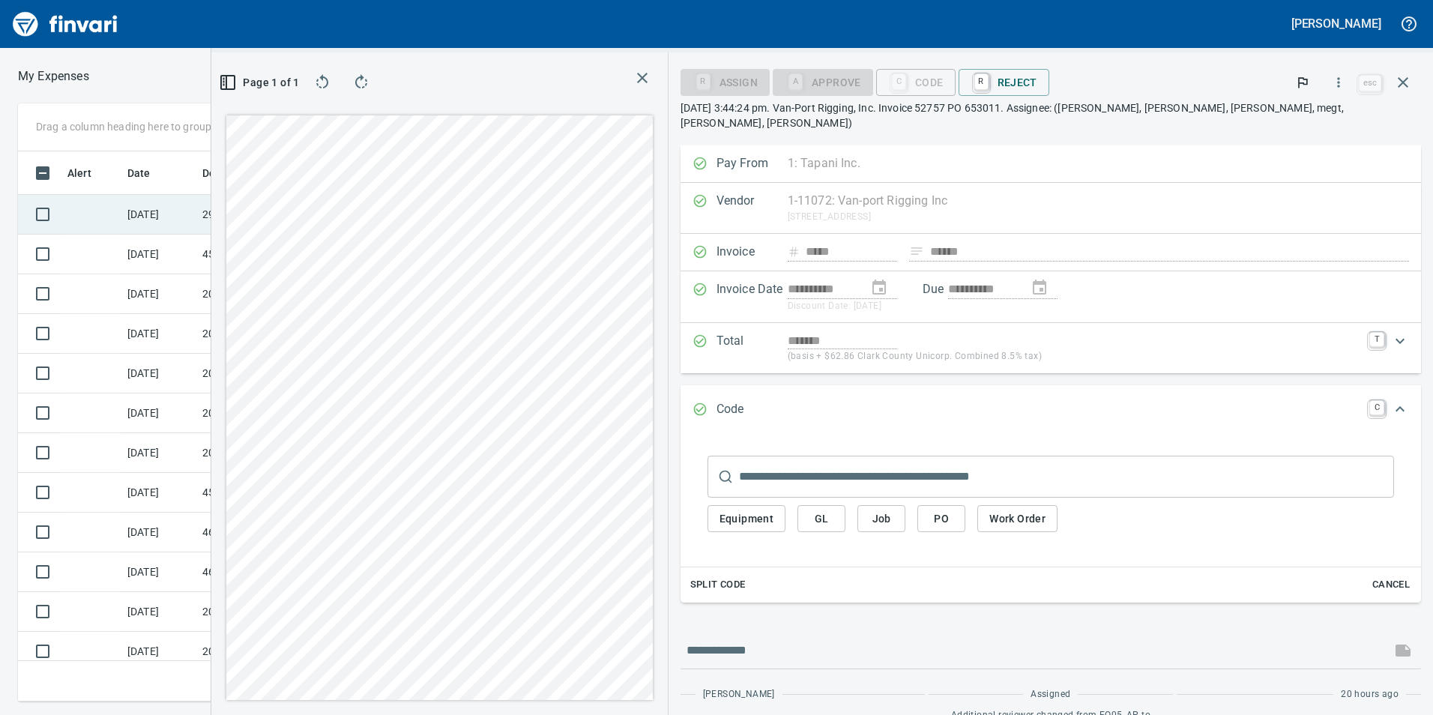
click at [199, 215] on td "29.9068.15" at bounding box center [263, 215] width 135 height 40
click at [833, 512] on span "GL" at bounding box center [821, 518] width 24 height 19
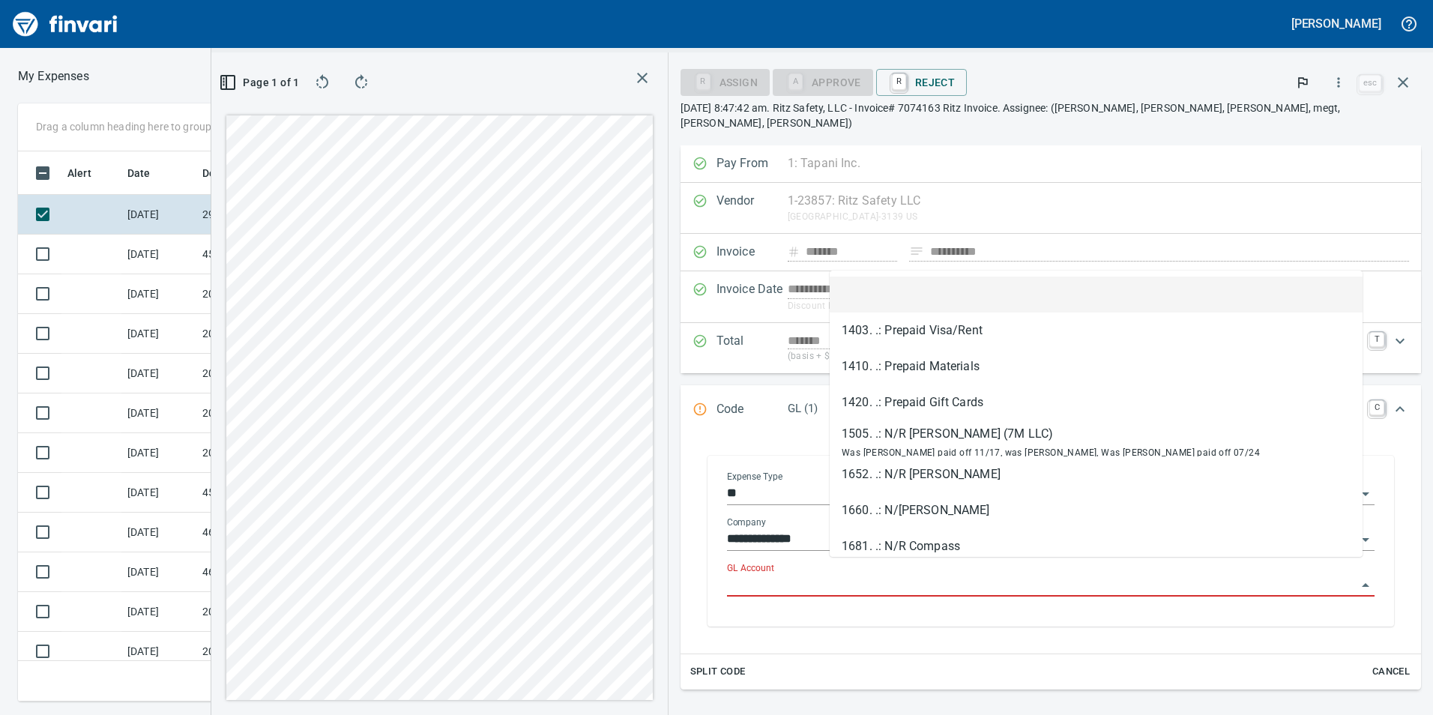
click at [946, 580] on input "GL Account" at bounding box center [1041, 585] width 629 height 21
click at [868, 575] on input "GL Account" at bounding box center [1041, 585] width 629 height 21
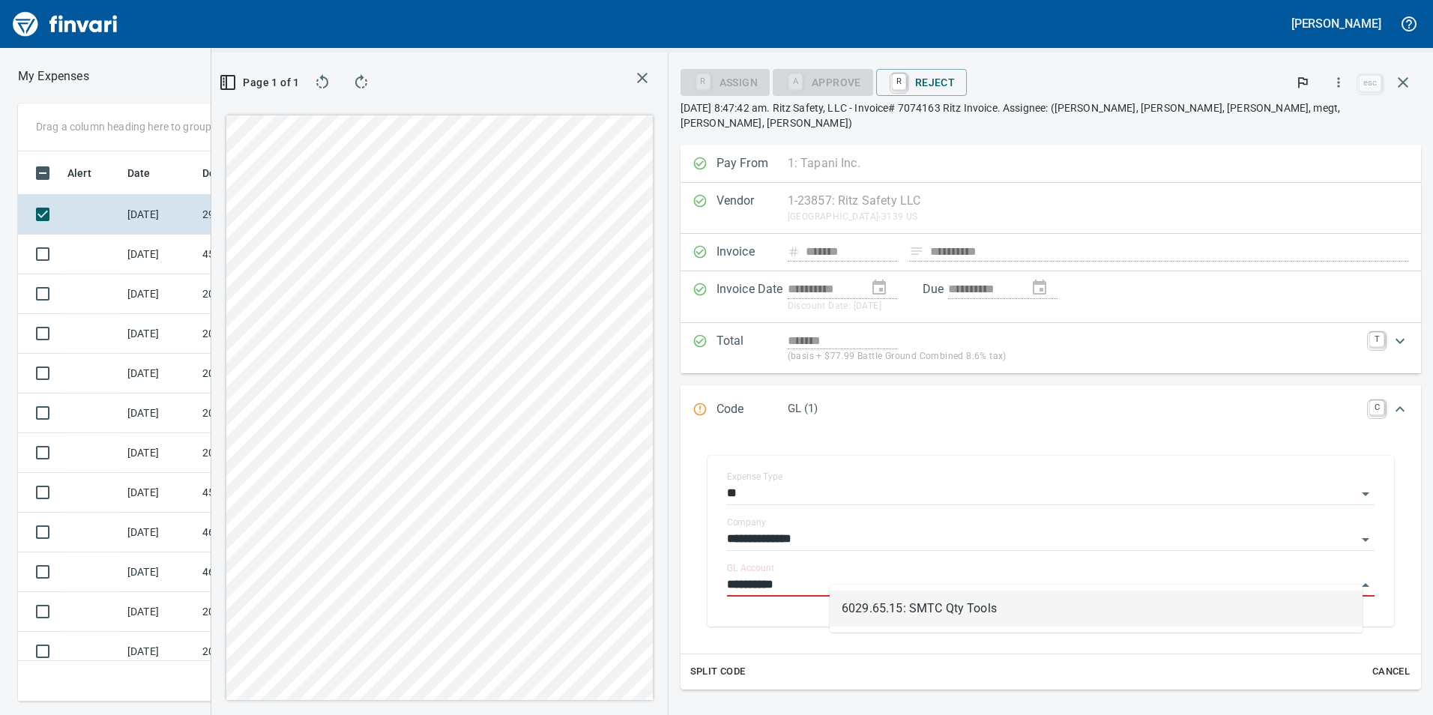
click at [908, 605] on li "6029.65.15: SMTC Qty Tools" at bounding box center [1095, 608] width 533 height 36
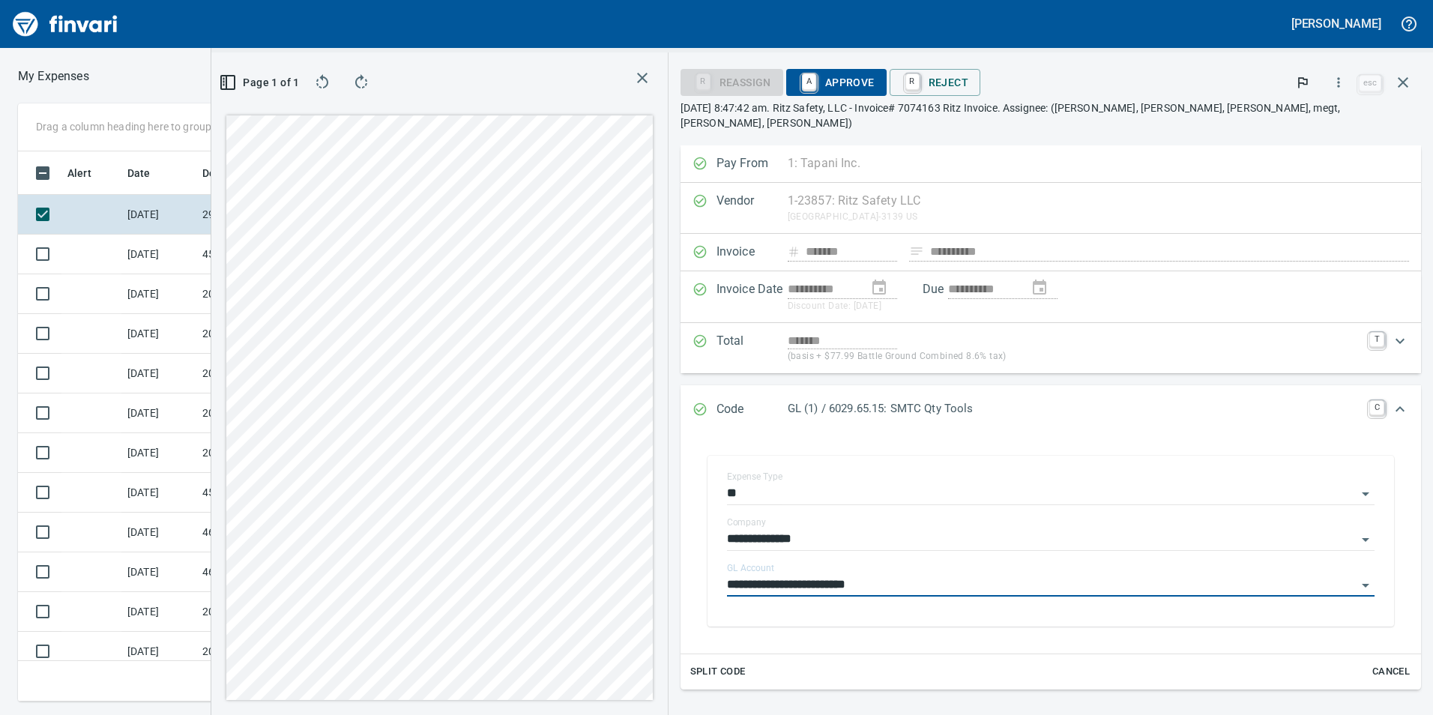
type input "**********"
click at [874, 89] on span "A Approve" at bounding box center [836, 82] width 76 height 25
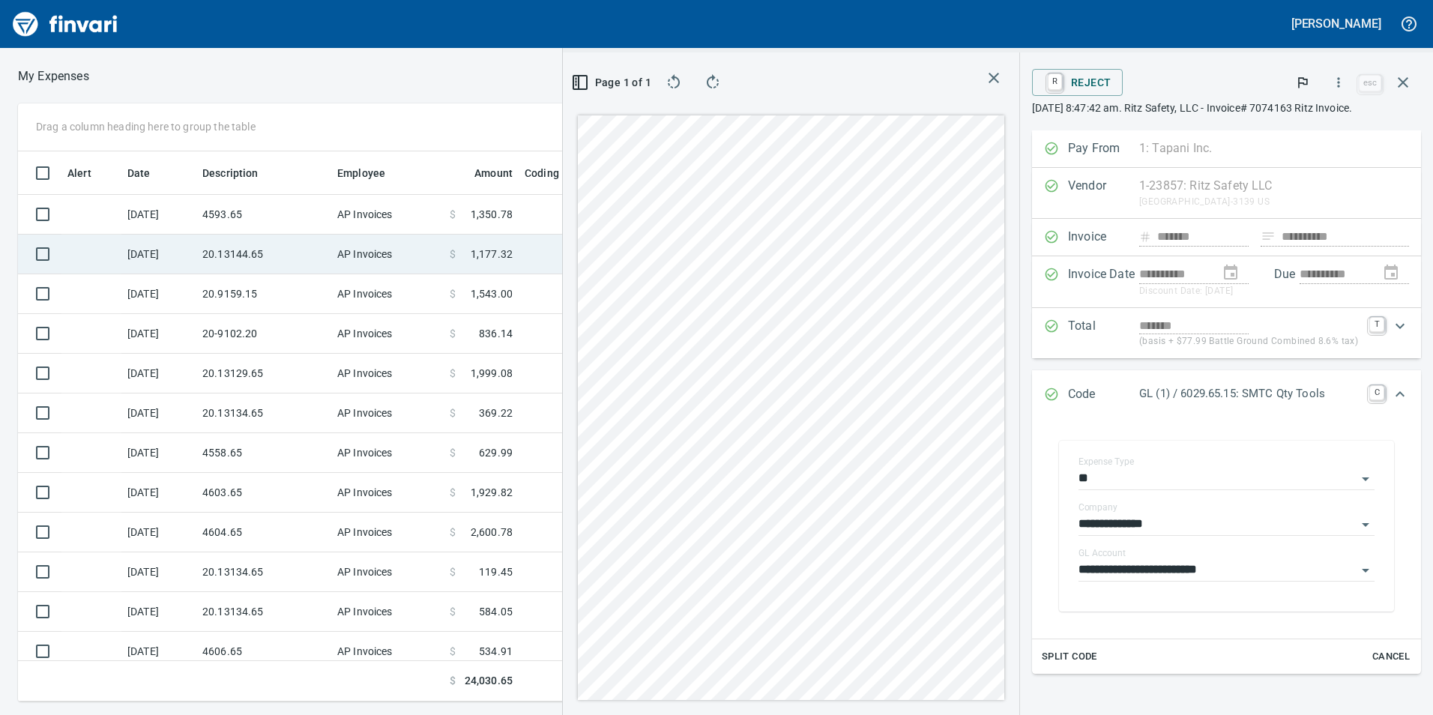
click at [300, 265] on td "20.13144.65" at bounding box center [263, 255] width 135 height 40
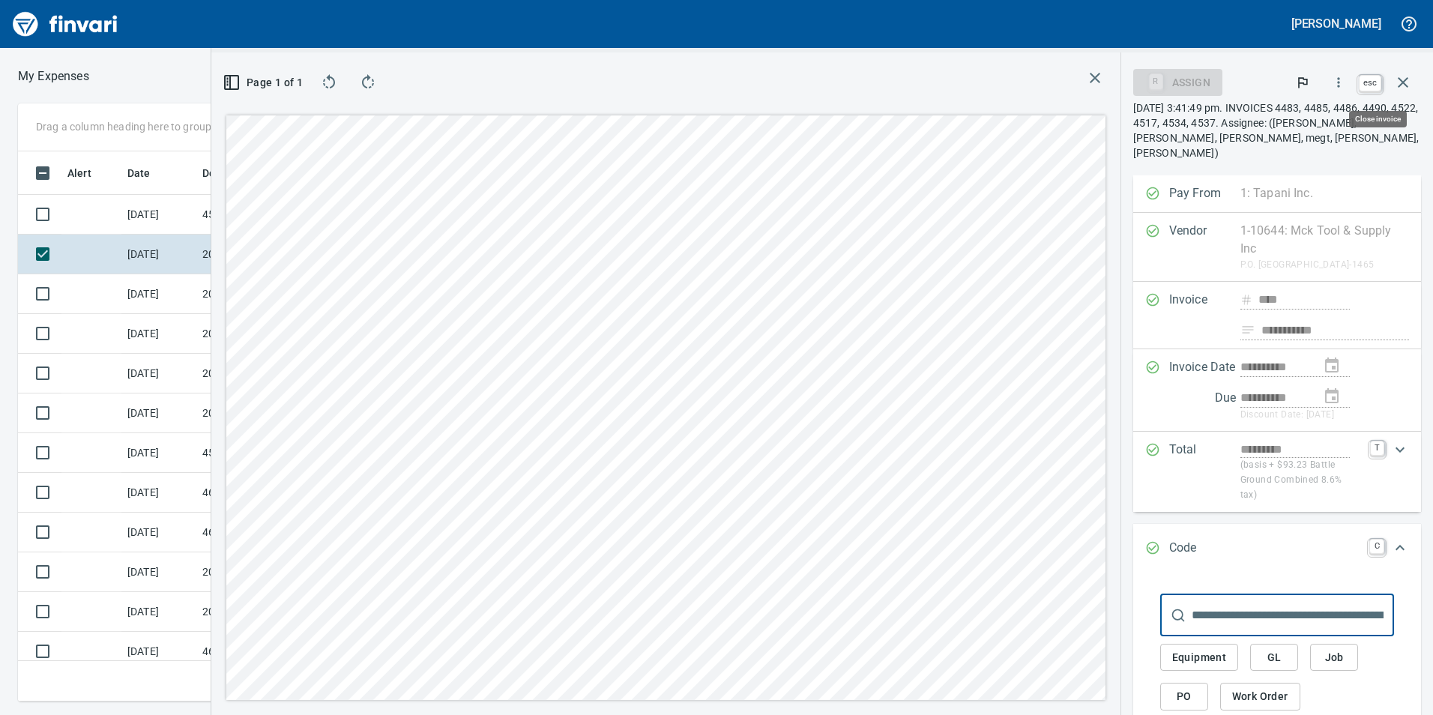
click at [1410, 81] on icon "button" at bounding box center [1403, 82] width 18 height 18
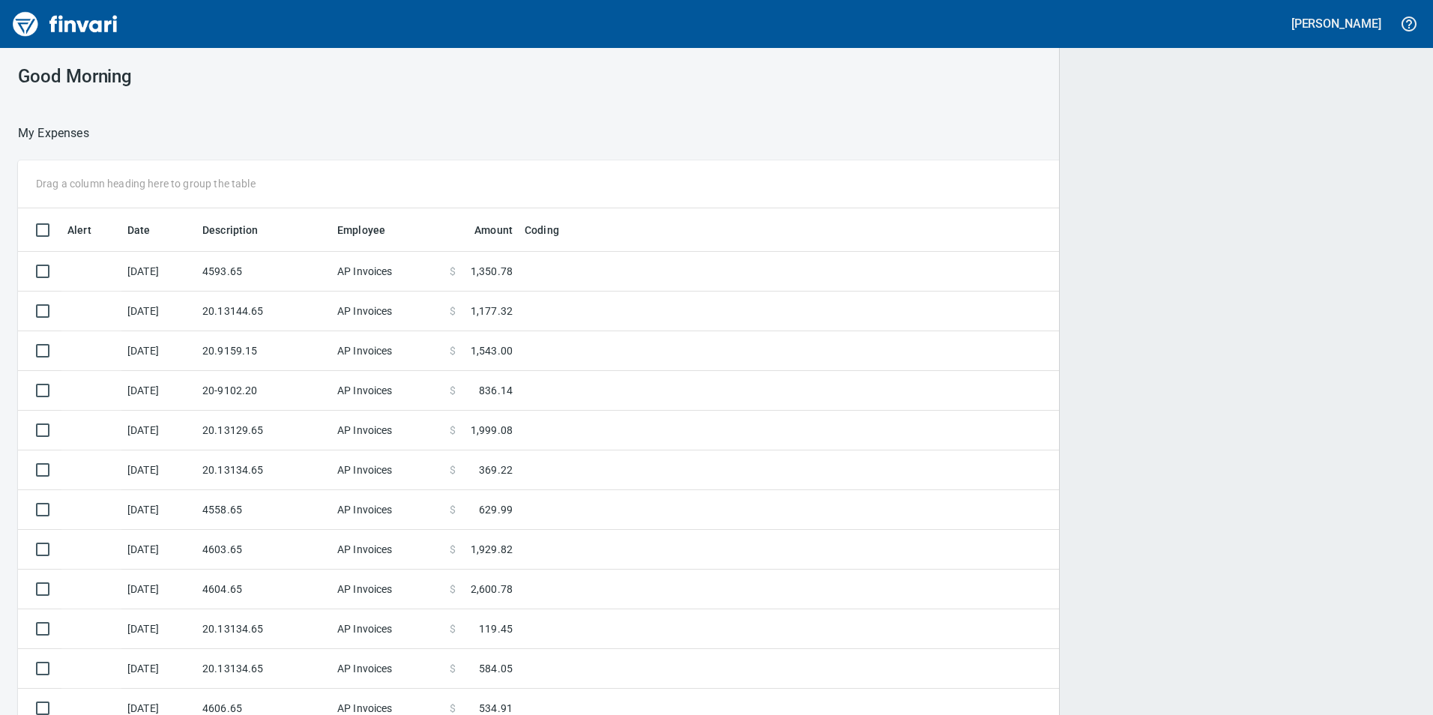
scroll to position [1, 1]
